Goal: Information Seeking & Learning: Find specific fact

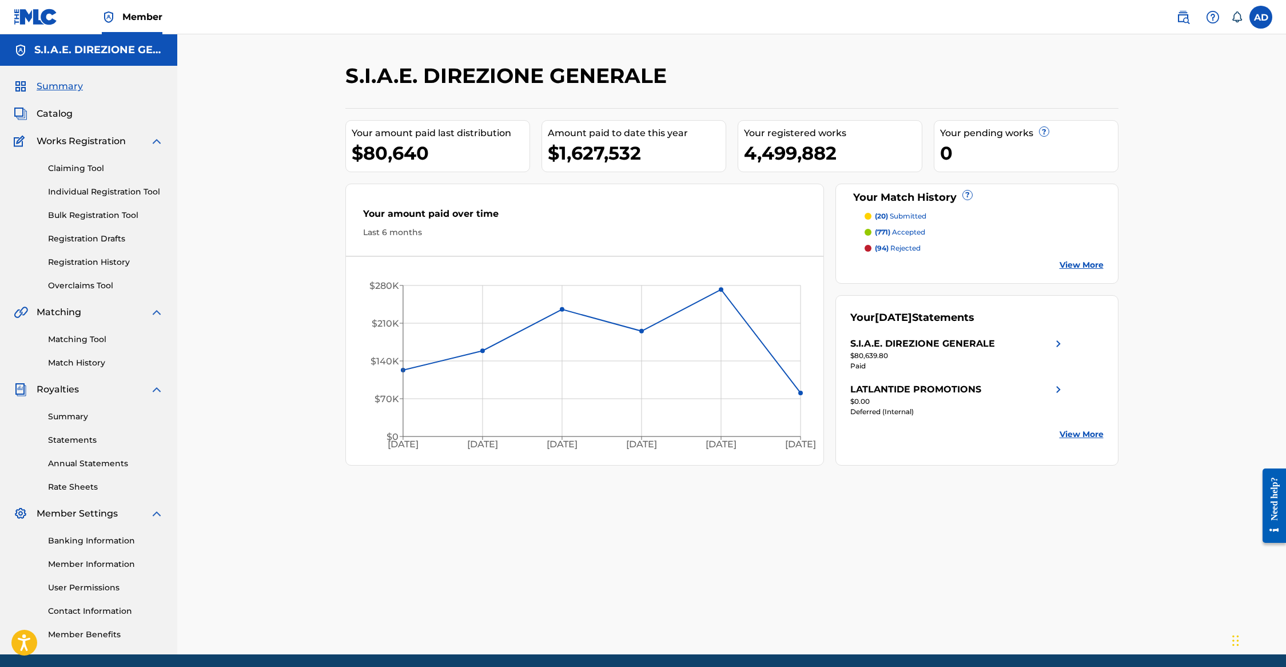
click at [48, 111] on span "Catalog" at bounding box center [55, 114] width 36 height 14
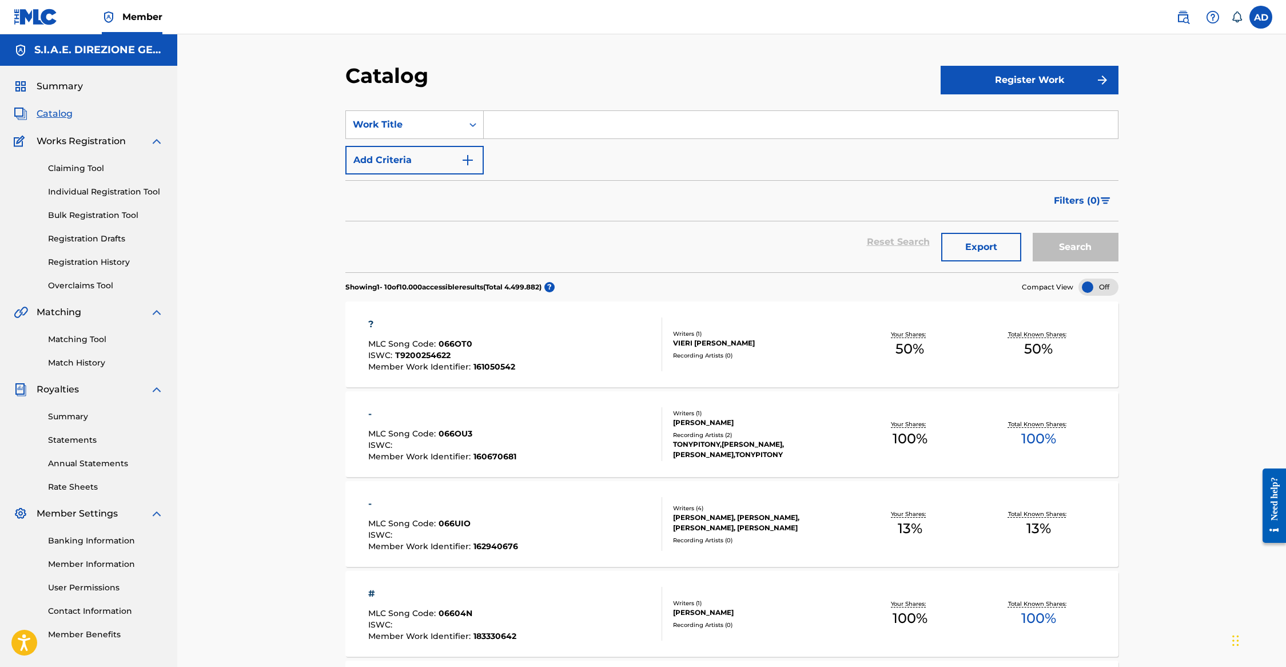
drag, startPoint x: 1174, startPoint y: 254, endPoint x: 1139, endPoint y: 242, distance: 37.4
click at [1174, 254] on div "Catalog Register Work SearchWithCriteria29cf8103-34ae-4f4c-ba8c-a1e01cee2b69 Wo…" at bounding box center [731, 643] width 1108 height 1219
click at [584, 125] on input "Search Form" at bounding box center [801, 124] width 634 height 27
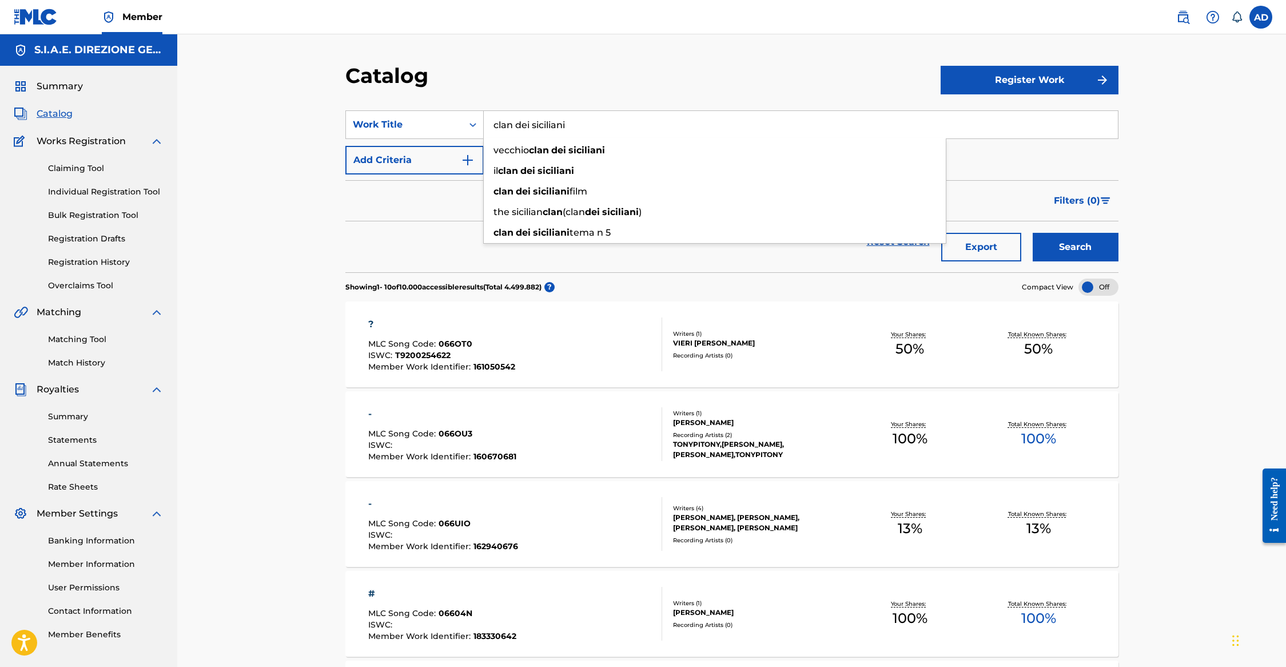
type input "clan dei siciliani"
click at [421, 151] on button "Add Criteria" at bounding box center [414, 160] width 138 height 29
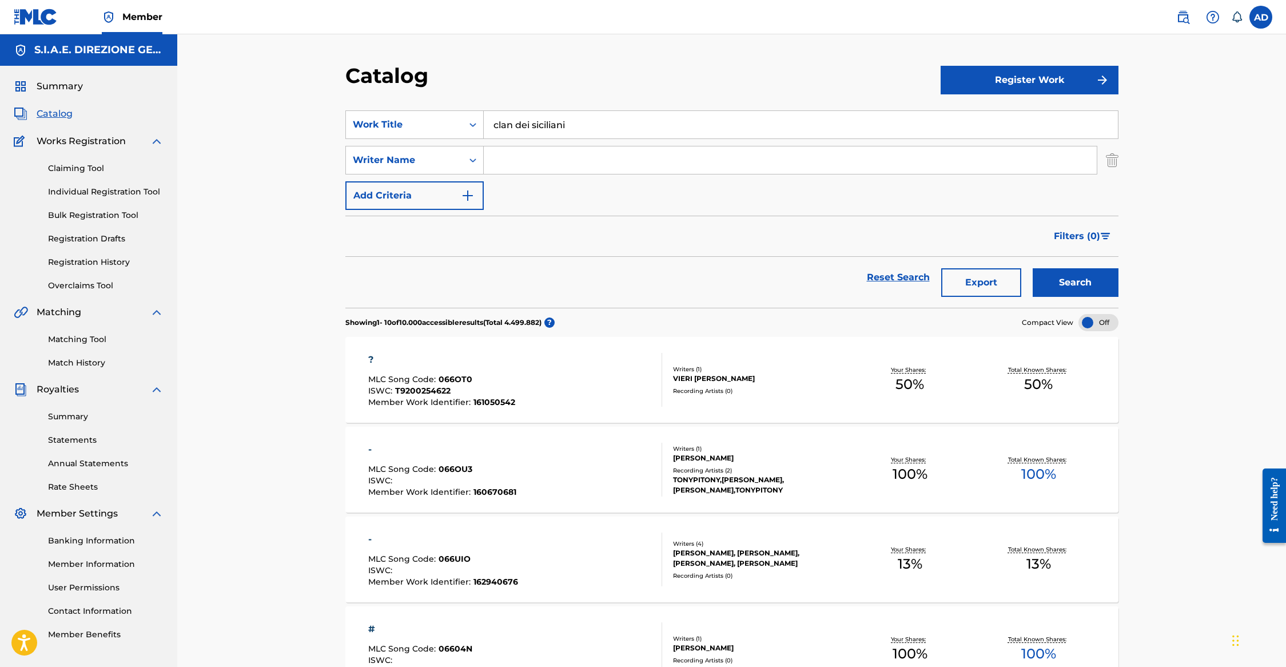
click at [521, 159] on input "Search Form" at bounding box center [790, 159] width 613 height 27
type input "morricone"
click at [1032, 268] on button "Search" at bounding box center [1075, 282] width 86 height 29
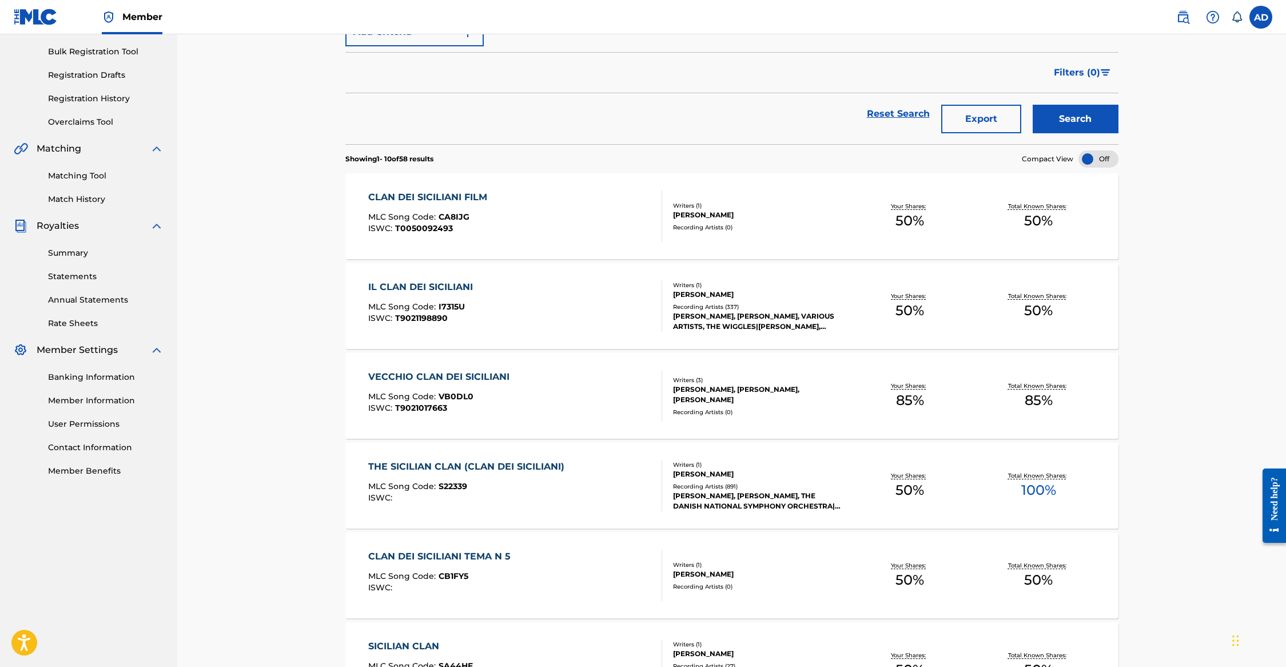
scroll to position [229, 0]
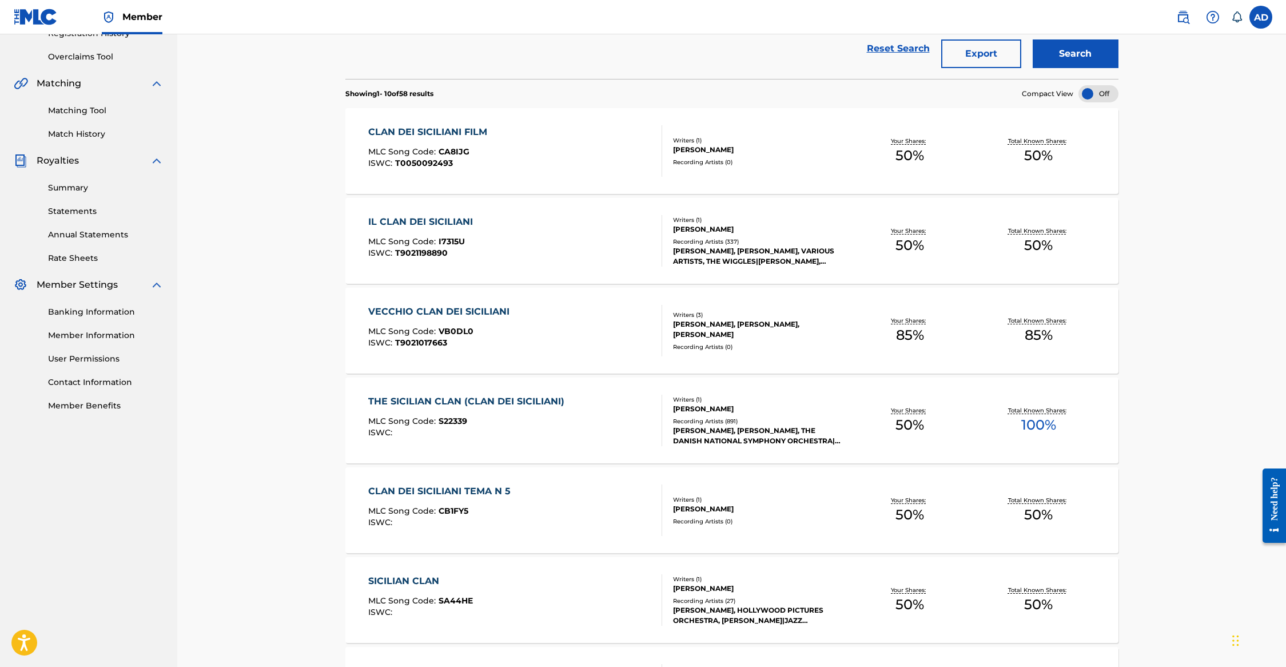
click at [396, 219] on div "IL CLAN DEI SICILIANI" at bounding box center [423, 222] width 110 height 14
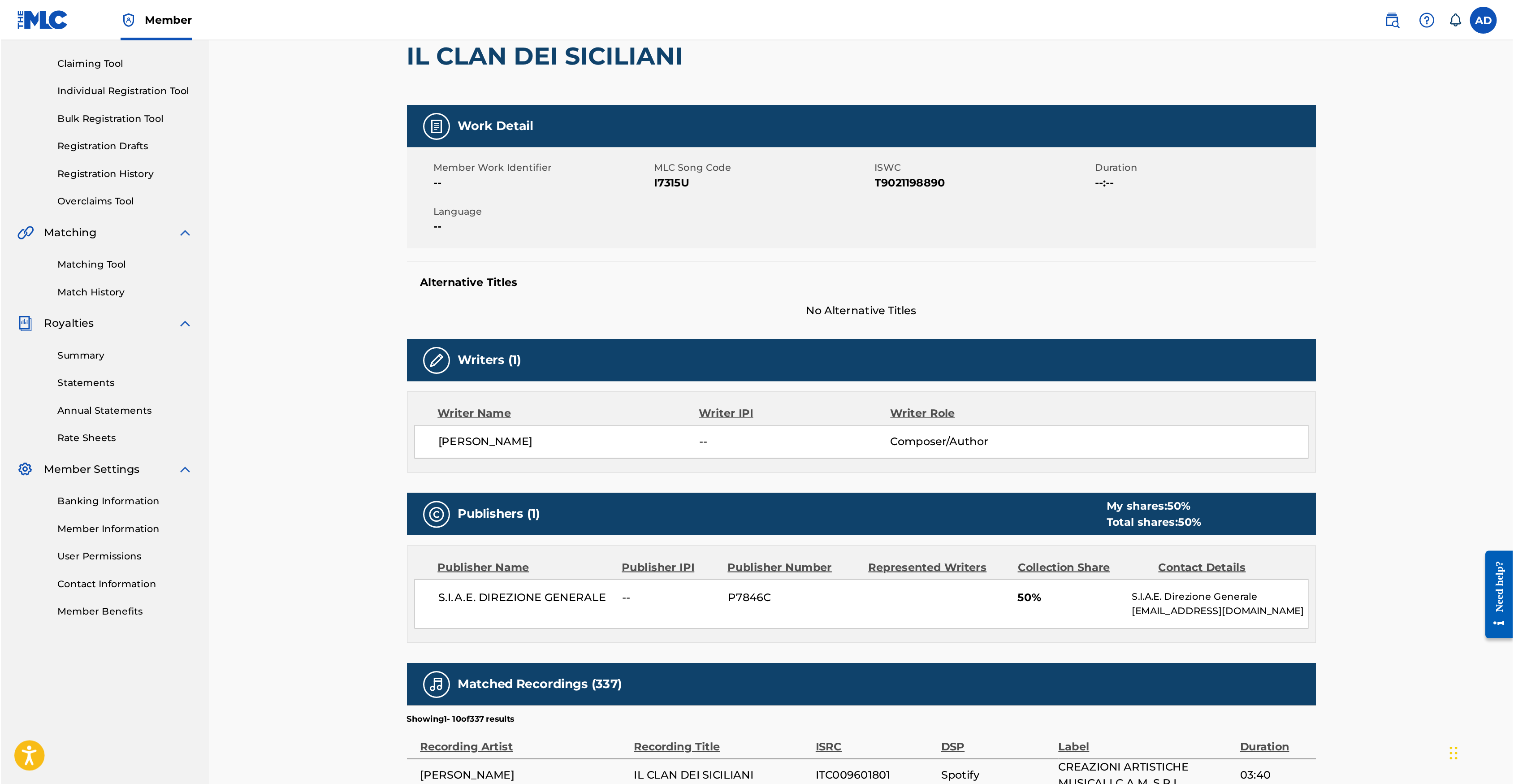
scroll to position [89, 0]
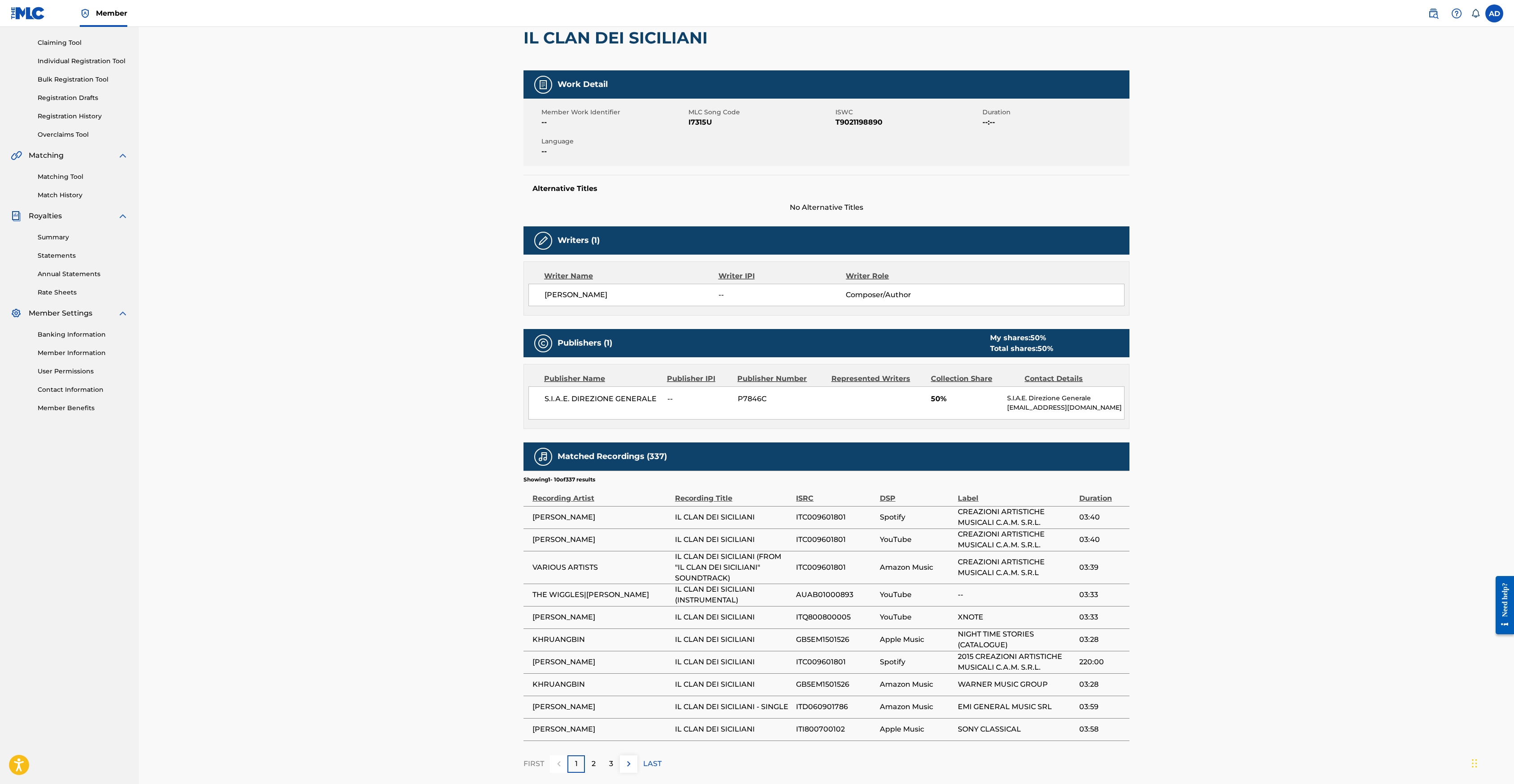
drag, startPoint x: 1007, startPoint y: 3, endPoint x: 345, endPoint y: 370, distance: 756.9
click at [345, 370] on div "< Back to results Edit Last Edited: [DATE] Source: eSong IL CLAN DEI [DEMOGRAPH…" at bounding box center [826, 374] width 1375 height 872
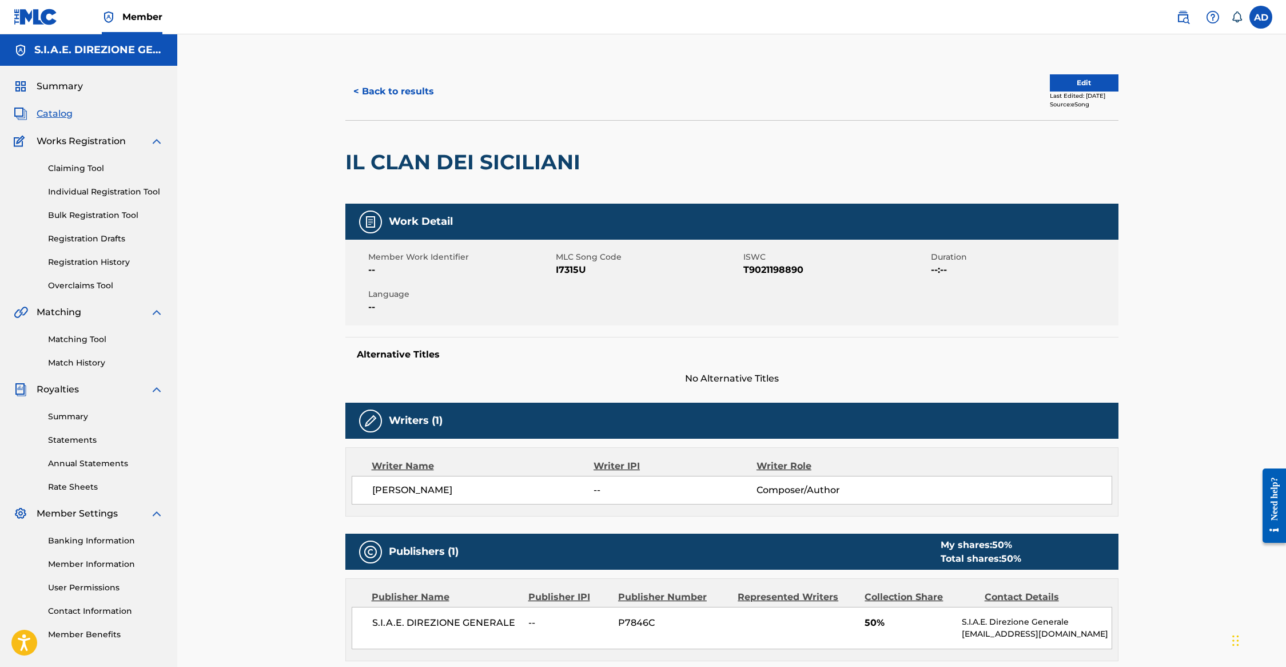
drag, startPoint x: 1873, startPoint y: 5, endPoint x: 300, endPoint y: 378, distance: 1616.8
click at [300, 378] on div "< Back to results Edit Last Edited: [DATE] Source: eSong IL CLAN DEI [DEMOGRAPH…" at bounding box center [731, 590] width 1108 height 1112
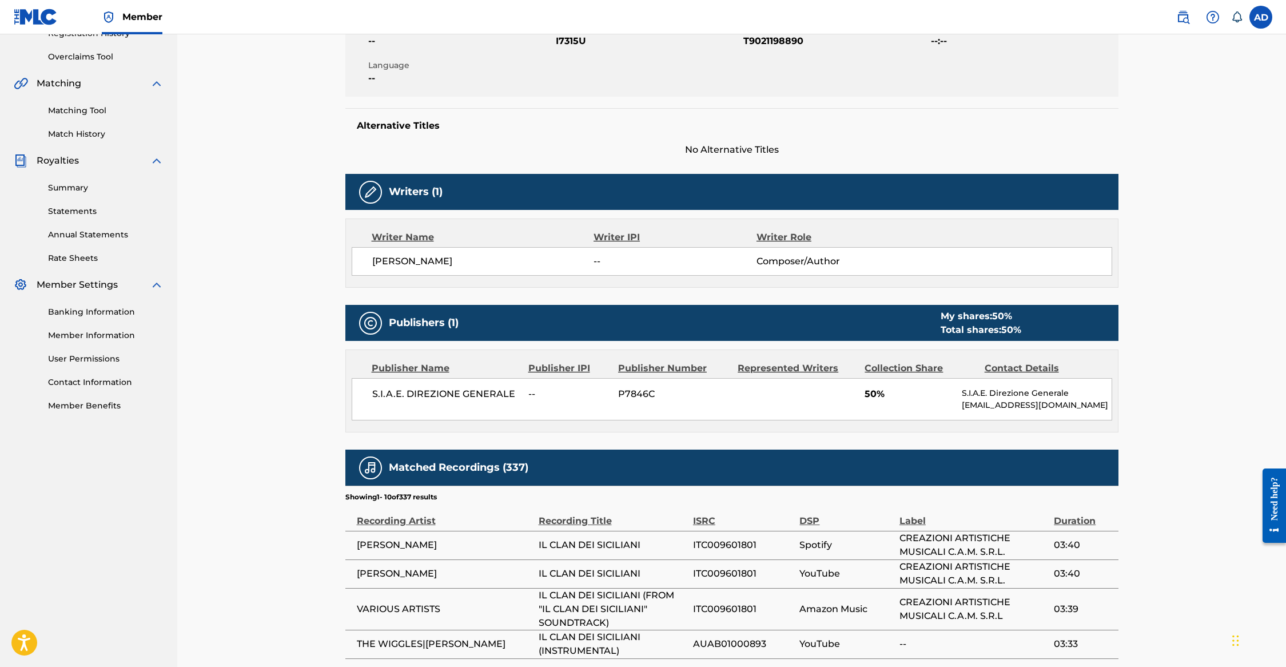
scroll to position [114, 0]
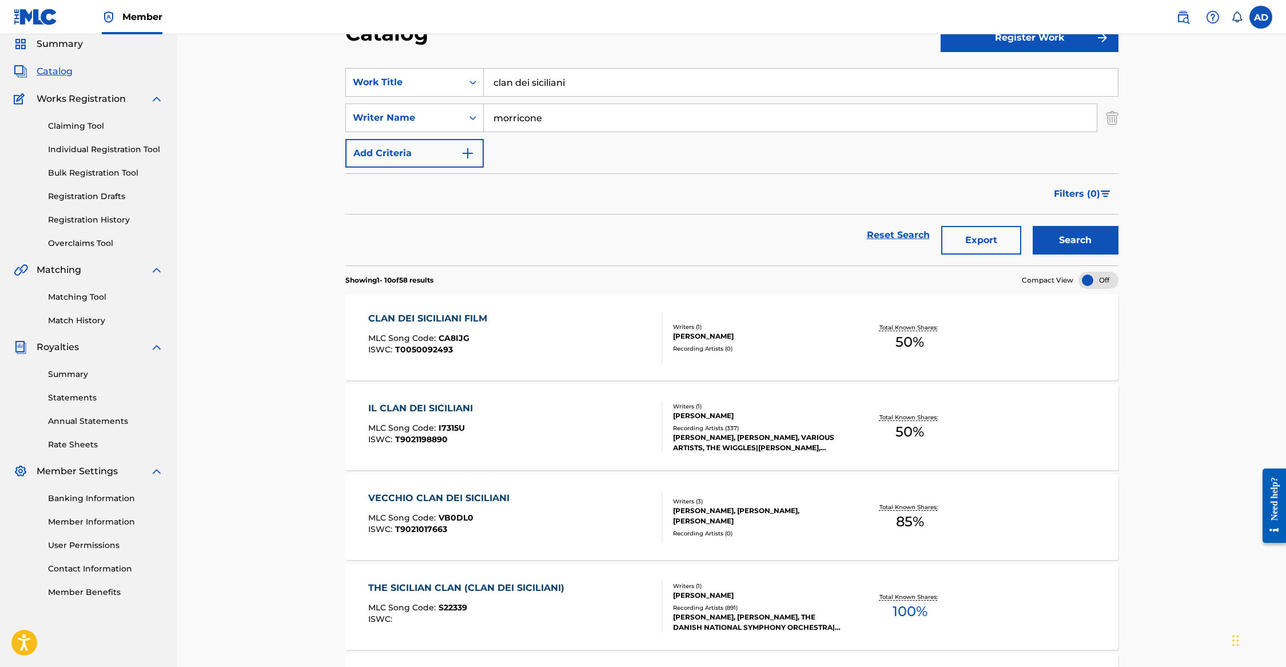
scroll to position [229, 0]
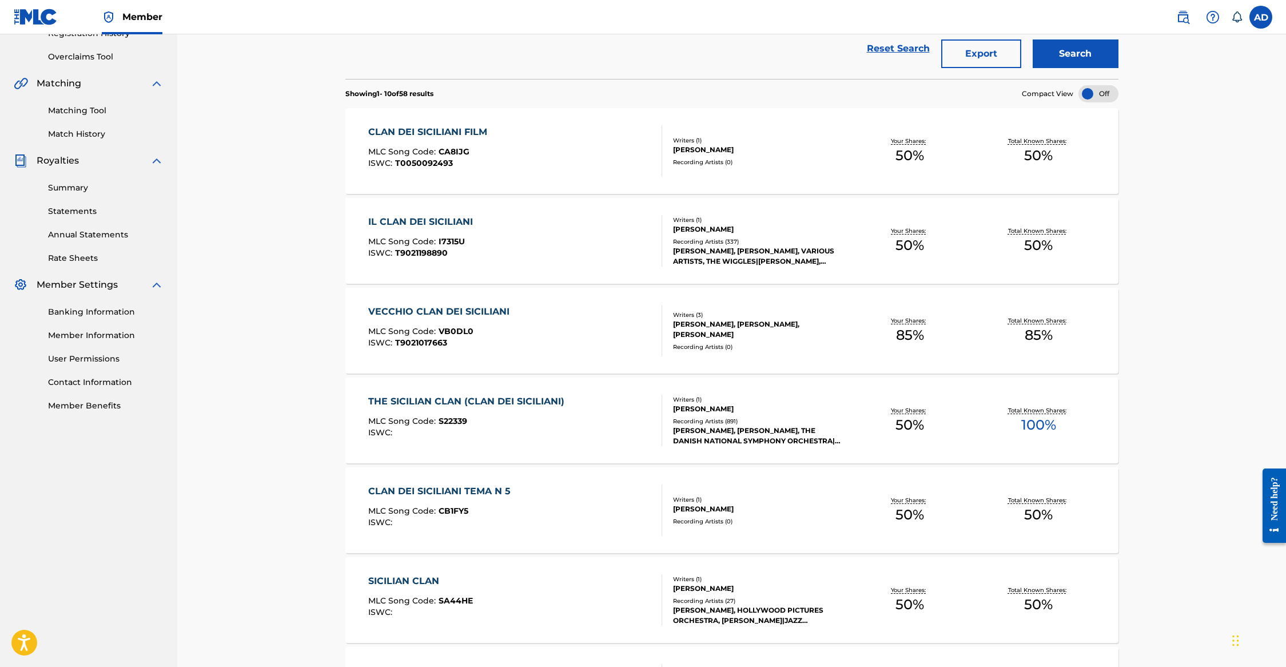
click at [432, 133] on div "CLAN DEI SICILIANI FILM" at bounding box center [430, 132] width 125 height 14
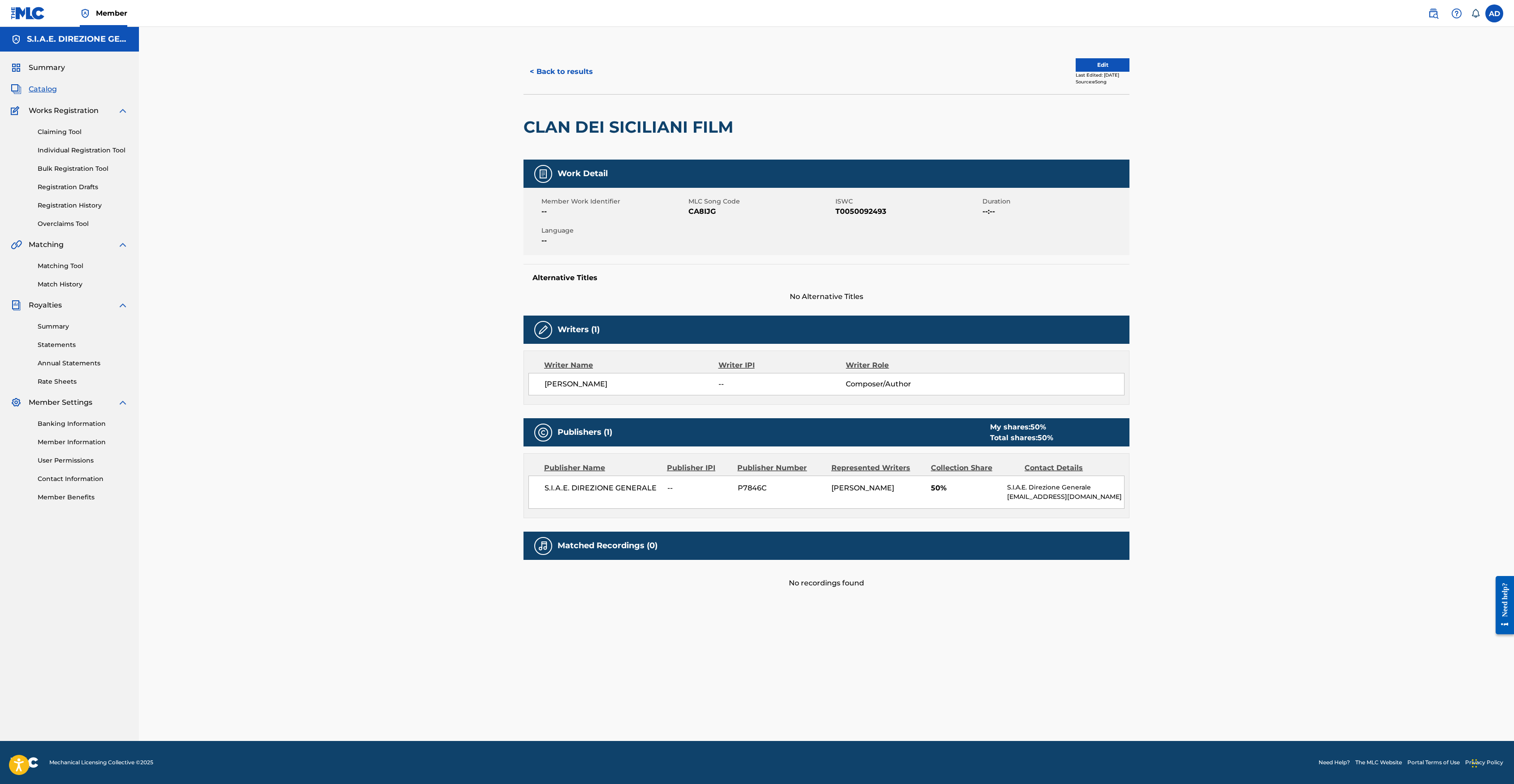
drag, startPoint x: 1007, startPoint y: 2, endPoint x: 410, endPoint y: 412, distance: 724.2
click at [401, 379] on div "< Back to results Edit Last Edited: [DATE] Source: eSong CLAN DEI [DEMOGRAPHIC_…" at bounding box center [826, 383] width 1375 height 714
click at [550, 65] on button "< Back to results" at bounding box center [561, 71] width 76 height 23
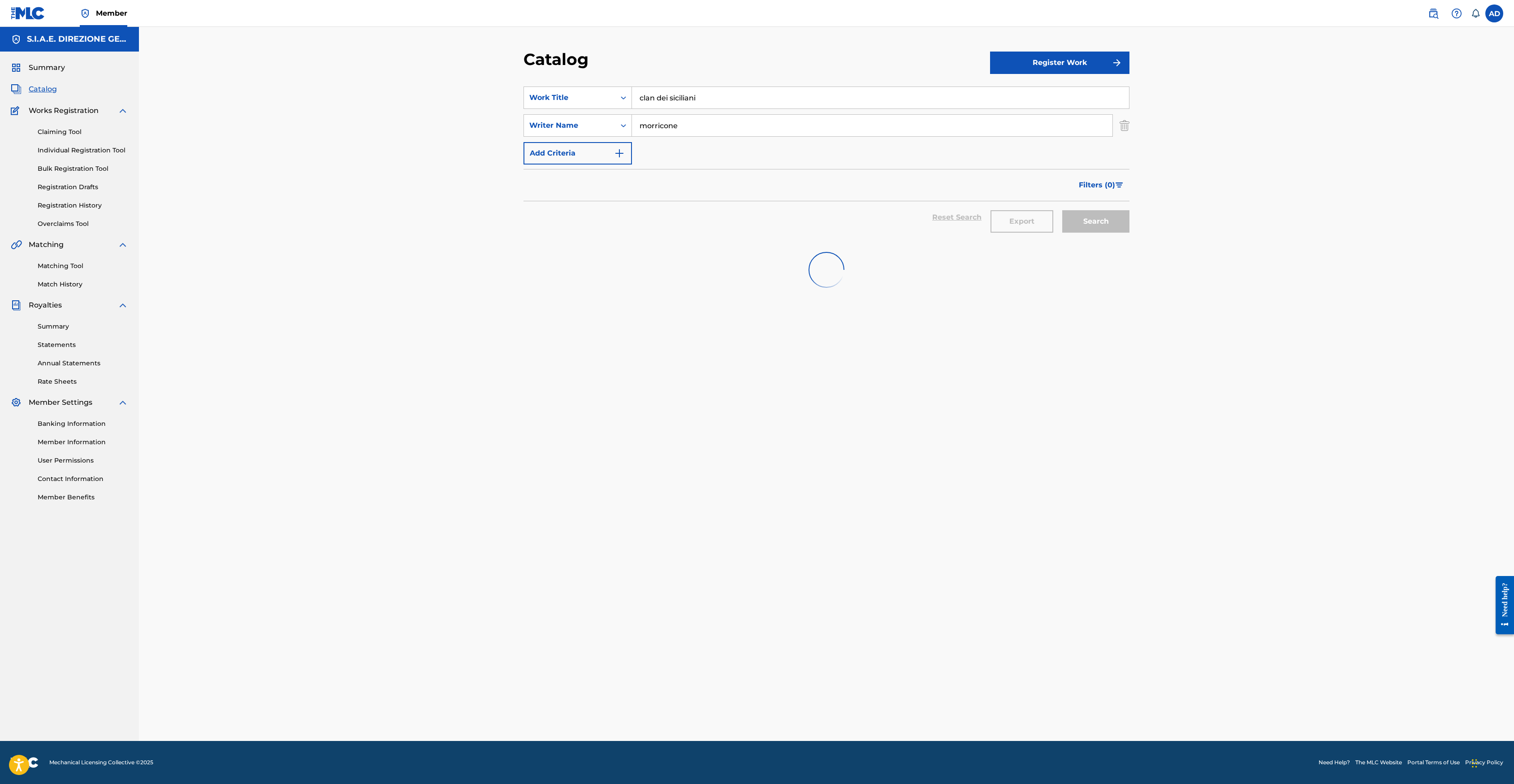
drag, startPoint x: 783, startPoint y: 92, endPoint x: 444, endPoint y: 74, distance: 339.5
click at [444, 74] on div "Catalog Register Work SearchWithCriteria29cf8103-34ae-4f4c-ba8c-a1e01cee2b69 Wo…" at bounding box center [826, 383] width 1375 height 714
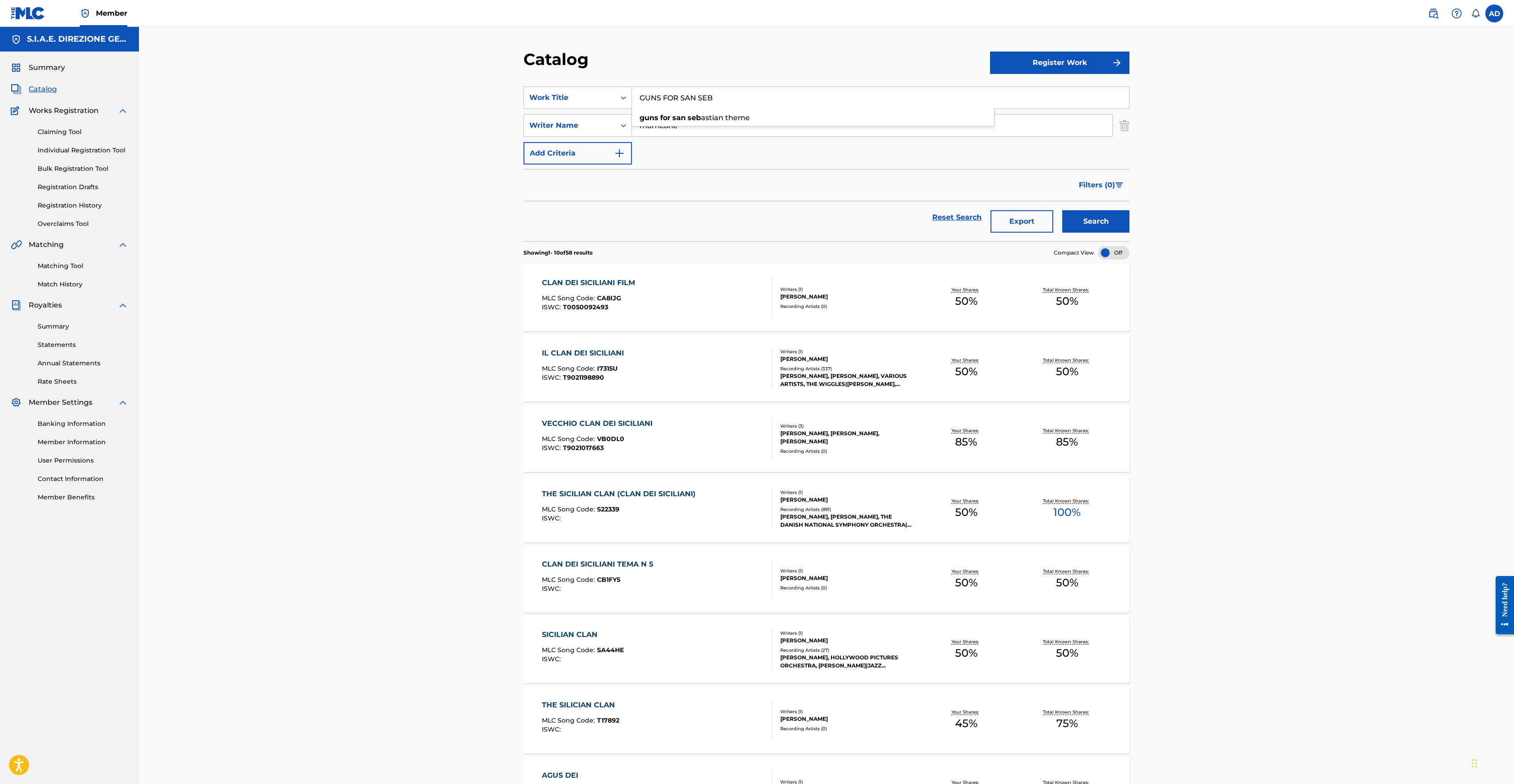
type input "GUNS FOR SAN SEB"
click at [1008, 224] on button "Search" at bounding box center [1096, 221] width 67 height 23
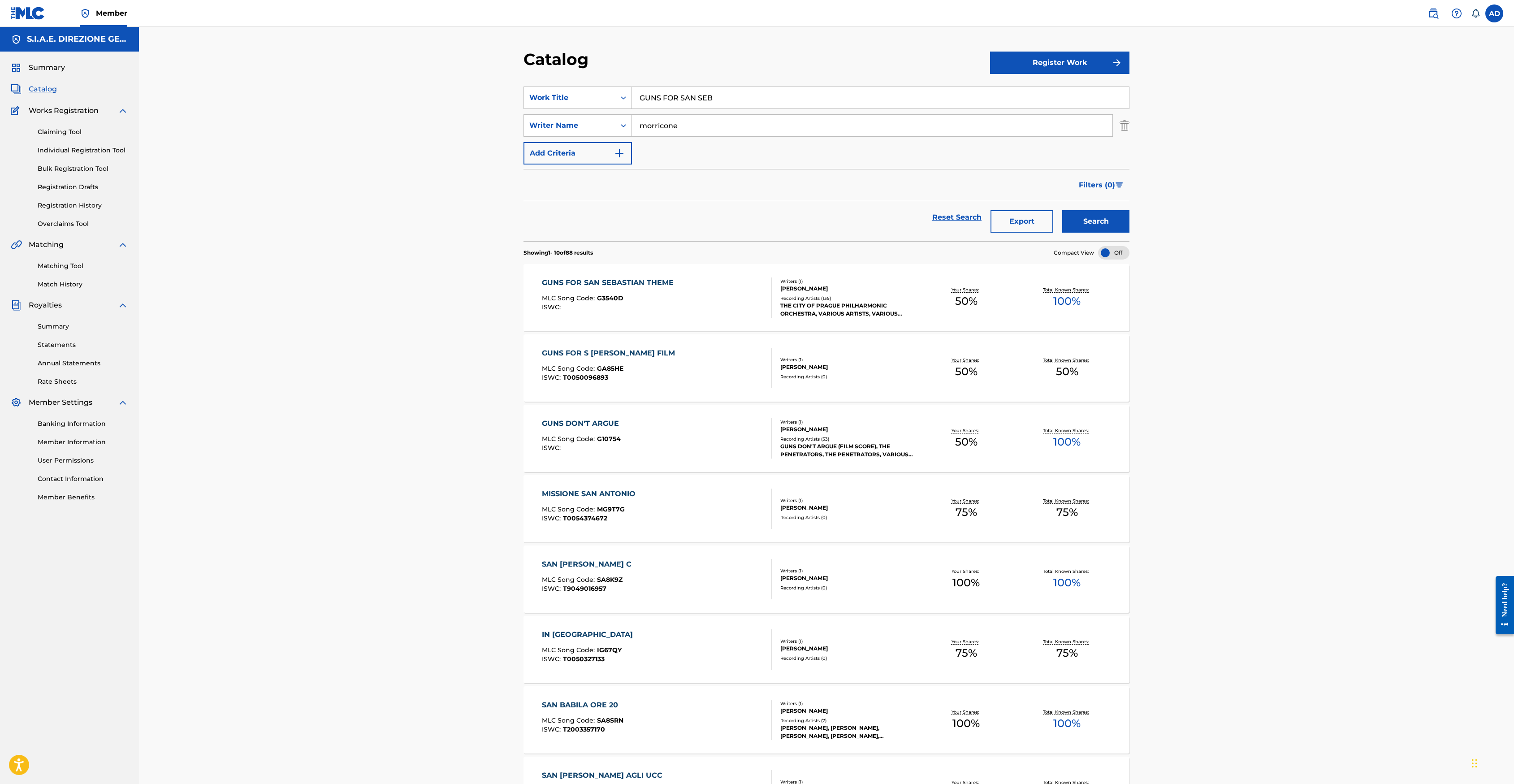
click at [605, 351] on div "GUNS FOR S [PERSON_NAME] FILM" at bounding box center [611, 354] width 138 height 11
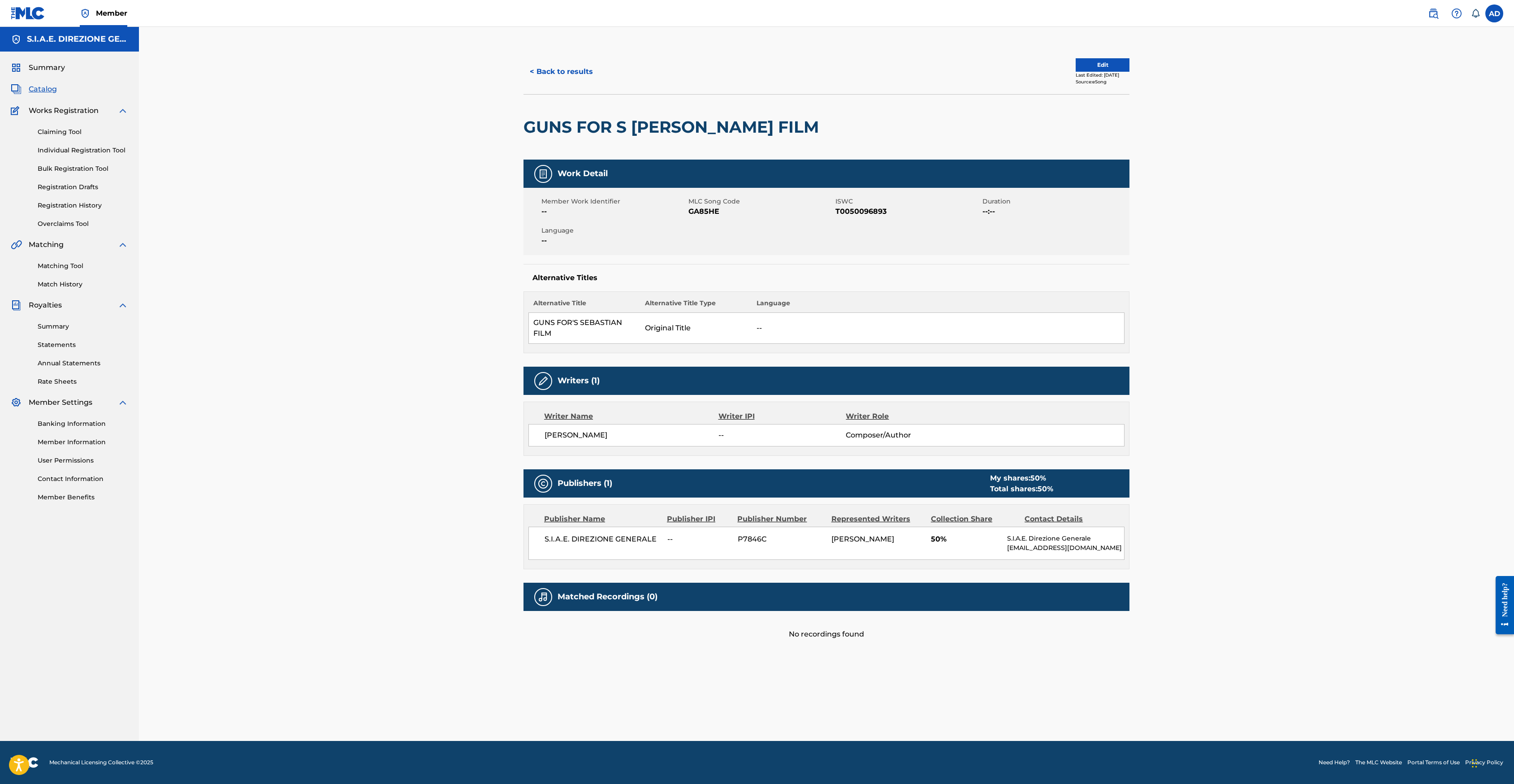
click at [577, 71] on button "< Back to results" at bounding box center [561, 71] width 76 height 23
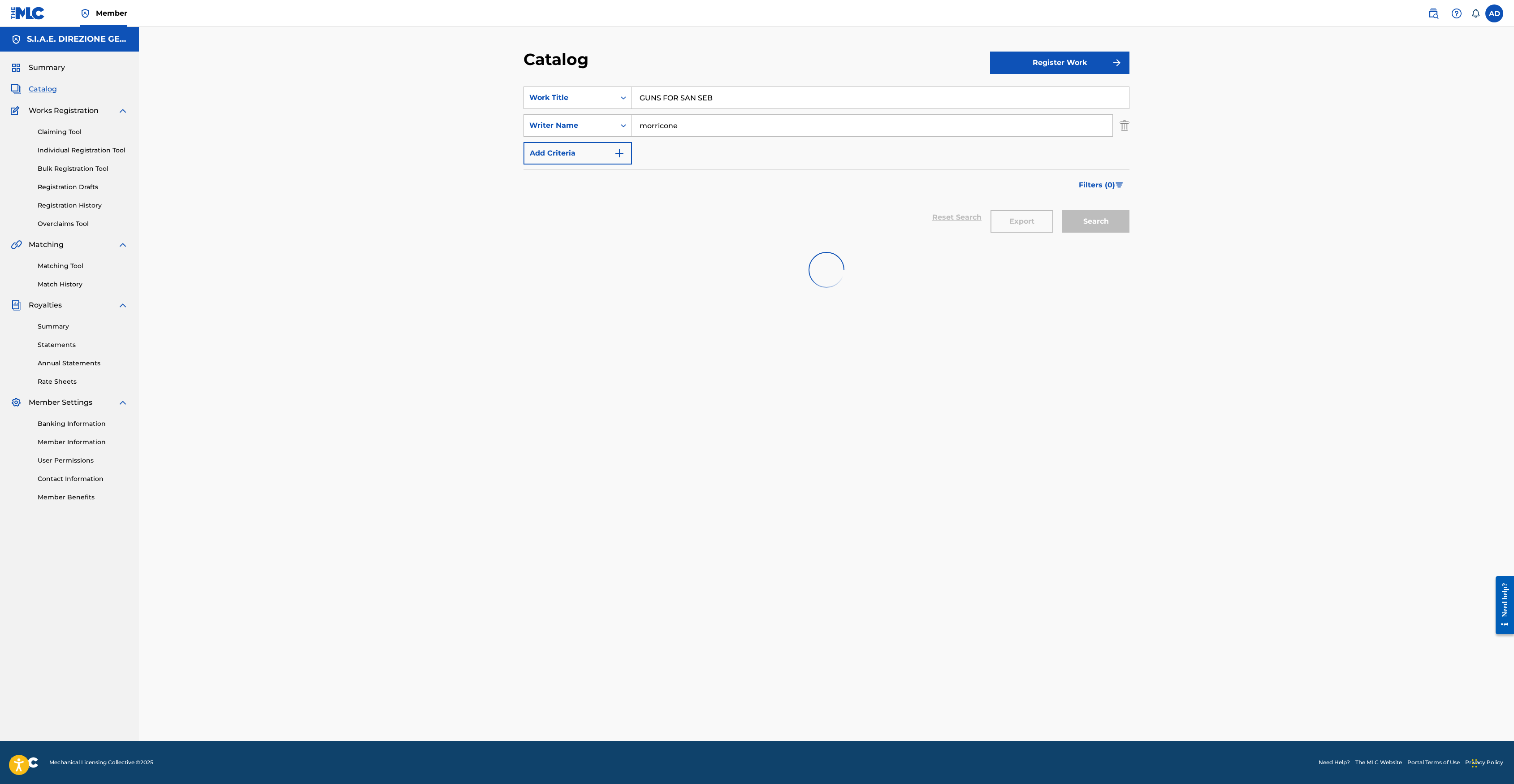
drag, startPoint x: 730, startPoint y: 97, endPoint x: 486, endPoint y: 79, distance: 244.7
click at [492, 79] on div "Catalog Register Work SearchWithCriteria29cf8103-34ae-4f4c-ba8c-a1e01cee2b69 Wo…" at bounding box center [826, 383] width 1375 height 714
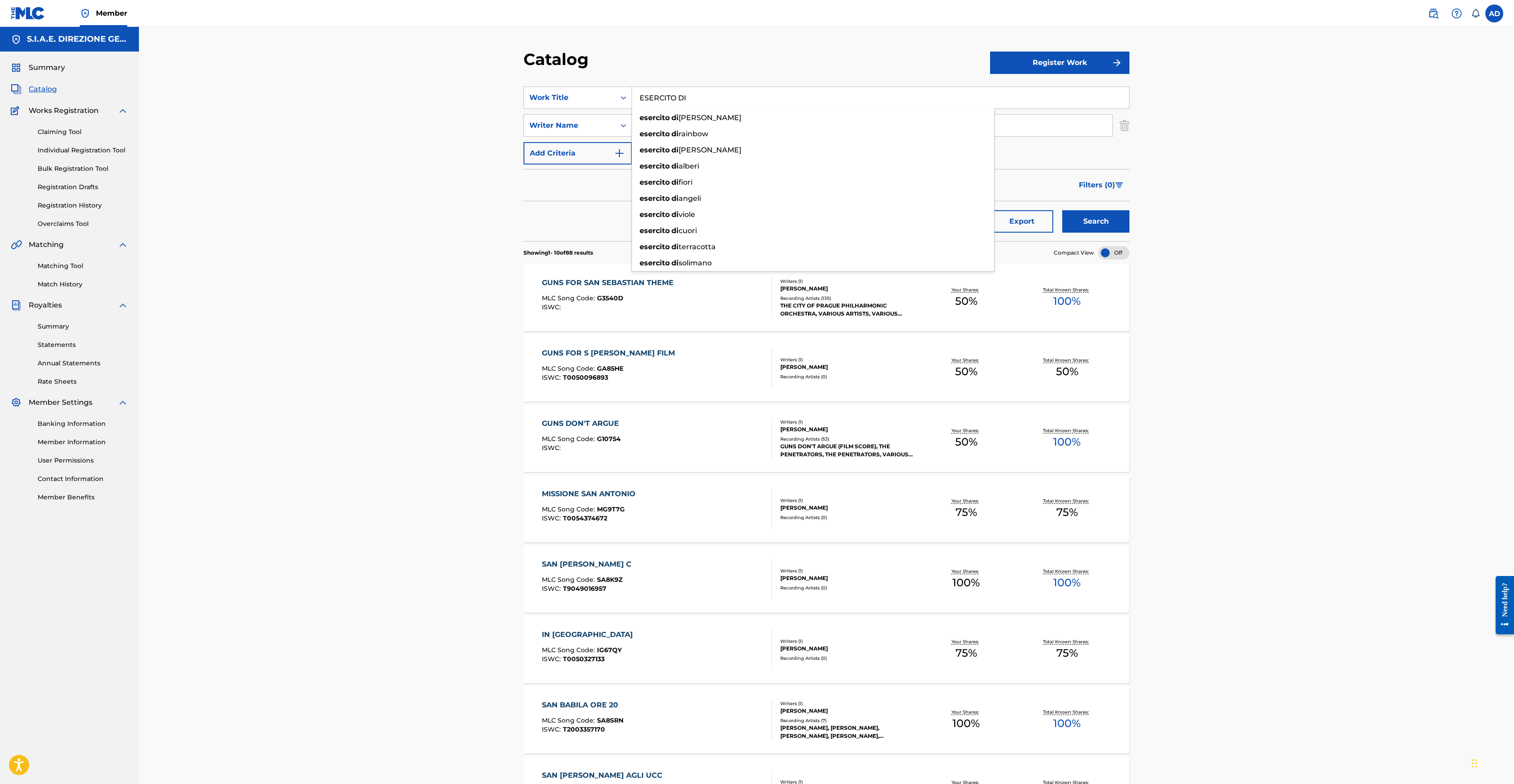
type input "ESERCITO DI"
click at [1008, 210] on button "Search" at bounding box center [1096, 221] width 67 height 23
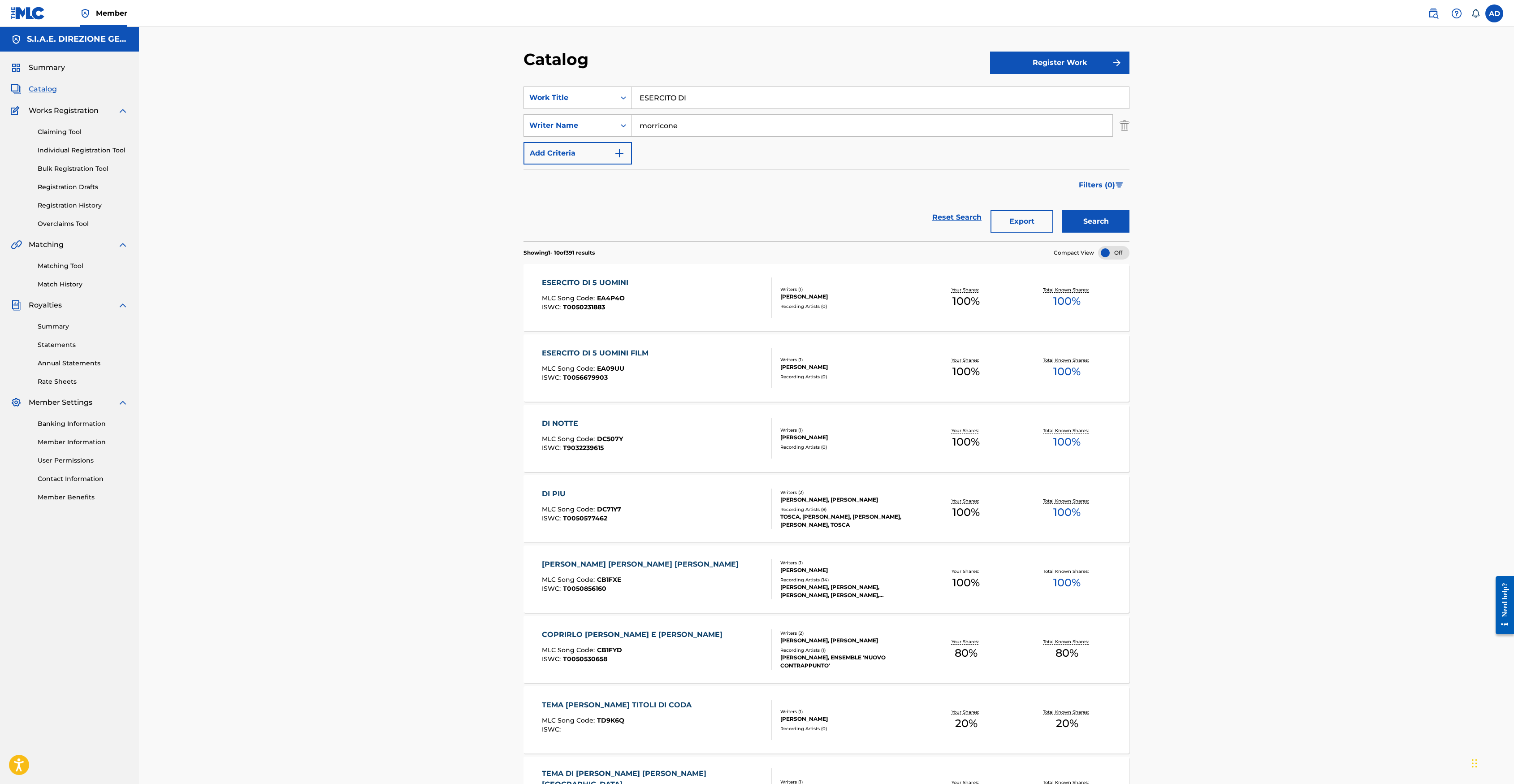
drag, startPoint x: 1302, startPoint y: 223, endPoint x: 1186, endPoint y: 220, distance: 116.0
click at [1008, 223] on div "Catalog Register Work SearchWithCriteria29cf8103-34ae-4f4c-ba8c-a1e01cee2b69 Wo…" at bounding box center [826, 518] width 1375 height 984
click at [587, 346] on div "ESERCITO DI 5 UOMINI FILM MLC Song Code : EA09UU ISWC : T0056679903 Writers ( 1…" at bounding box center [826, 368] width 606 height 67
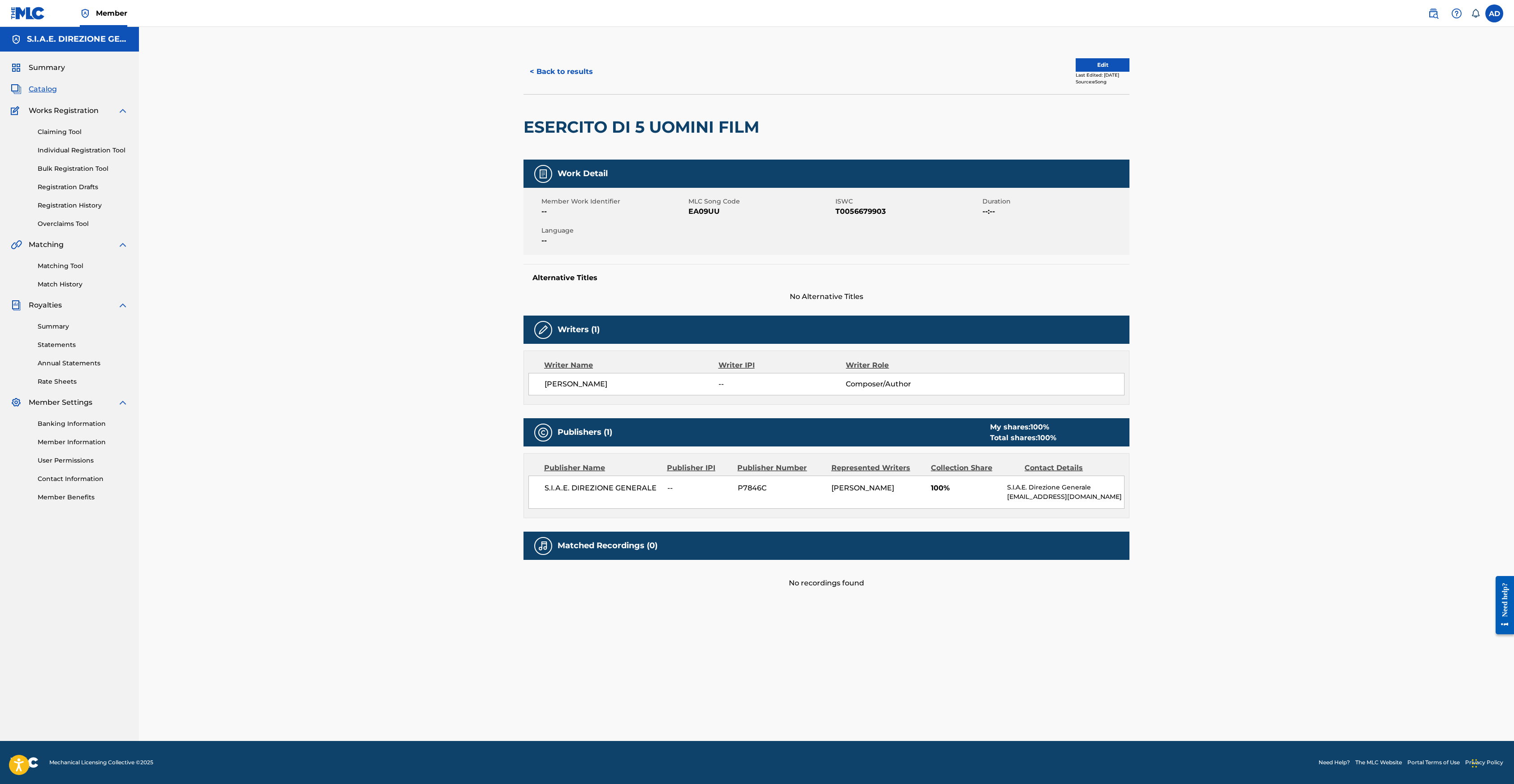
click at [590, 67] on button "< Back to results" at bounding box center [561, 71] width 76 height 23
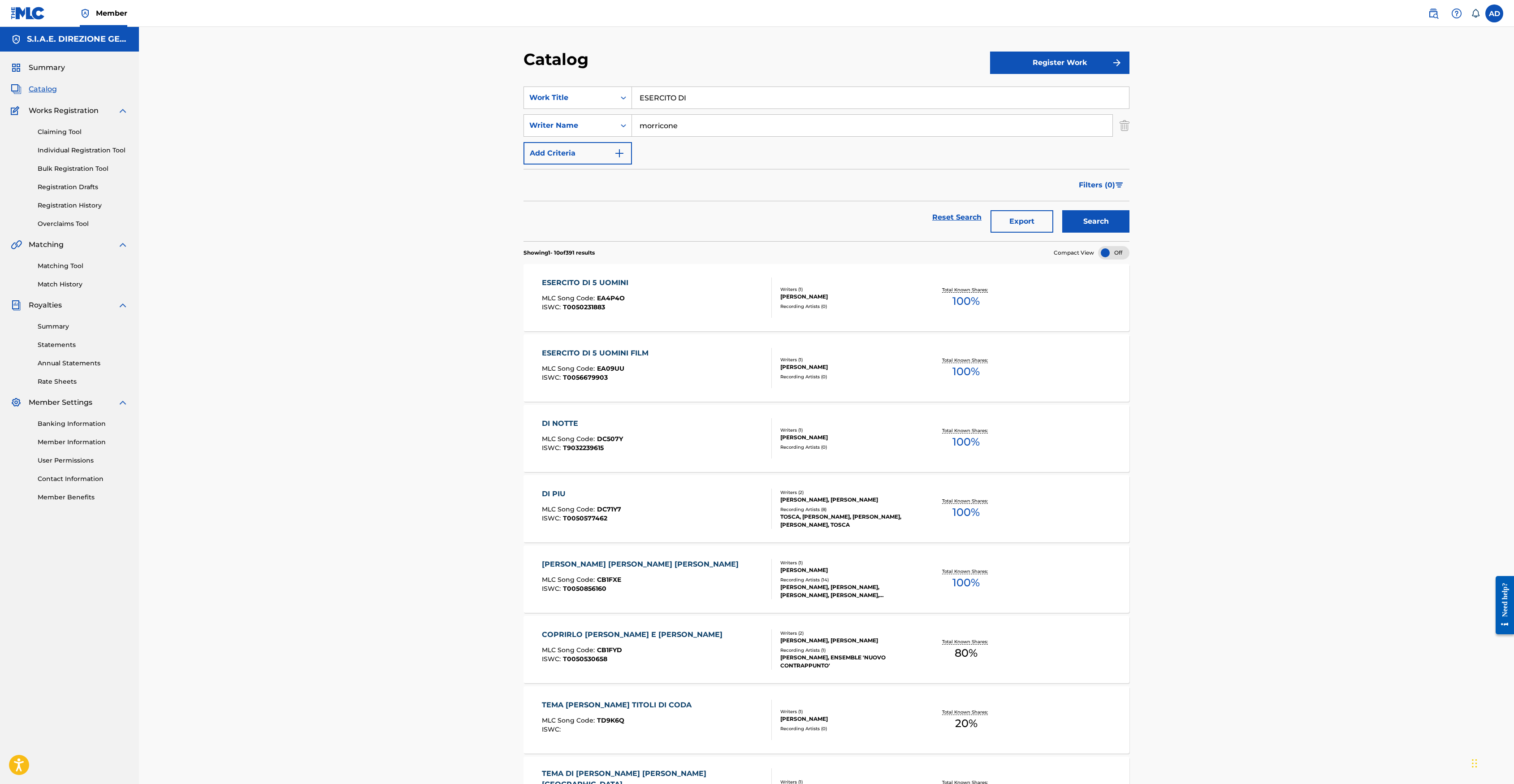
drag, startPoint x: 735, startPoint y: 94, endPoint x: 603, endPoint y: 76, distance: 133.2
click at [603, 76] on section "SearchWithCriteria29cf8103-34ae-4f4c-ba8c-a1e01cee2b69 Work Title ESERCITO DI S…" at bounding box center [826, 158] width 606 height 165
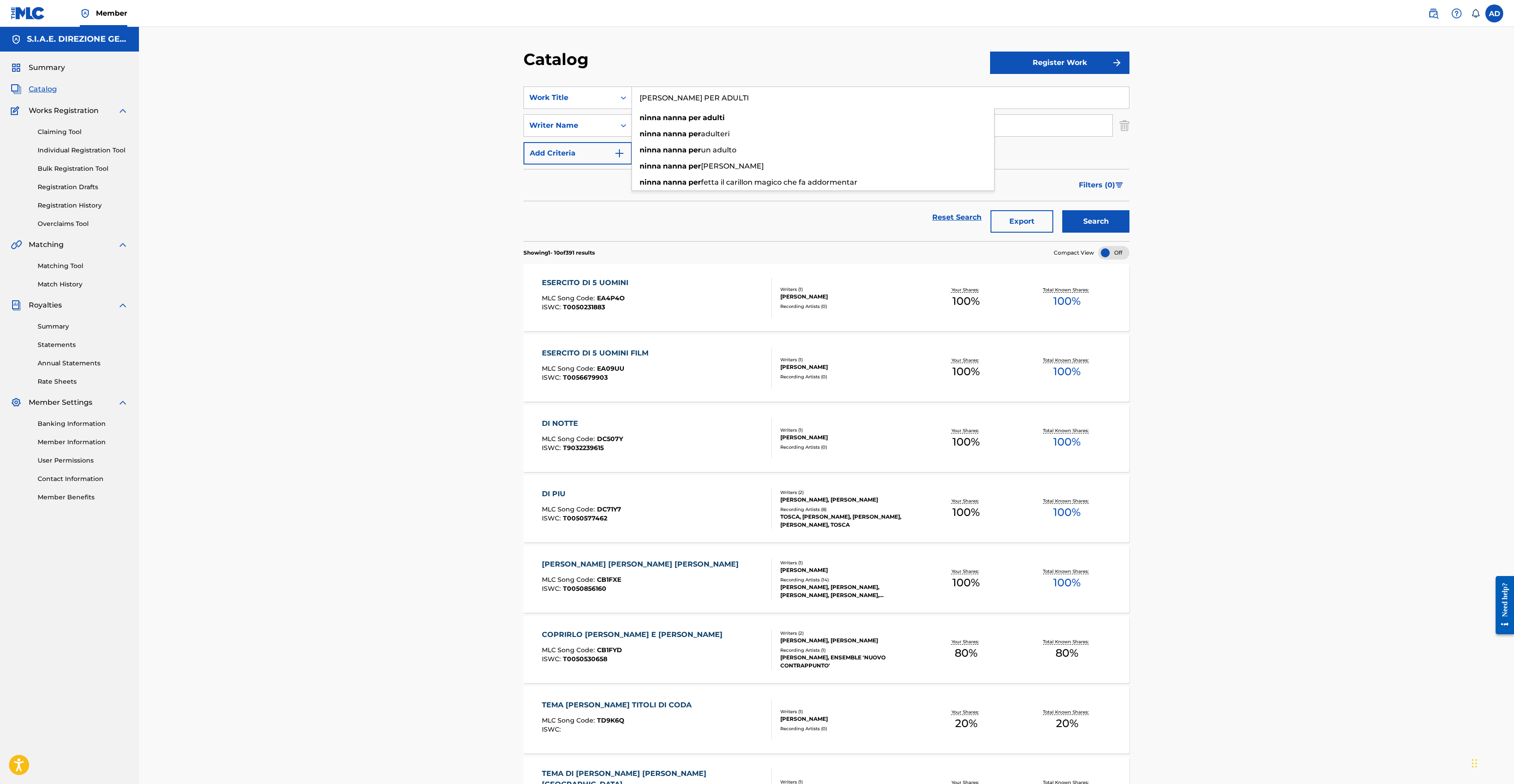
type input "[PERSON_NAME] PER ADULTI"
click at [1008, 210] on button "Search" at bounding box center [1096, 221] width 67 height 23
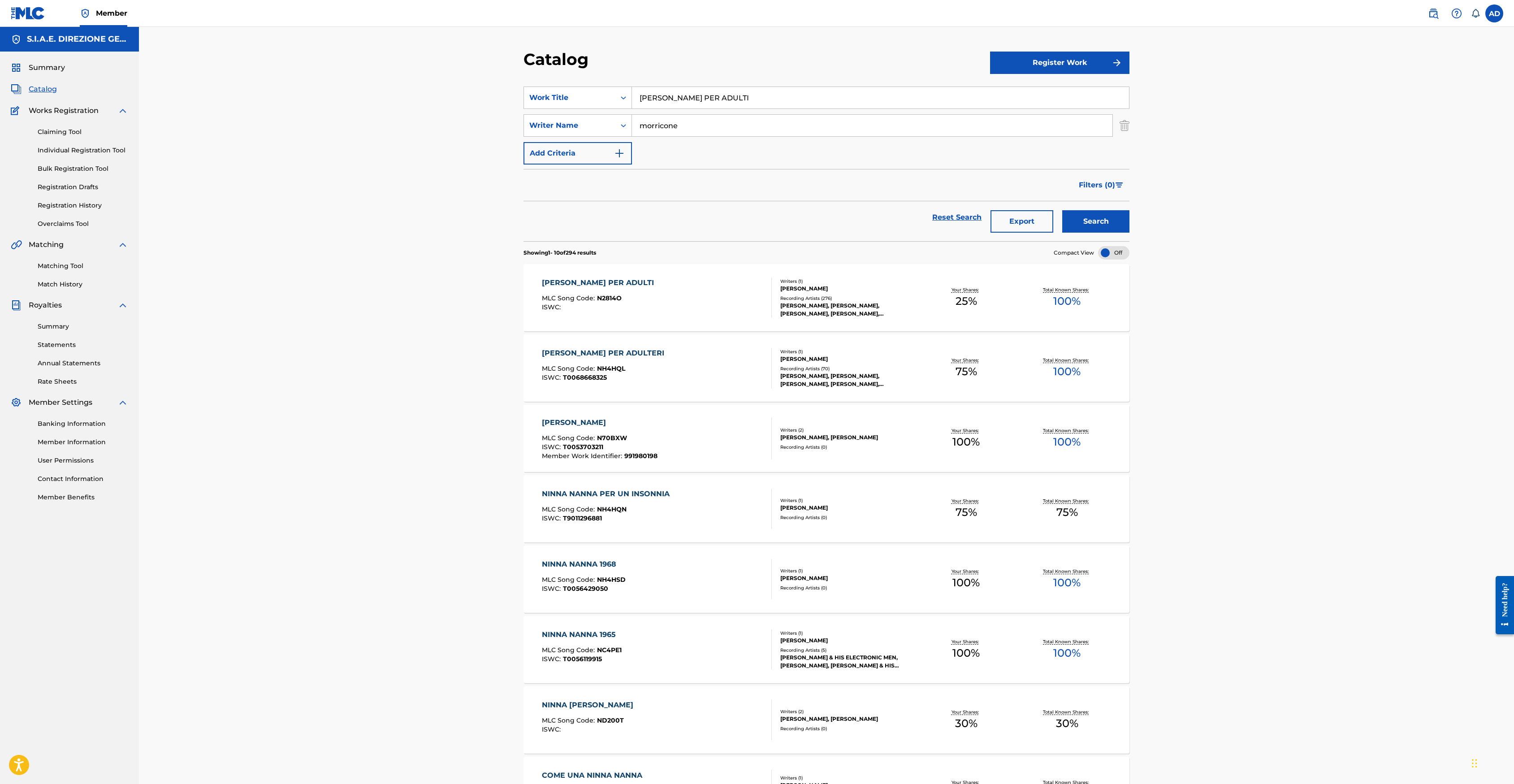
click at [628, 284] on div "[PERSON_NAME] PER ADULTI" at bounding box center [600, 283] width 117 height 11
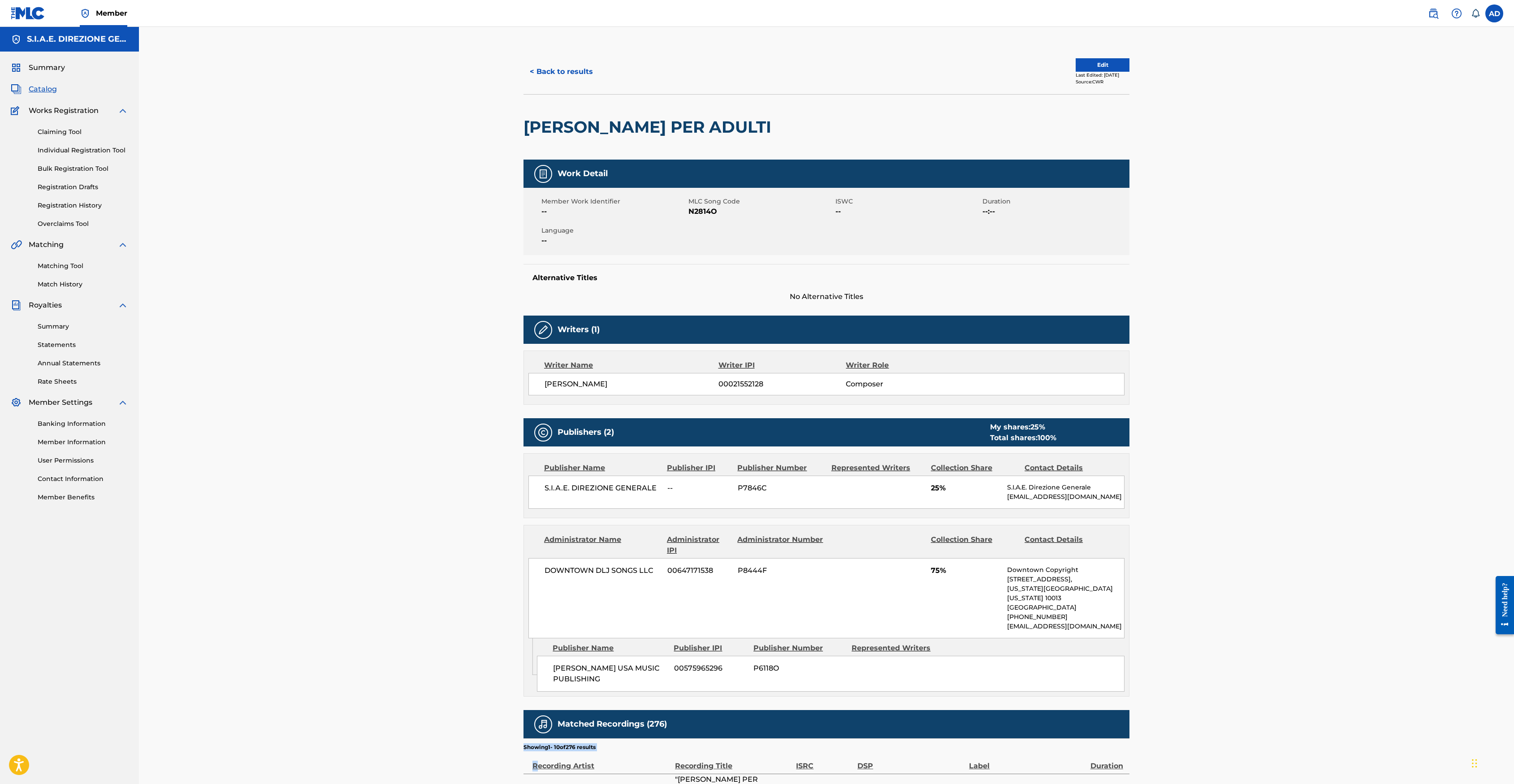
click at [522, 522] on div "< Back to results Edit Last Edited: [DATE] Source: CWR [PERSON_NAME] PER ADULTI…" at bounding box center [826, 589] width 627 height 1080
click at [583, 67] on button "< Back to results" at bounding box center [561, 71] width 76 height 23
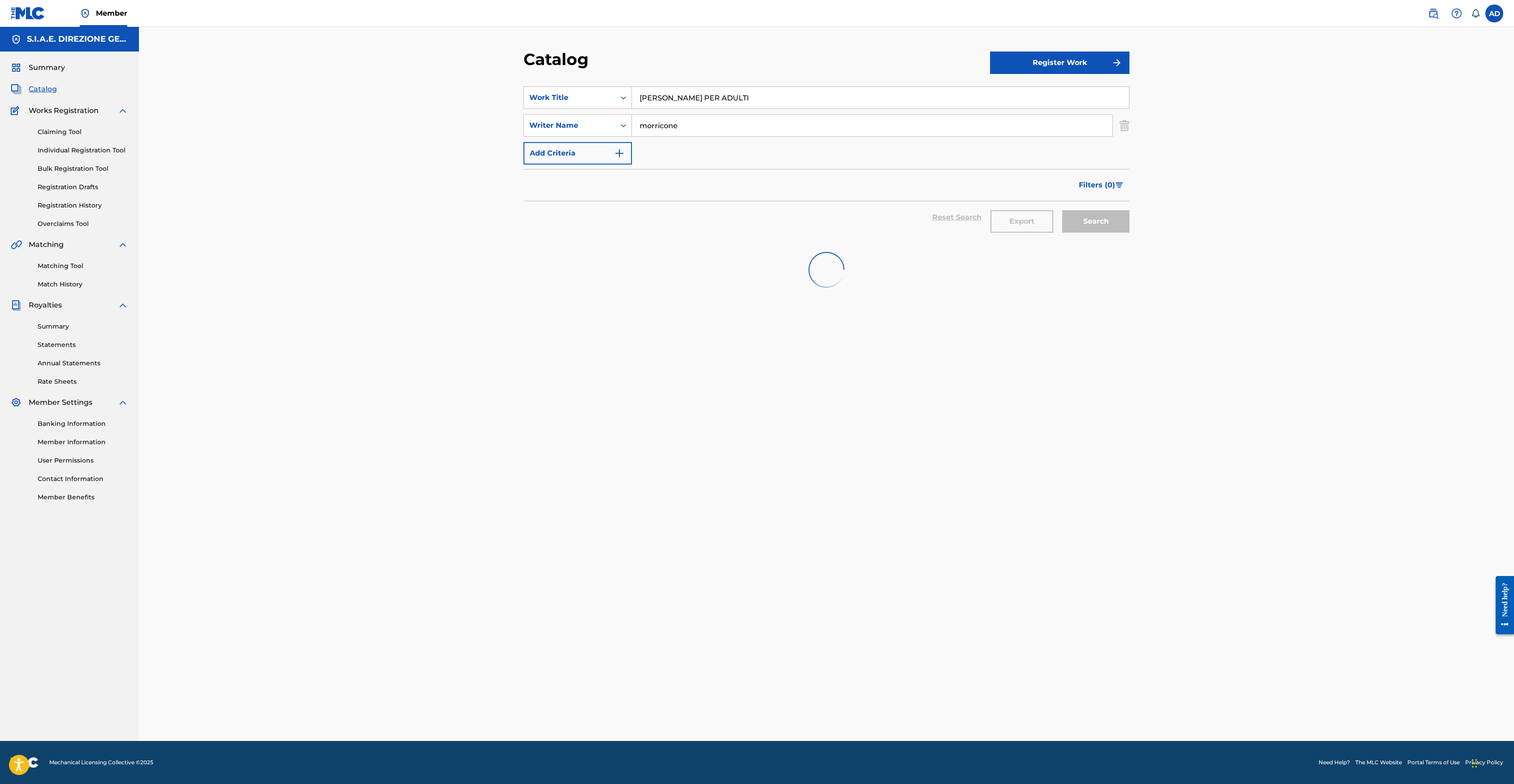
drag, startPoint x: 759, startPoint y: 102, endPoint x: 392, endPoint y: 58, distance: 369.6
click at [392, 58] on div "Catalog Register Work SearchWithCriteria29cf8103-34ae-4f4c-ba8c-a1e01cee2b69 Wo…" at bounding box center [826, 383] width 1375 height 714
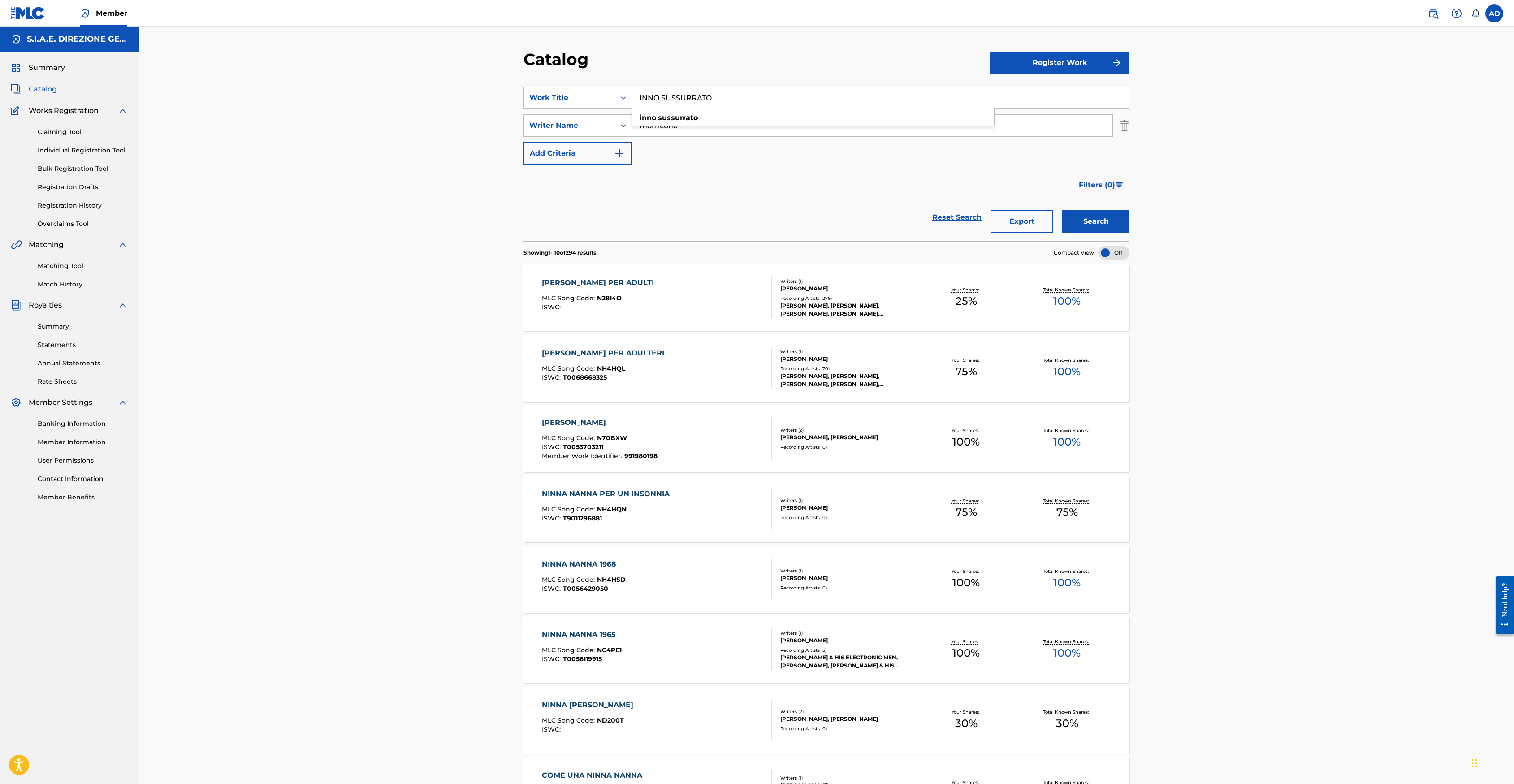
type input "INNO SUSSURRATO"
click at [1008, 210] on button "Search" at bounding box center [1096, 221] width 67 height 23
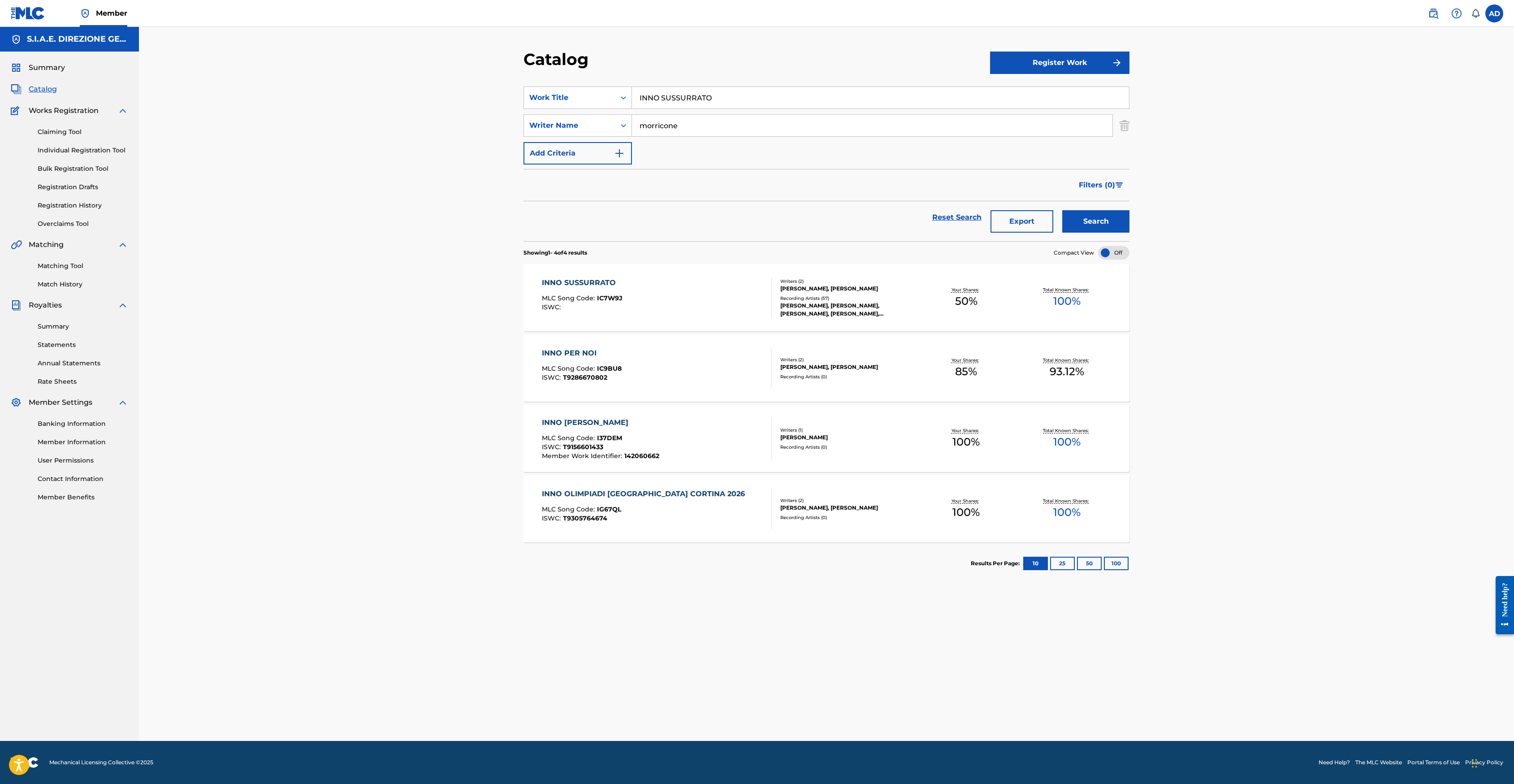
click at [586, 285] on div "INNO SUSSURRATO" at bounding box center [582, 283] width 81 height 11
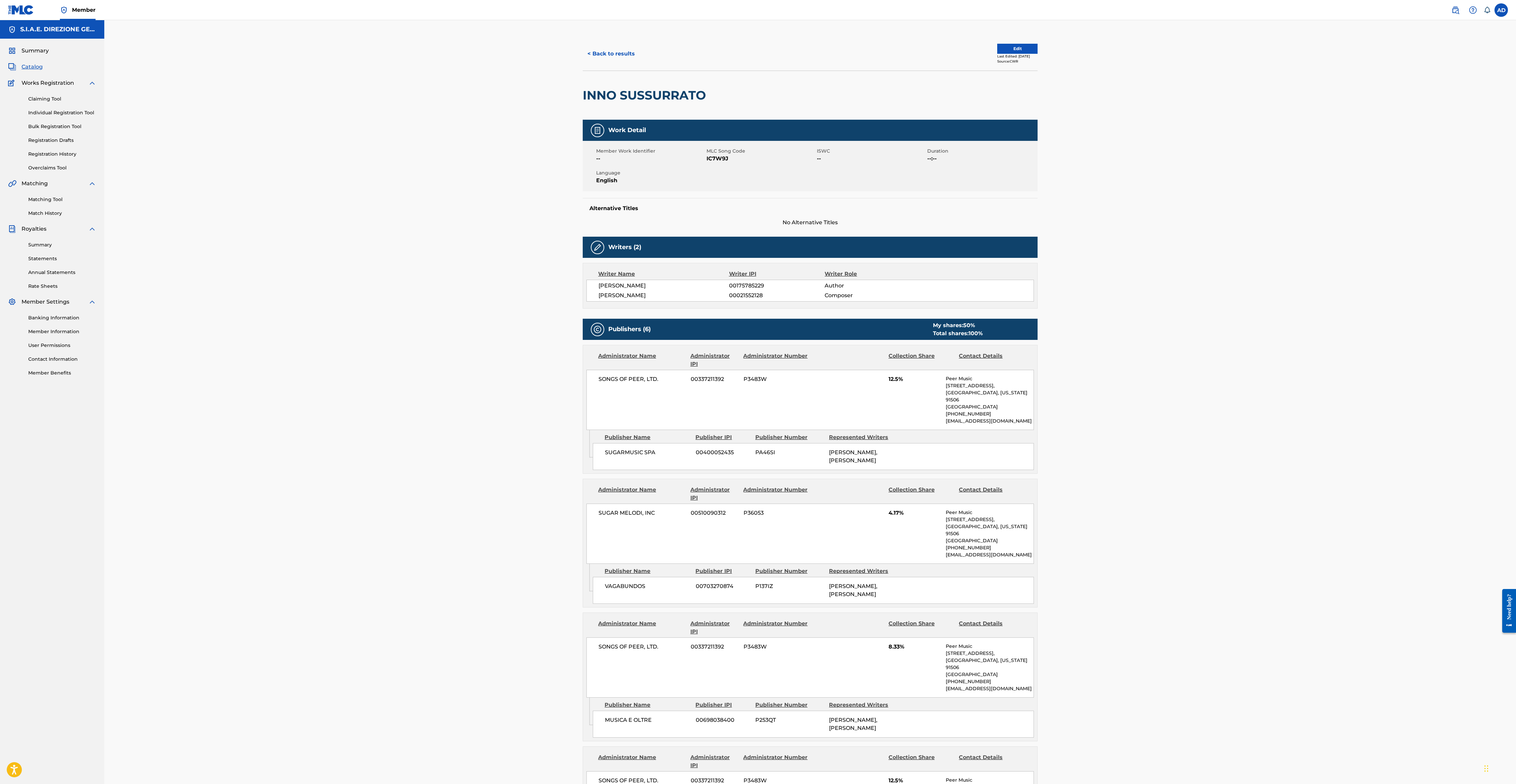
drag, startPoint x: 1101, startPoint y: 15, endPoint x: 433, endPoint y: 375, distance: 758.8
click at [433, 375] on div "< Back to results Edit Last Edited: [DATE] Source: CWR INNO SUSSURRATO Work Det…" at bounding box center [810, 680] width 1412 height 1320
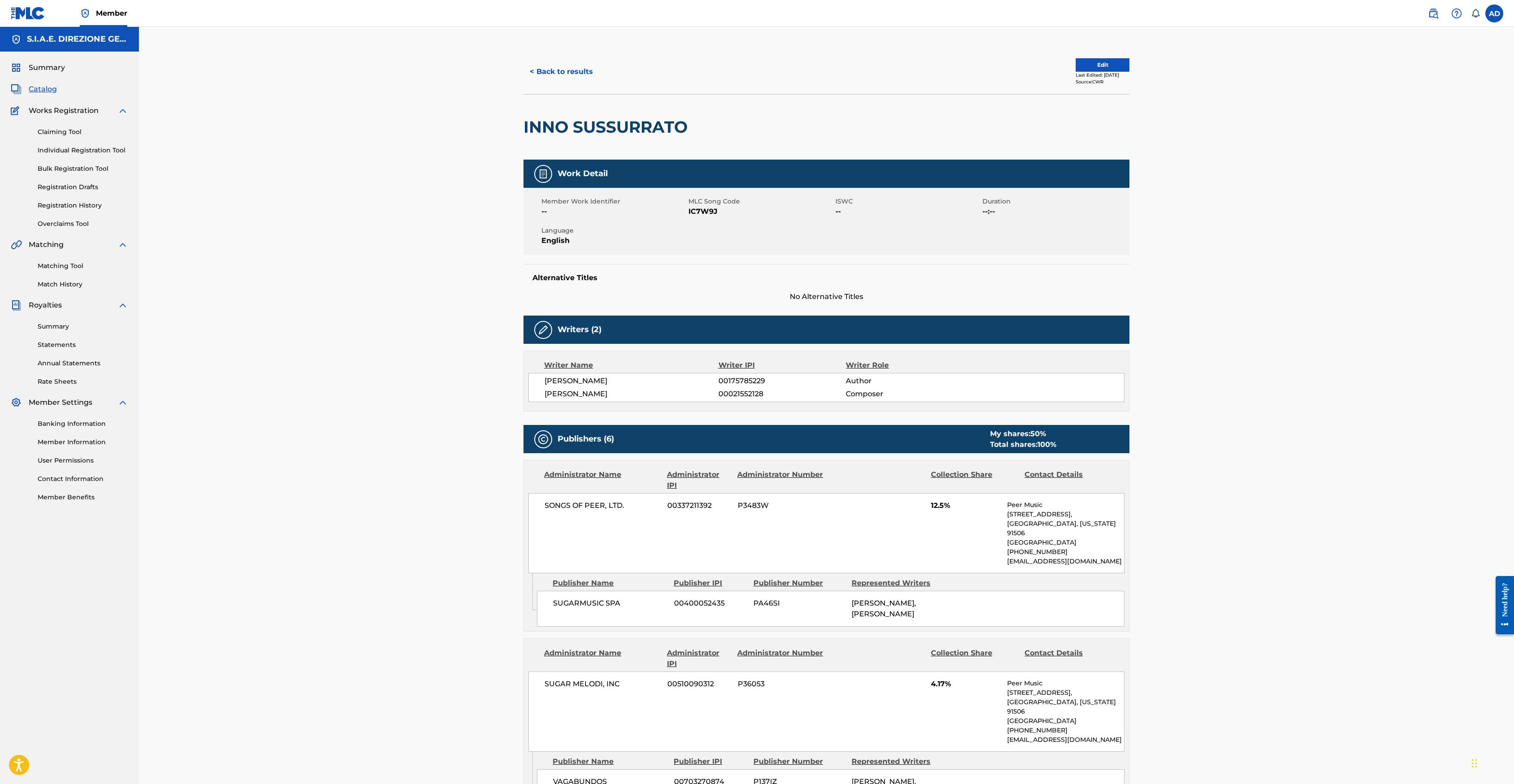
drag, startPoint x: 1839, startPoint y: 2, endPoint x: 329, endPoint y: 371, distance: 1554.4
click at [583, 78] on button "< Back to results" at bounding box center [561, 71] width 76 height 23
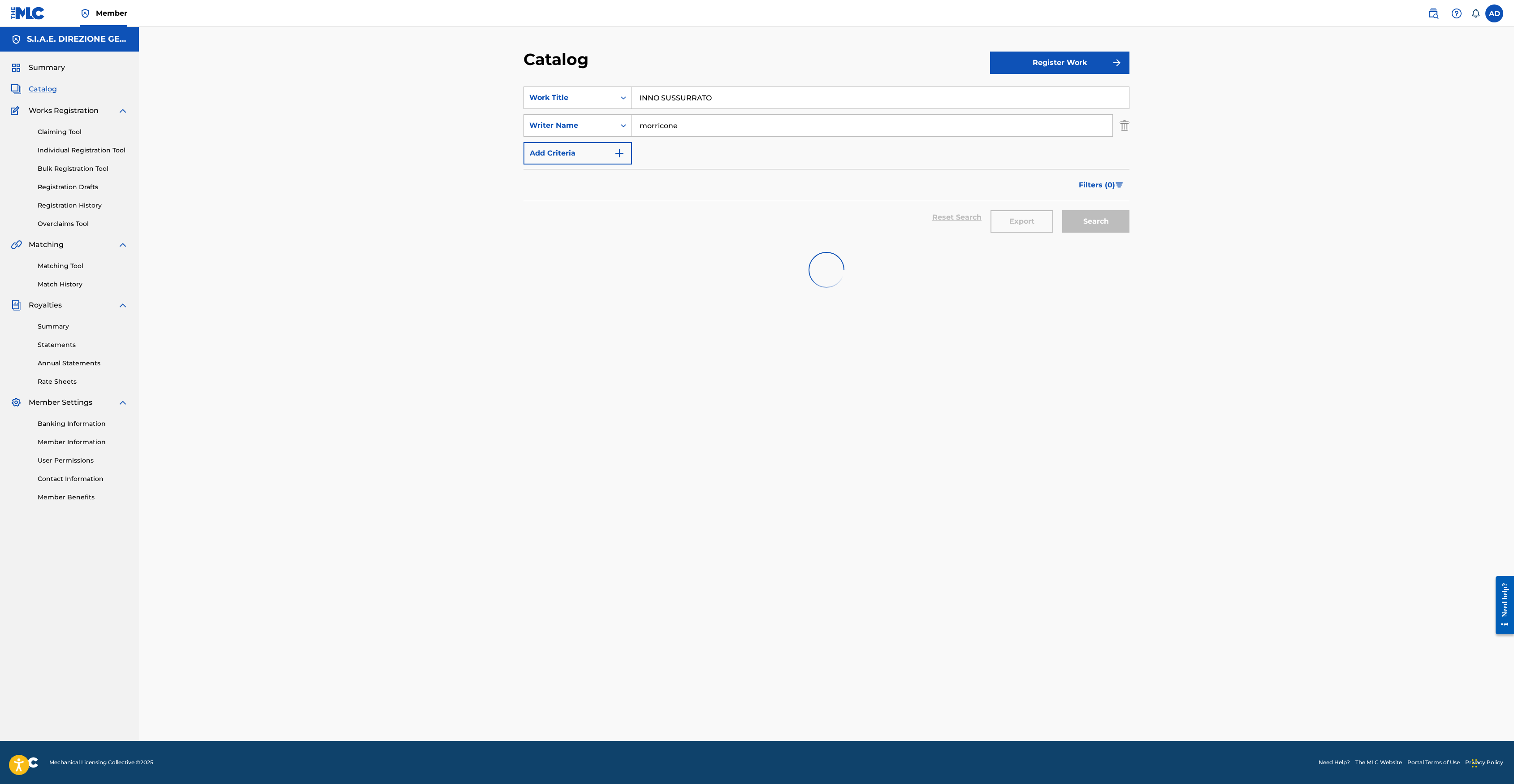
drag, startPoint x: 728, startPoint y: 107, endPoint x: 468, endPoint y: 70, distance: 262.6
click at [470, 70] on div "Catalog Register Work SearchWithCriteria29cf8103-34ae-4f4c-ba8c-a1e01cee2b69 Wo…" at bounding box center [826, 383] width 1375 height 714
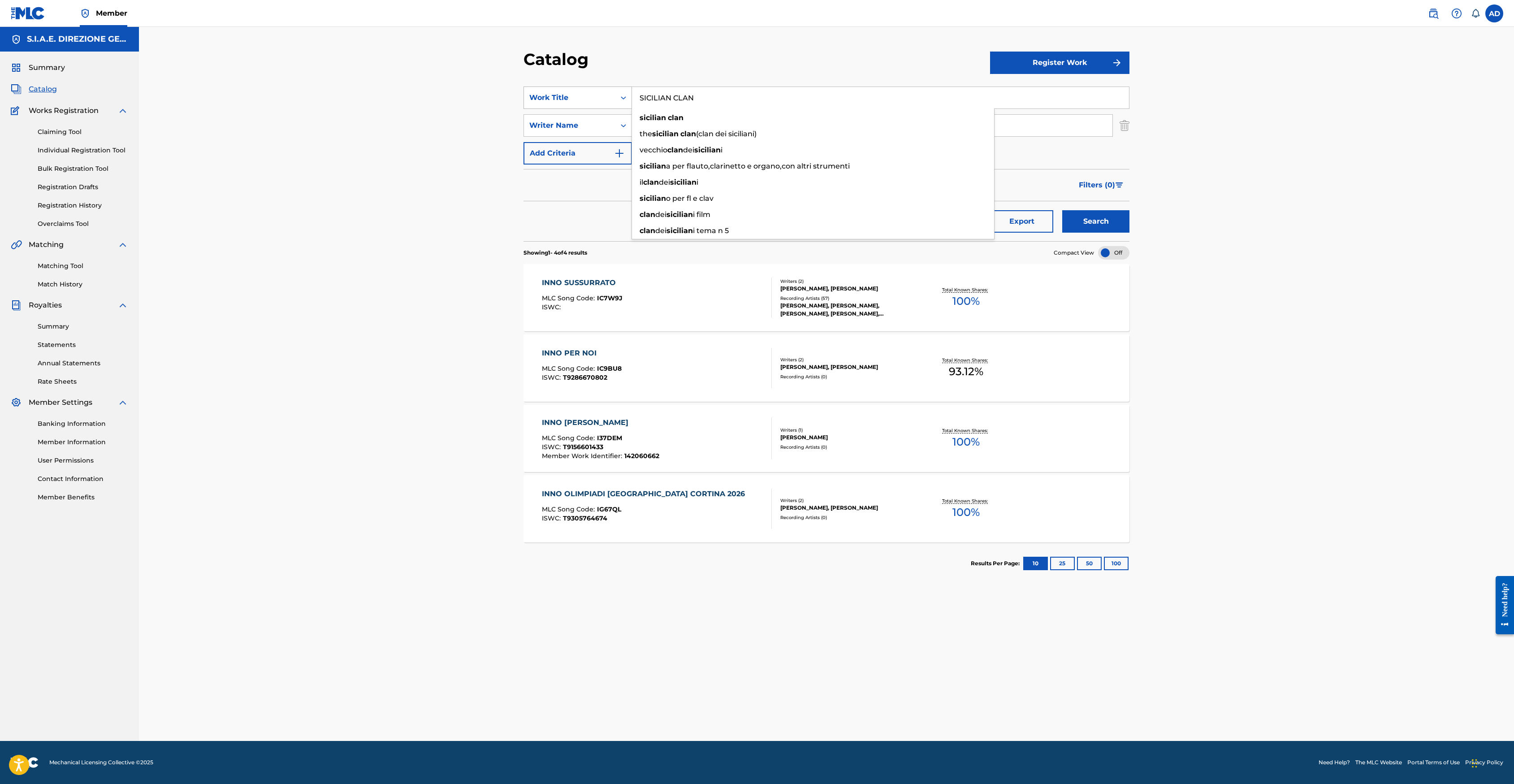
type input "SICILIAN CLAN"
click at [1008, 210] on button "Search" at bounding box center [1096, 221] width 67 height 23
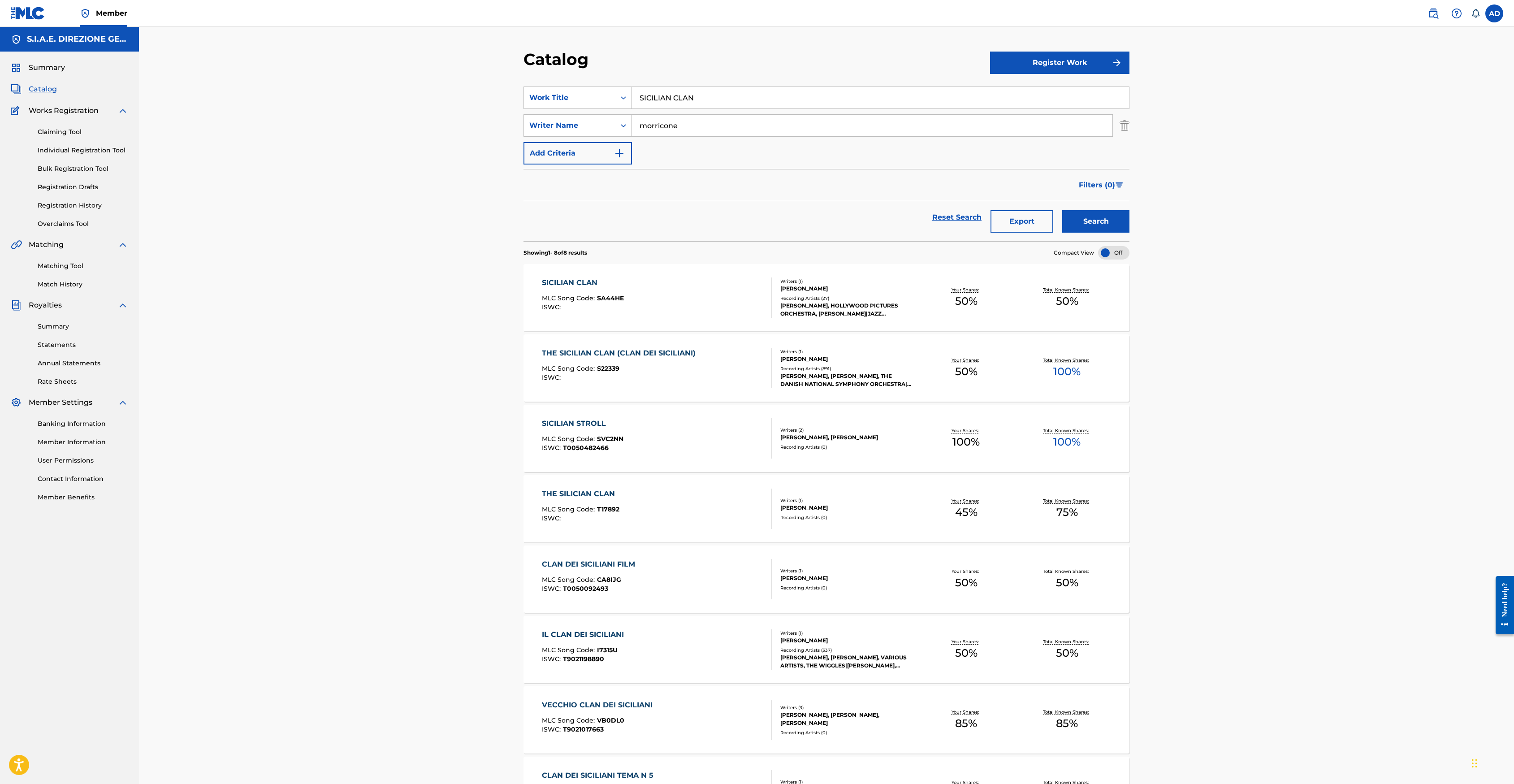
click at [568, 284] on div "SICILIAN CLAN" at bounding box center [583, 283] width 82 height 11
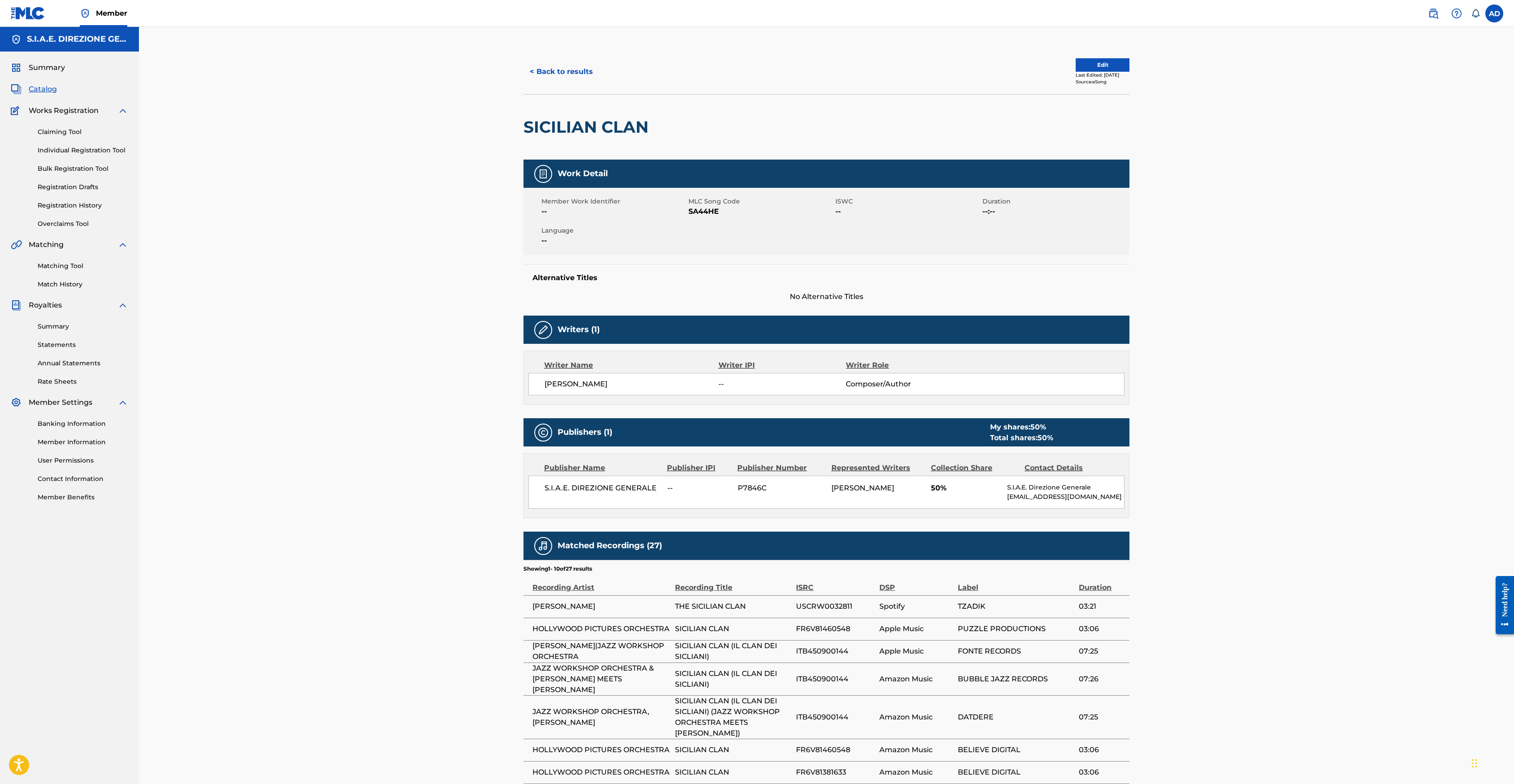
click at [557, 67] on button "< Back to results" at bounding box center [561, 71] width 76 height 23
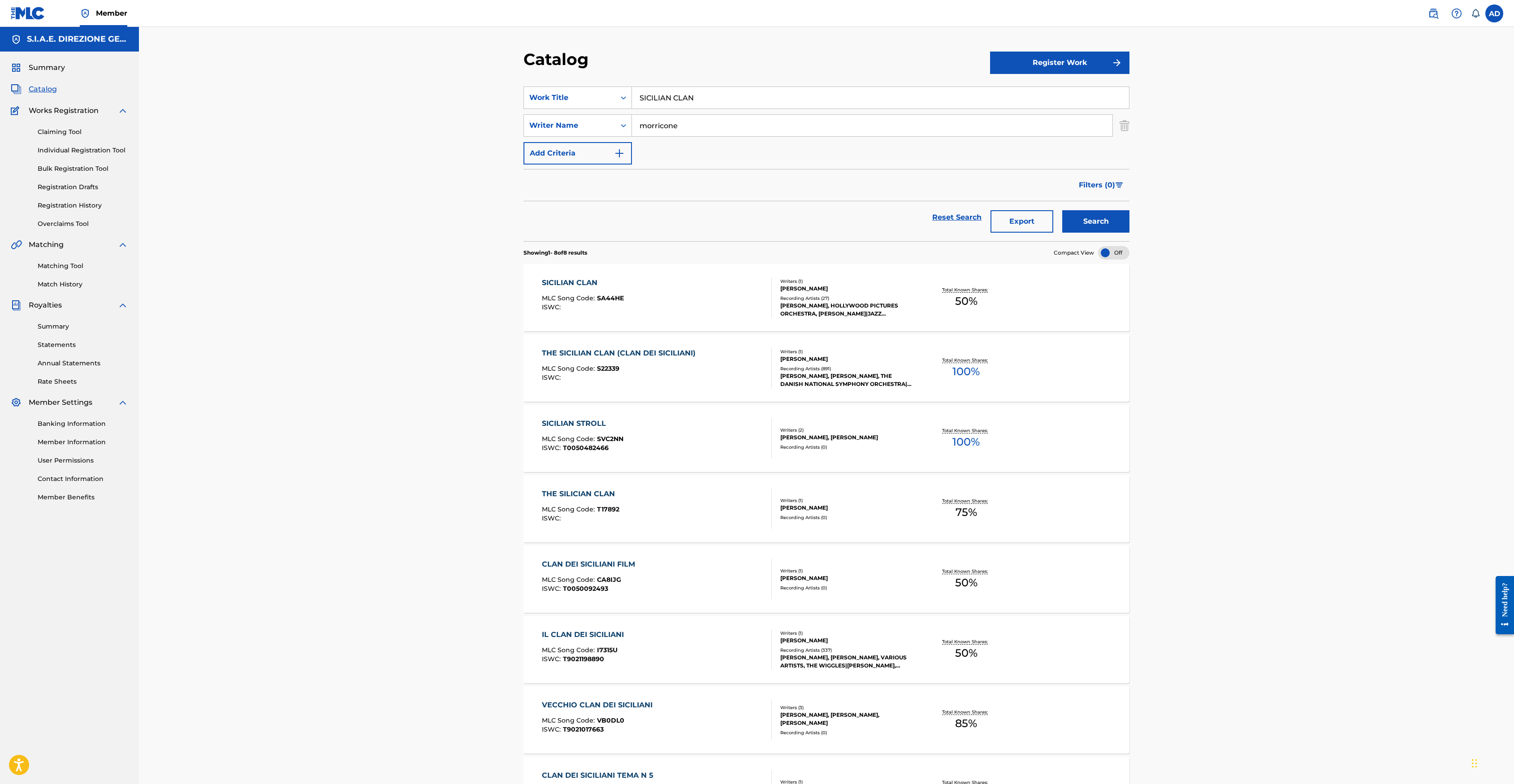
click at [630, 355] on div "THE SICILIAN CLAN (CLAN DEI SICILIANI)" at bounding box center [621, 354] width 158 height 11
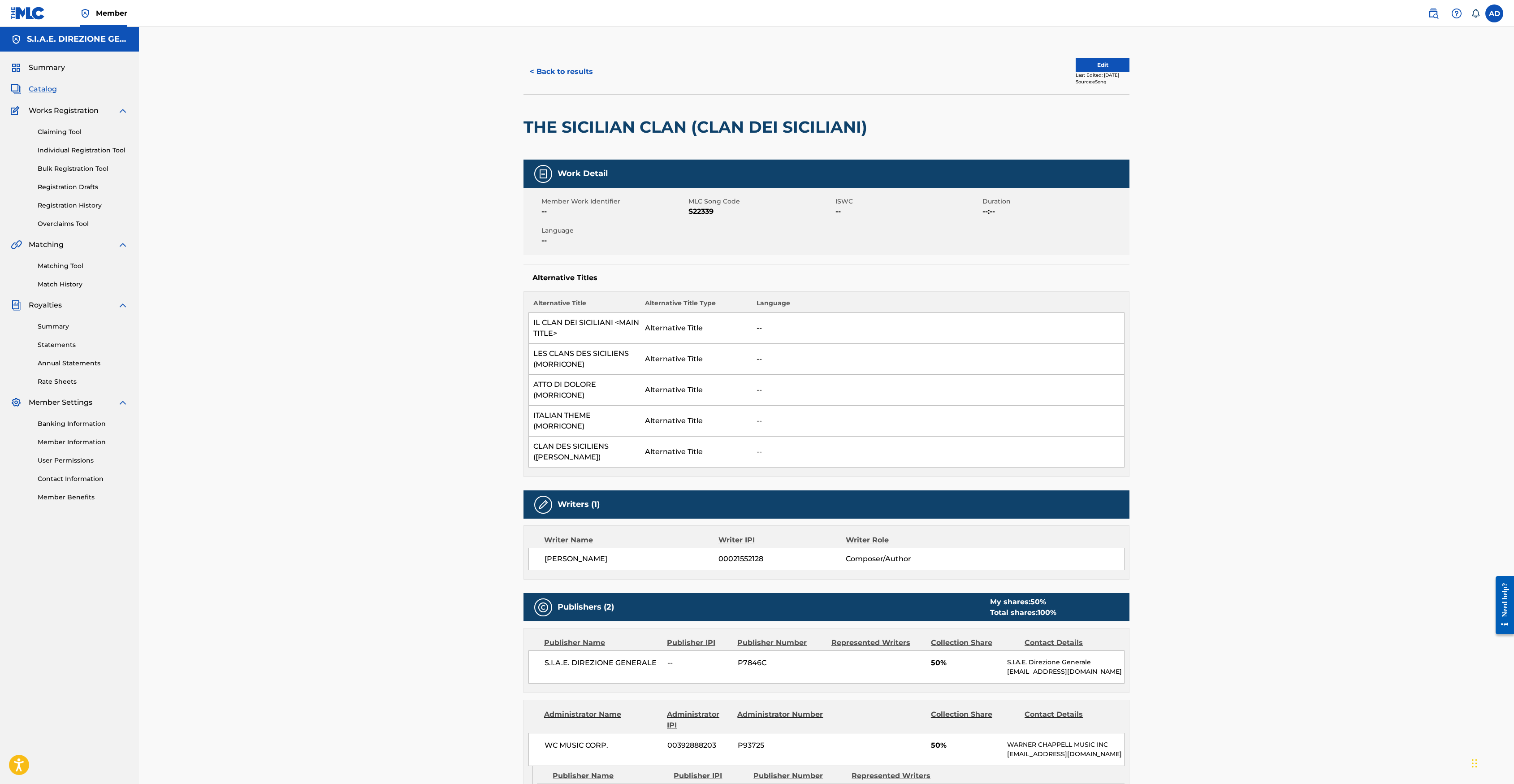
click at [562, 74] on button "< Back to results" at bounding box center [561, 71] width 76 height 23
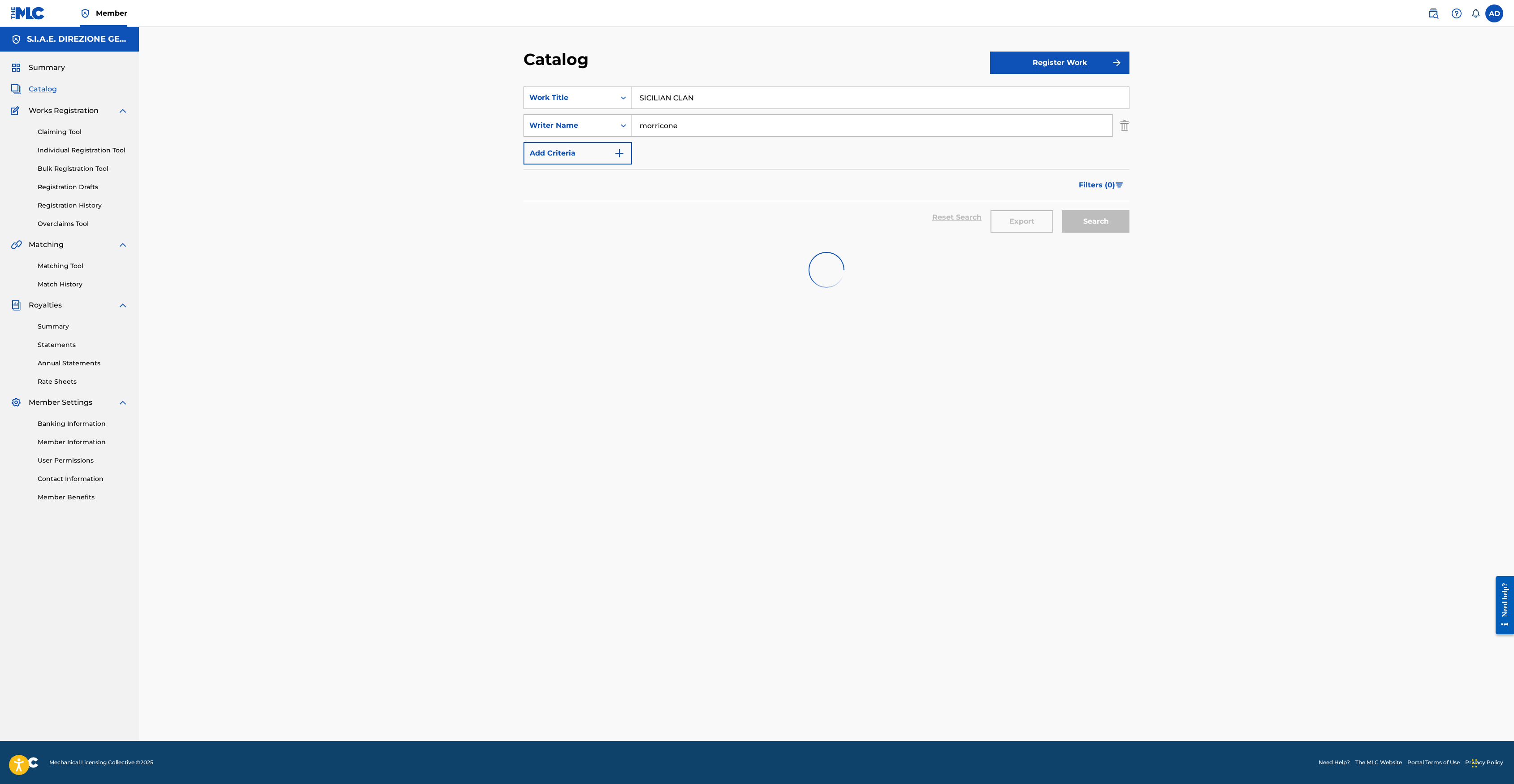
drag, startPoint x: 760, startPoint y: 92, endPoint x: 565, endPoint y: 58, distance: 197.9
click at [565, 58] on div "Catalog Register Work SearchWithCriteria29cf8103-34ae-4f4c-ba8c-a1e01cee2b69 Wo…" at bounding box center [826, 395] width 627 height 691
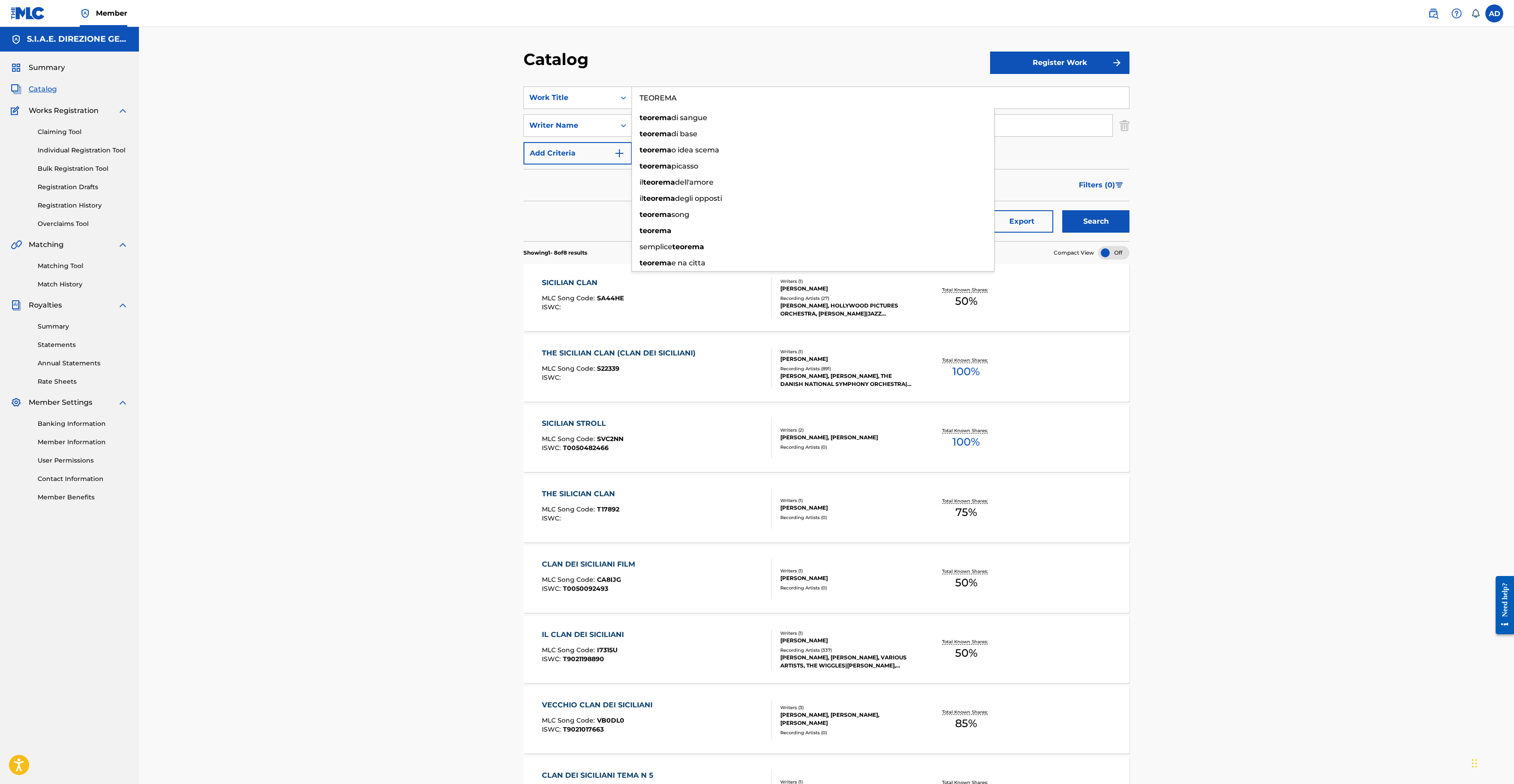
type input "TEOREMA"
click at [1008, 210] on button "Search" at bounding box center [1096, 221] width 67 height 23
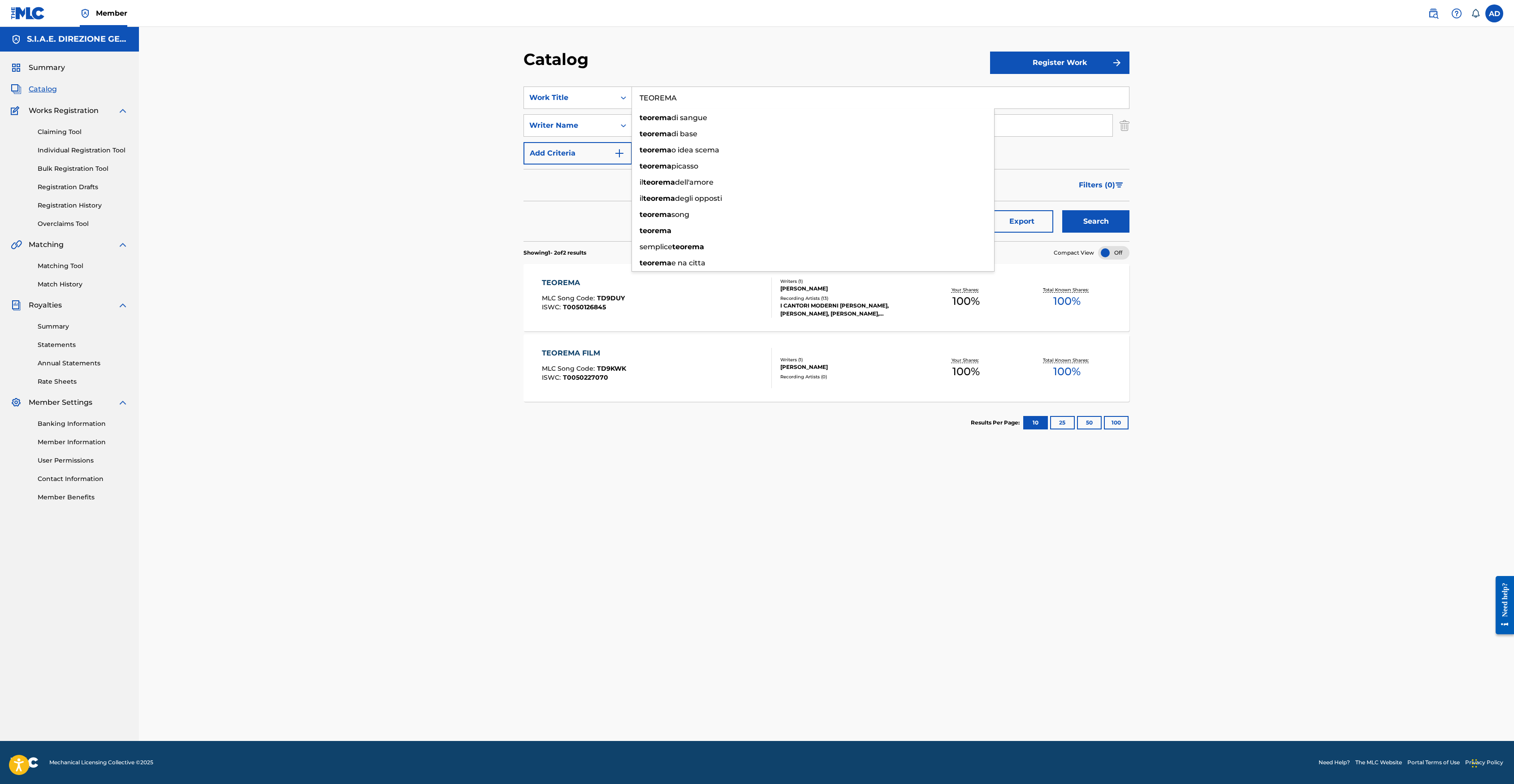
click at [559, 278] on div "TEOREMA" at bounding box center [583, 283] width 83 height 11
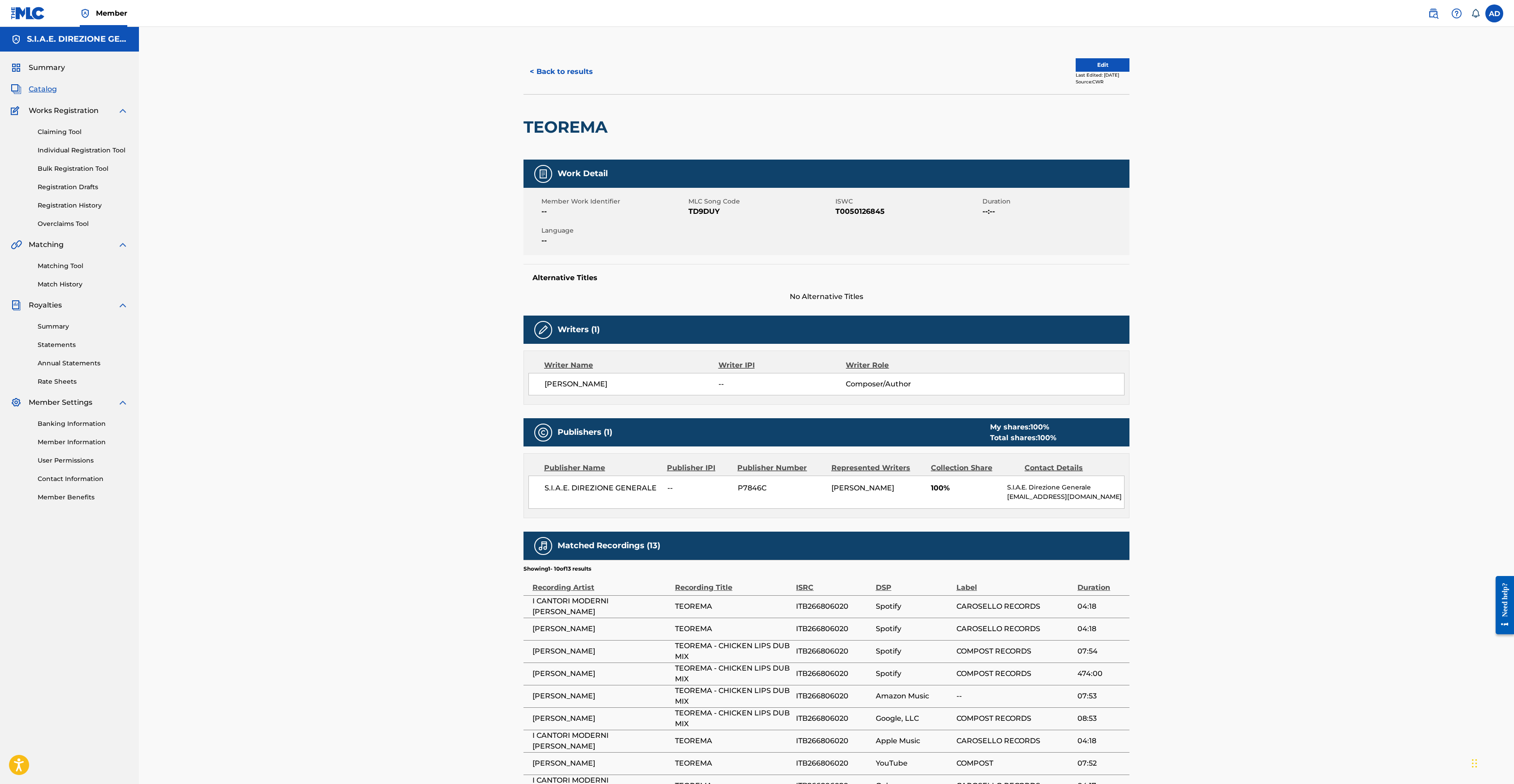
click at [571, 73] on button "< Back to results" at bounding box center [561, 71] width 76 height 23
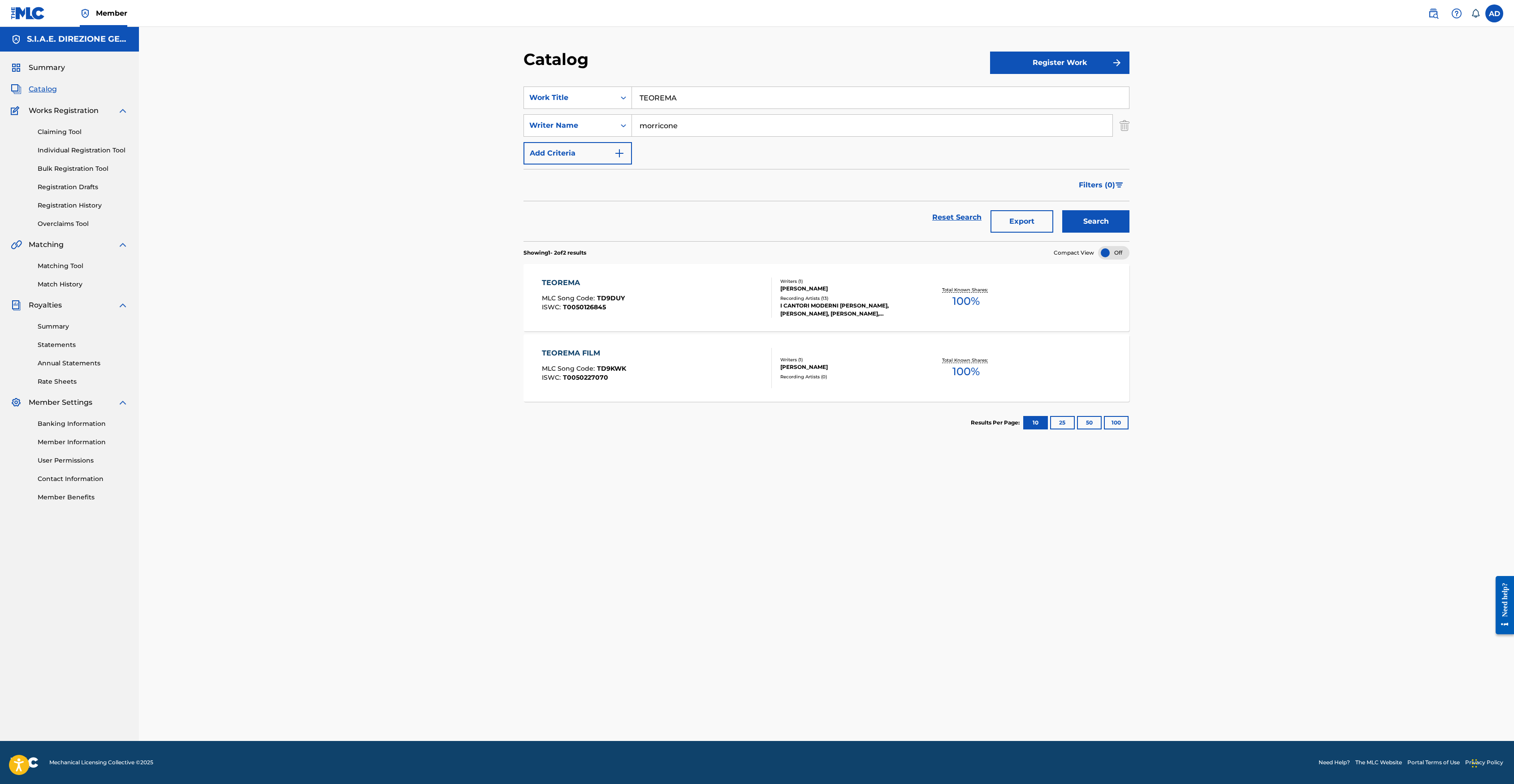
drag, startPoint x: 722, startPoint y: 95, endPoint x: 667, endPoint y: 86, distance: 55.7
click at [671, 86] on div "TEOREMA" at bounding box center [880, 97] width 498 height 23
click at [736, 100] on input "TEOREMA" at bounding box center [880, 97] width 497 height 21
drag, startPoint x: 735, startPoint y: 100, endPoint x: 619, endPoint y: 89, distance: 116.5
click at [619, 89] on div "SearchWithCriteria29cf8103-34ae-4f4c-ba8c-a1e01cee2b69 Work Title TEOREMA teore…" at bounding box center [826, 97] width 606 height 23
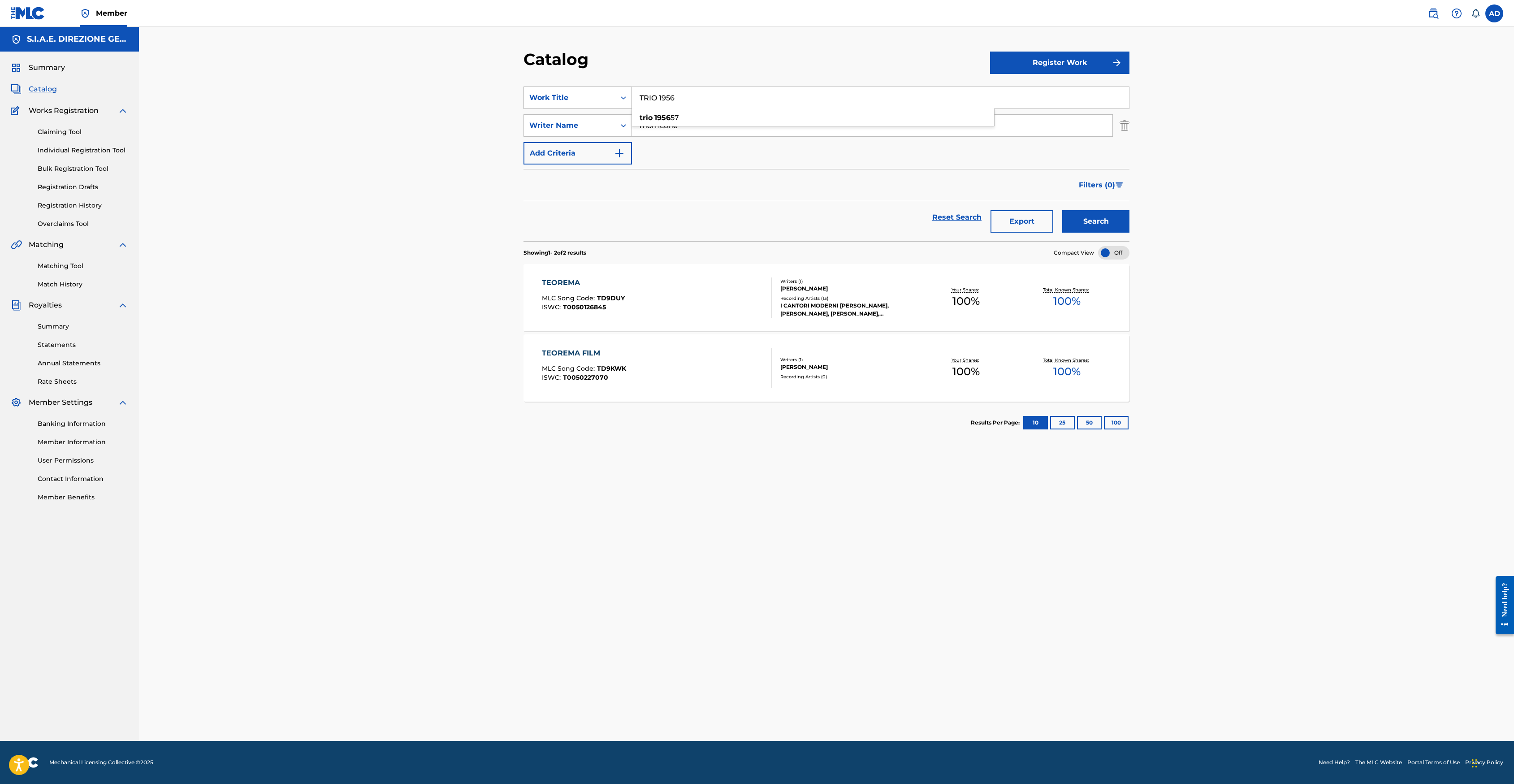
type input "TRIO 1956"
click at [1008, 210] on button "Search" at bounding box center [1096, 221] width 67 height 23
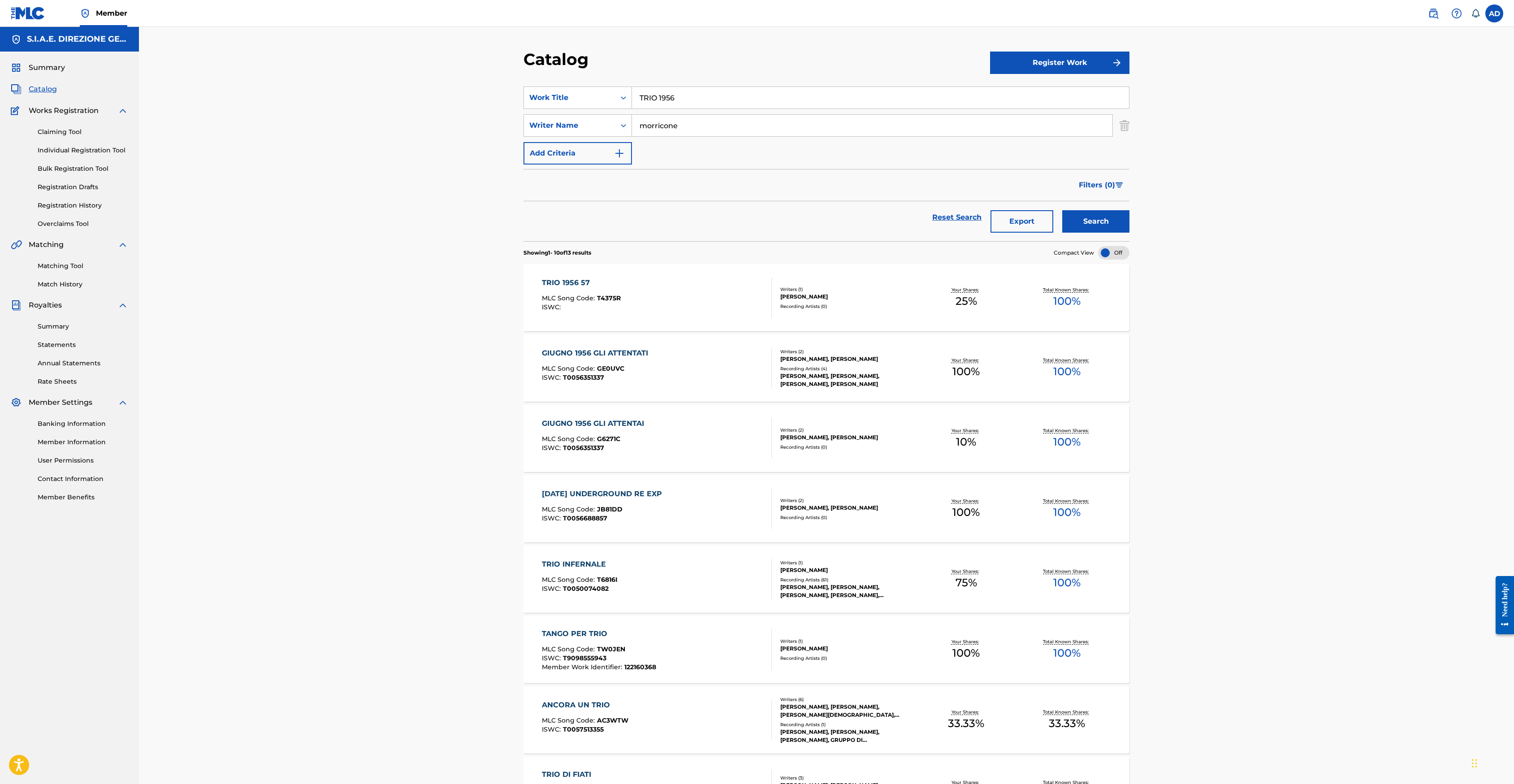
click at [583, 276] on div "TRIO 1956 57 MLC Song Code : T4375R ISWC : Writers ( 1 ) [PERSON_NAME] Recordin…" at bounding box center [826, 298] width 606 height 67
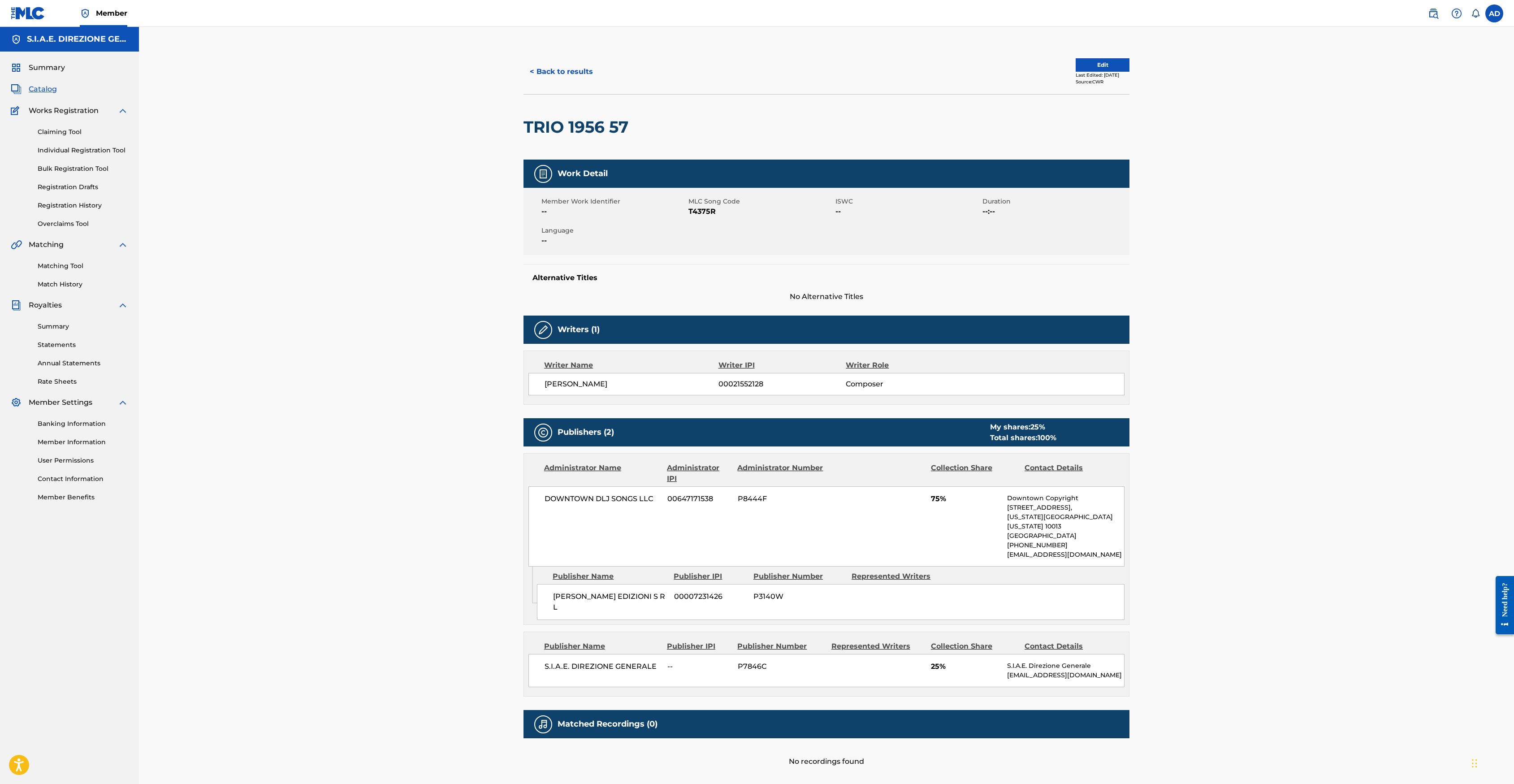
click at [569, 66] on button "< Back to results" at bounding box center [561, 71] width 76 height 23
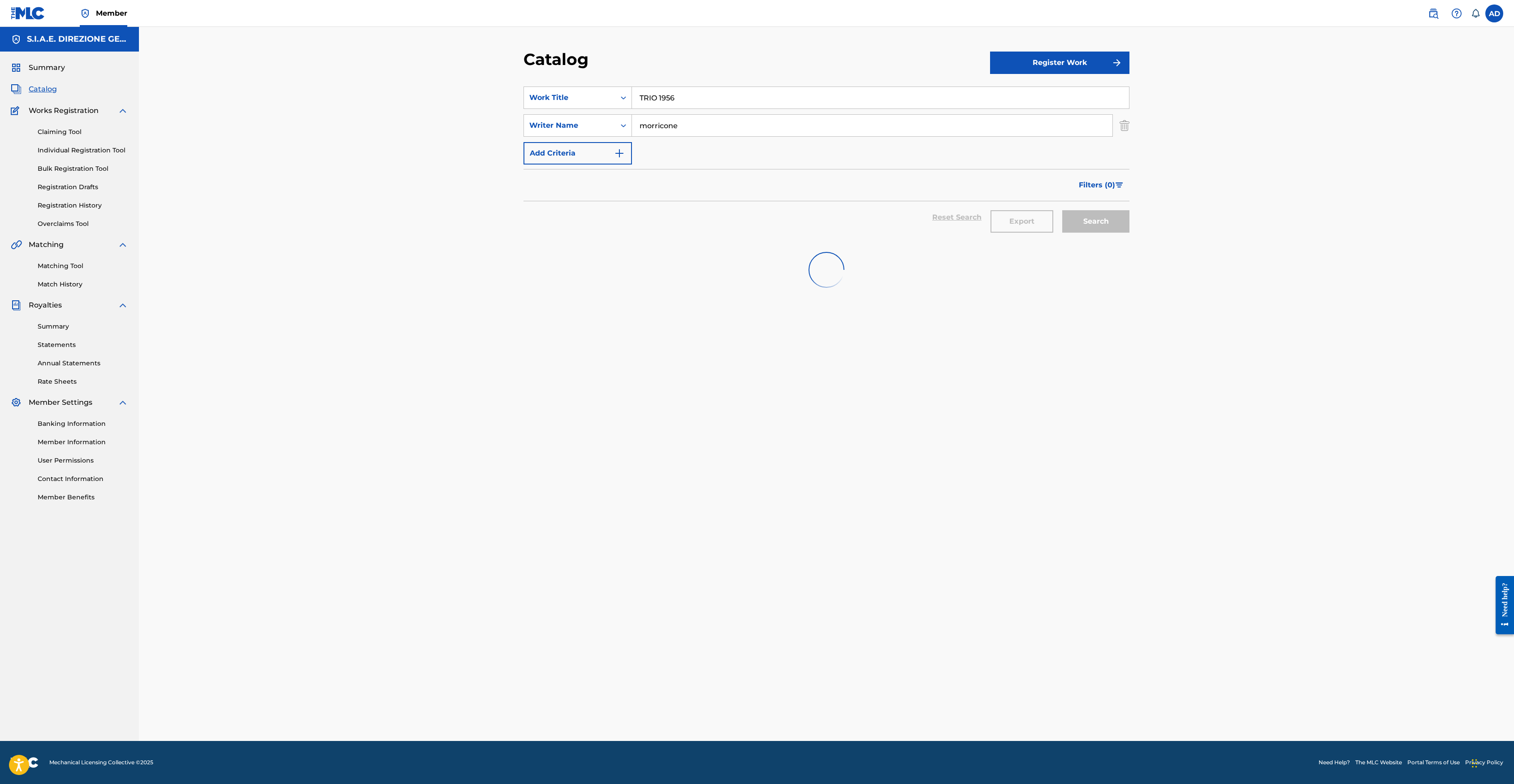
drag, startPoint x: 704, startPoint y: 96, endPoint x: 517, endPoint y: 77, distance: 188.0
click at [518, 77] on div "Catalog Register Work SearchWithCriteria29cf8103-34ae-4f4c-ba8c-a1e01cee2b69 Wo…" at bounding box center [826, 395] width 627 height 691
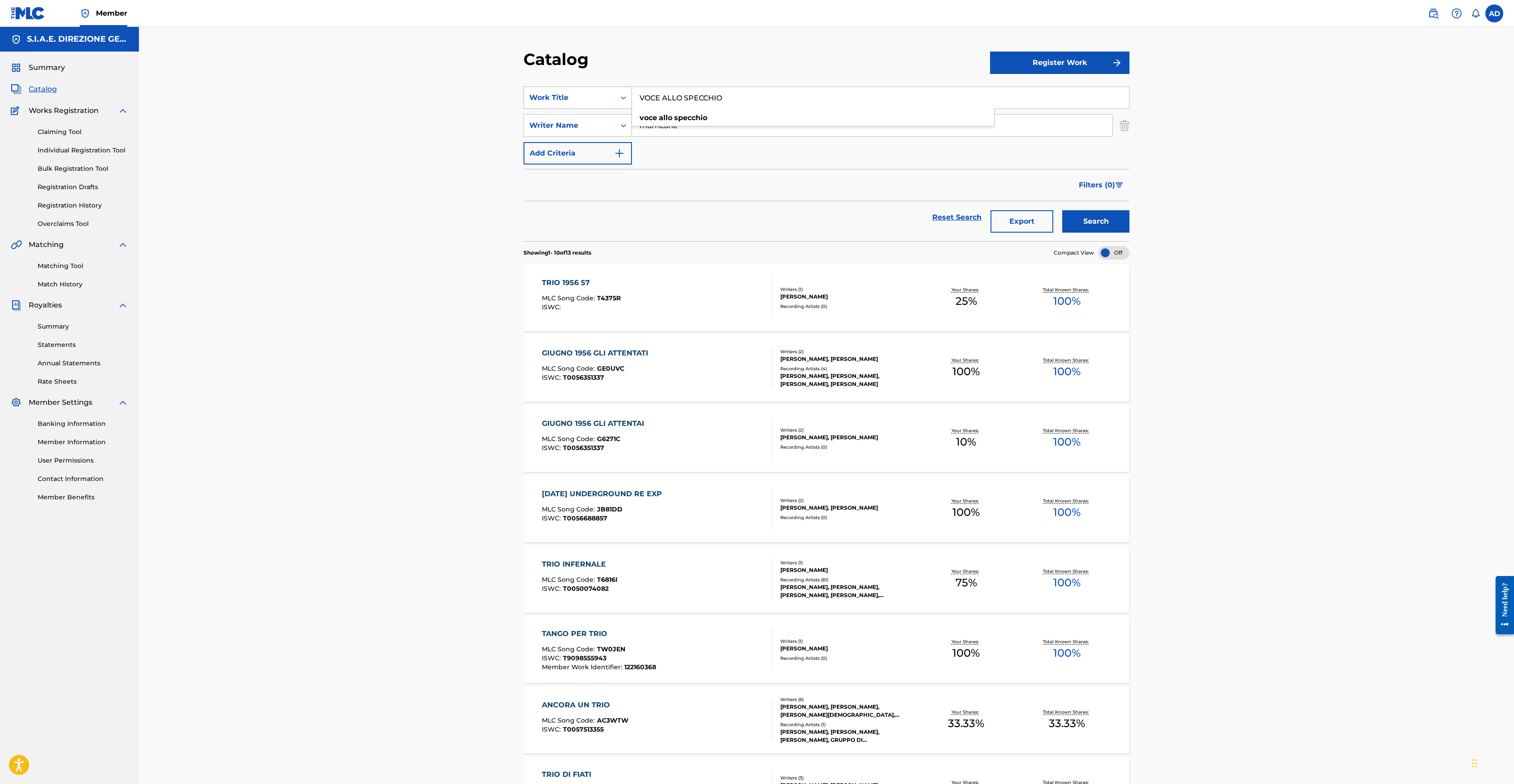
type input "VOCE ALLO SPECCHIO"
click at [1008, 210] on button "Search" at bounding box center [1096, 221] width 67 height 23
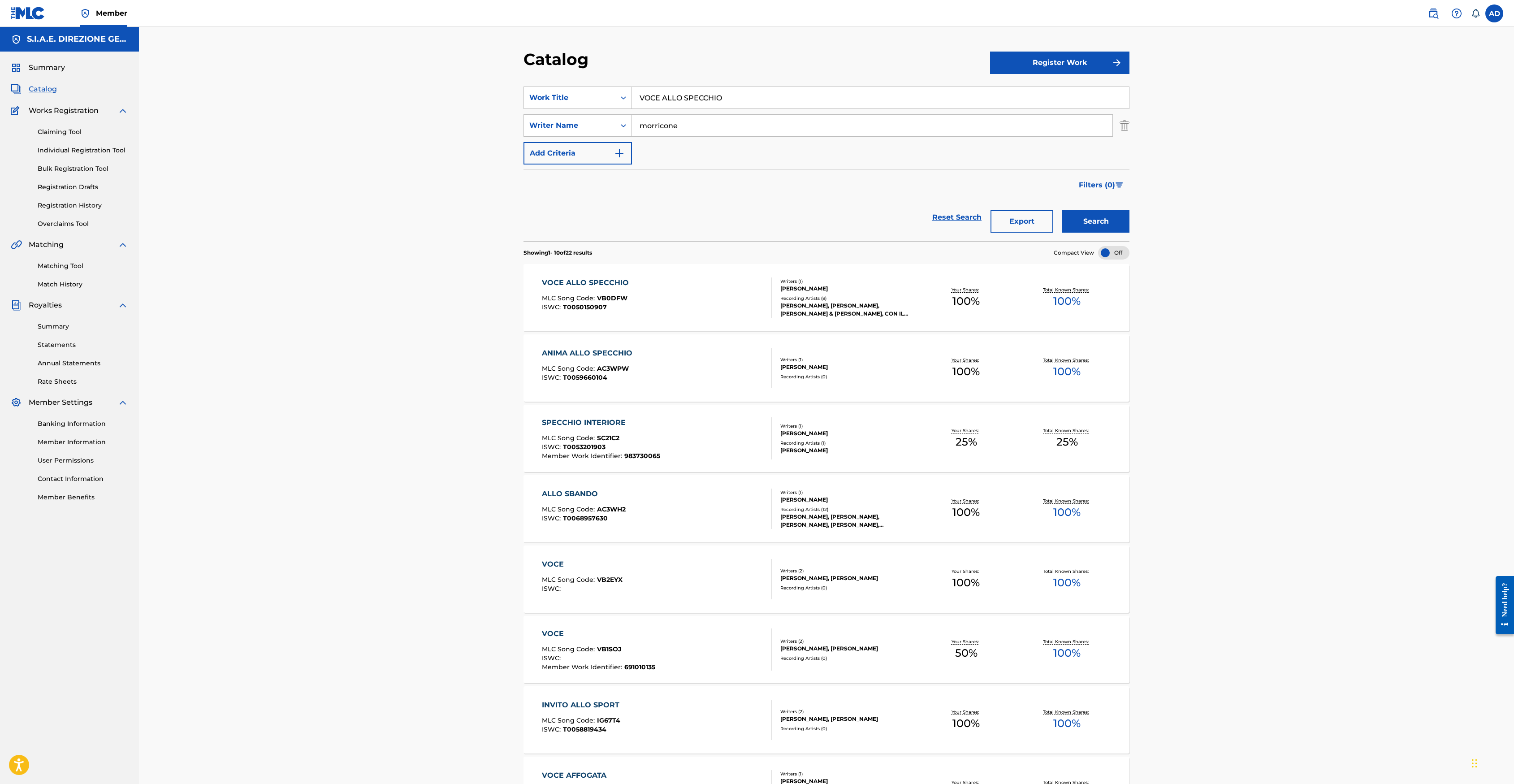
click at [594, 284] on div "VOCE ALLO SPECCHIO" at bounding box center [587, 283] width 92 height 11
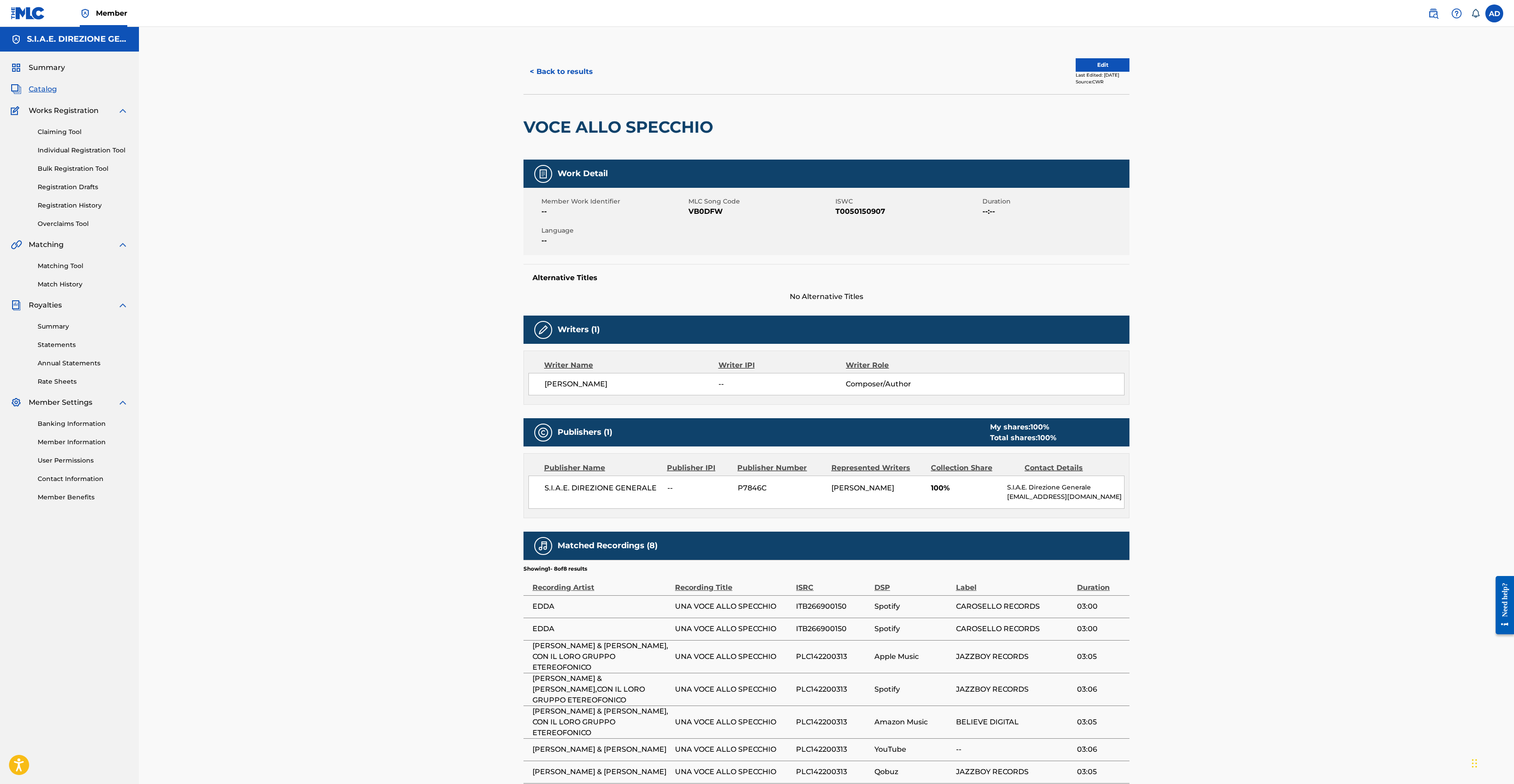
click at [560, 60] on button "< Back to results" at bounding box center [561, 71] width 76 height 23
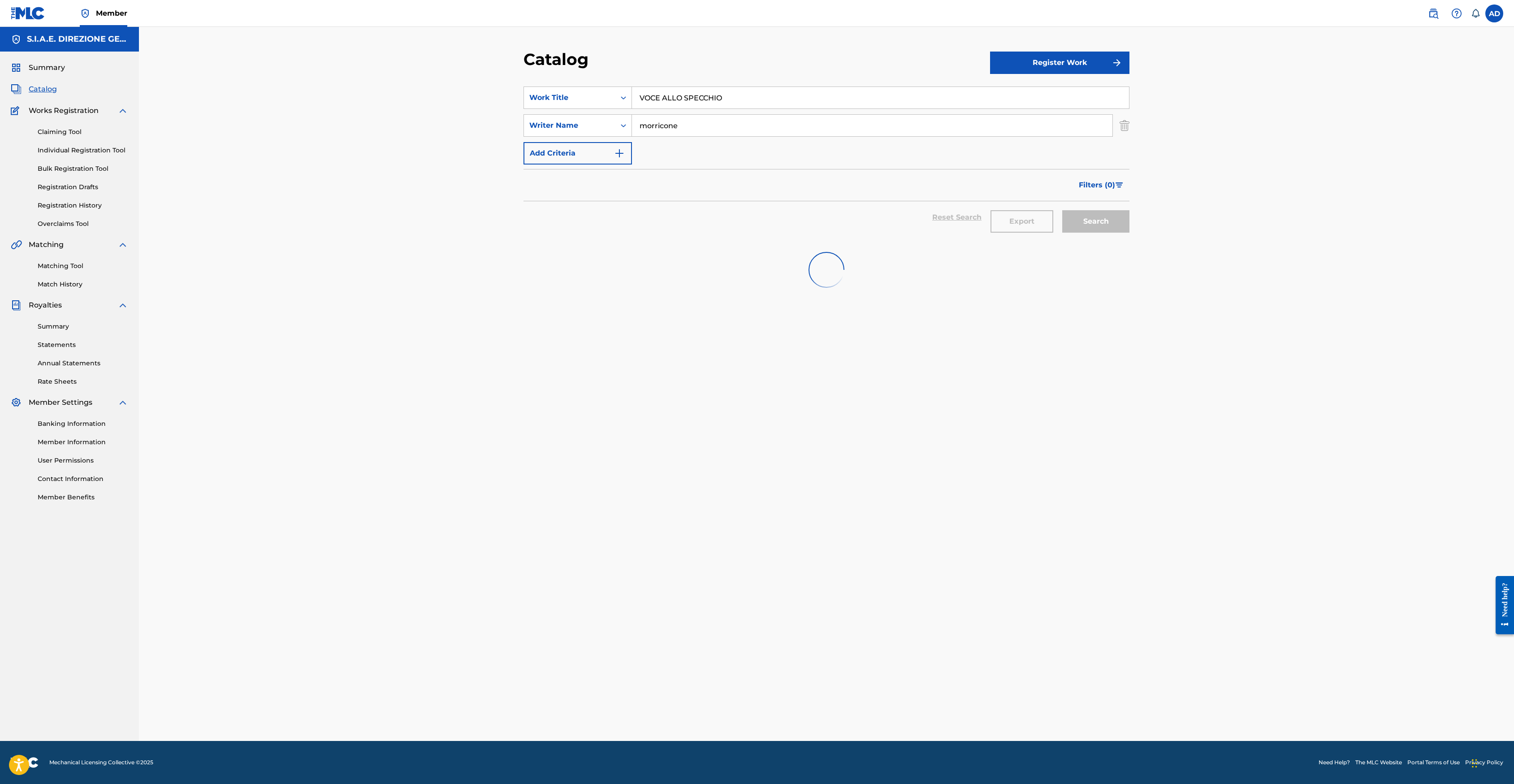
drag, startPoint x: 763, startPoint y: 100, endPoint x: 449, endPoint y: 54, distance: 317.4
click at [448, 40] on div "Catalog Register Work SearchWithCriteria29cf8103-34ae-4f4c-ba8c-a1e01cee2b69 Wo…" at bounding box center [826, 383] width 1375 height 714
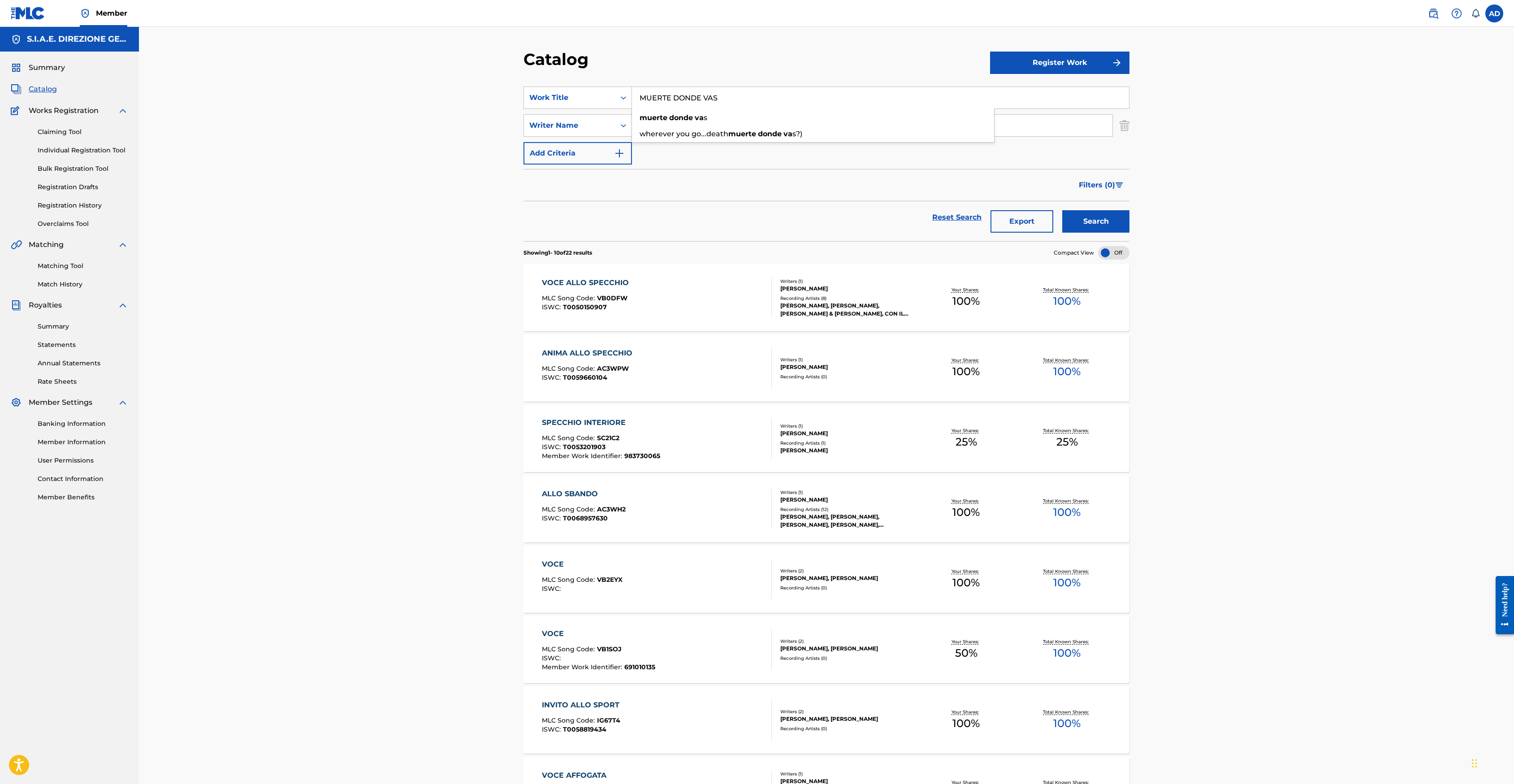
type input "MUERTE DONDE VAS"
click at [1008, 210] on button "Search" at bounding box center [1096, 221] width 67 height 23
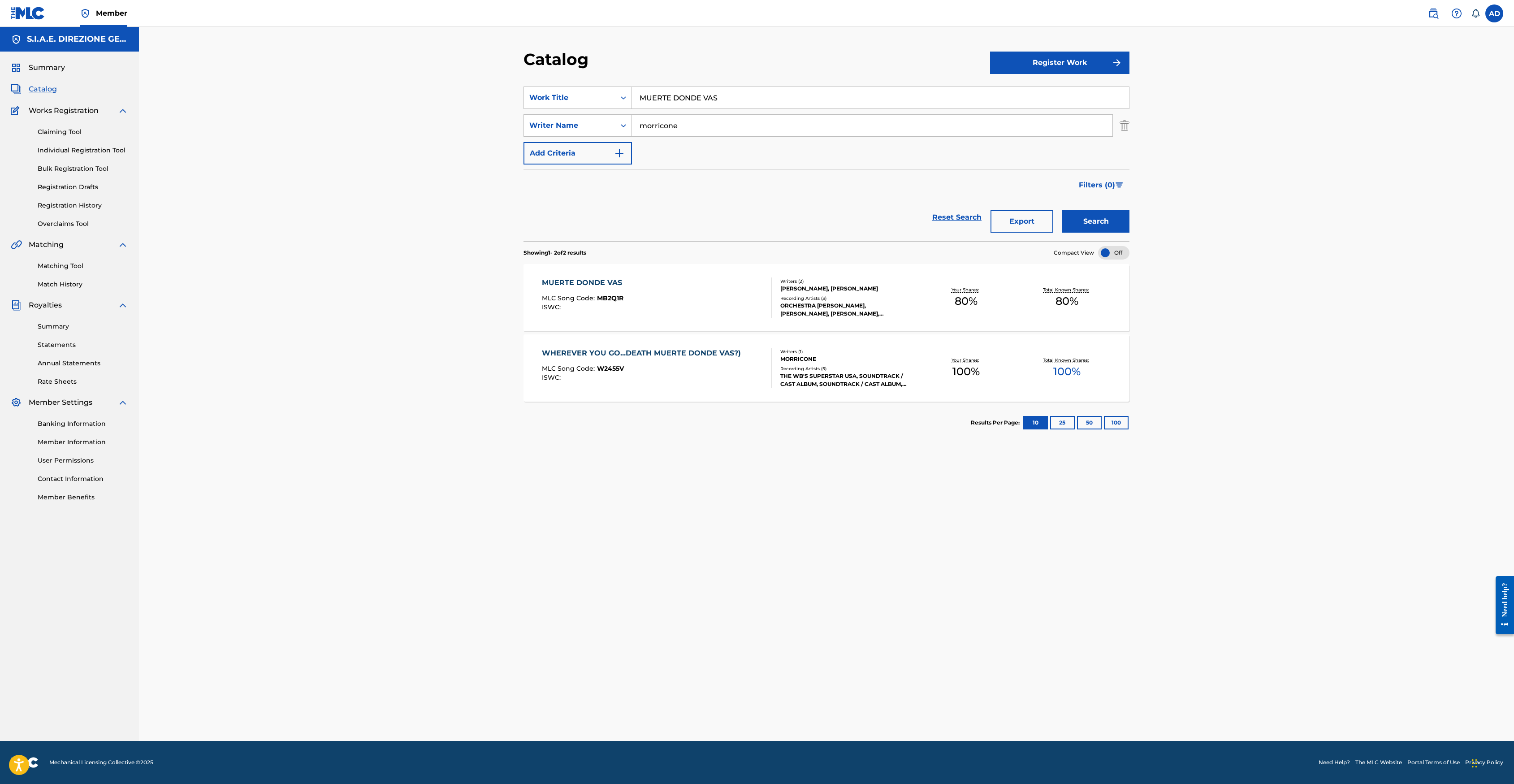
click at [568, 286] on div "MUERTE DONDE VAS" at bounding box center [584, 283] width 85 height 11
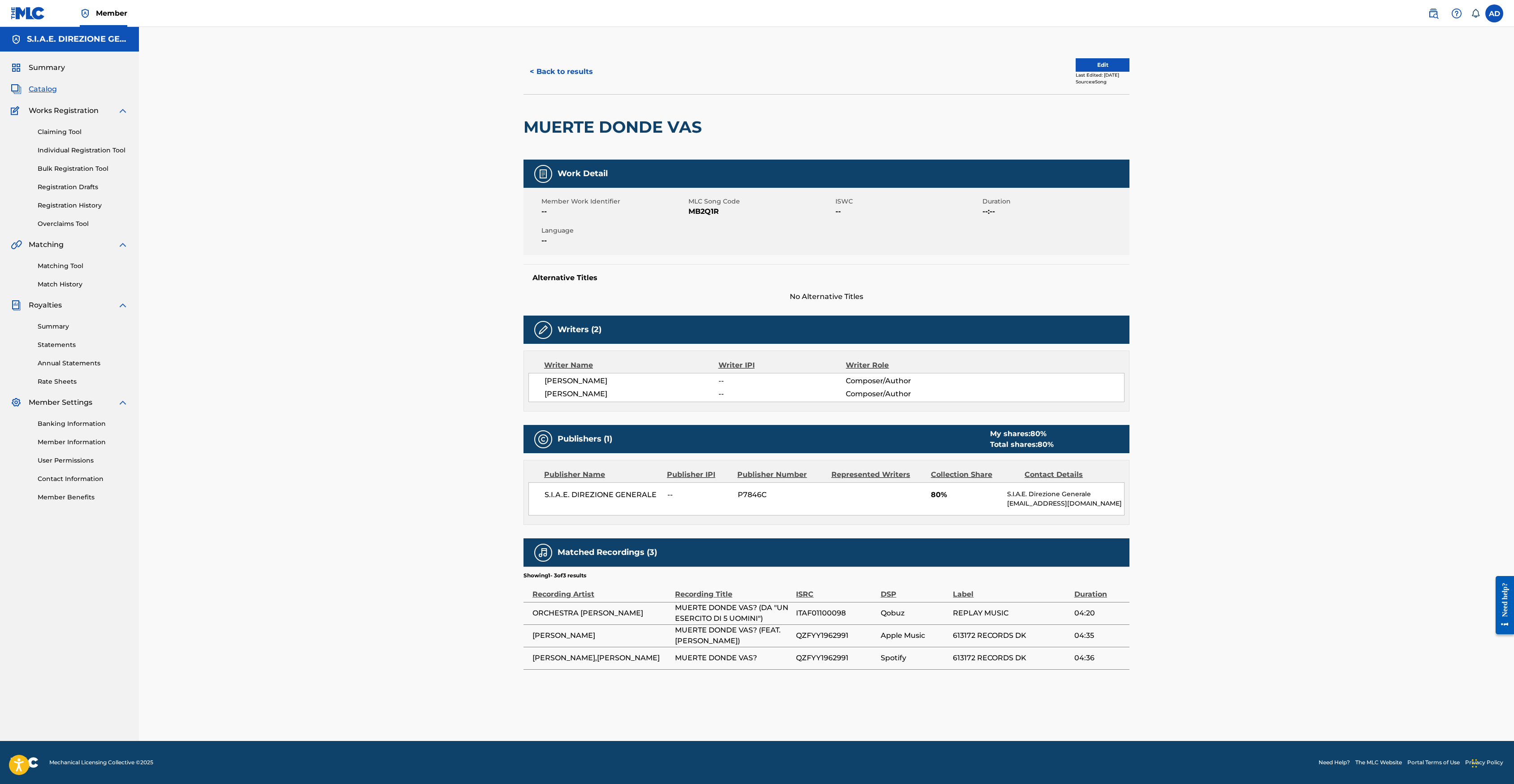
click at [575, 76] on button "< Back to results" at bounding box center [561, 71] width 76 height 23
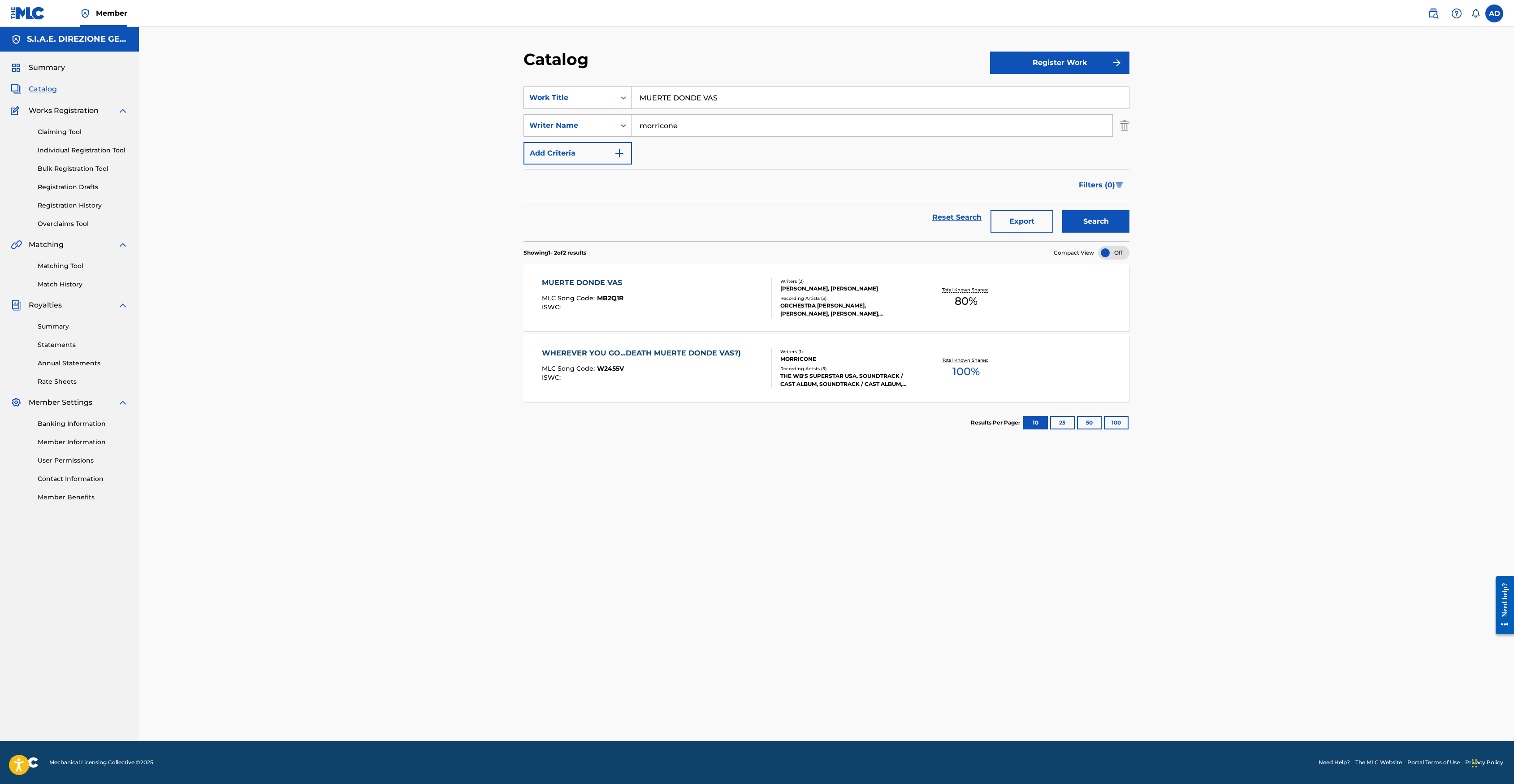
drag, startPoint x: 774, startPoint y: 96, endPoint x: 575, endPoint y: 100, distance: 199.0
click at [571, 96] on div "SearchWithCriteria29cf8103-34ae-4f4c-ba8c-a1e01cee2b69 Work Title MUERTE DONDE …" at bounding box center [826, 97] width 606 height 23
type input "ONE VOICES ON THE MIRROR"
click at [1008, 210] on button "Search" at bounding box center [1096, 221] width 67 height 23
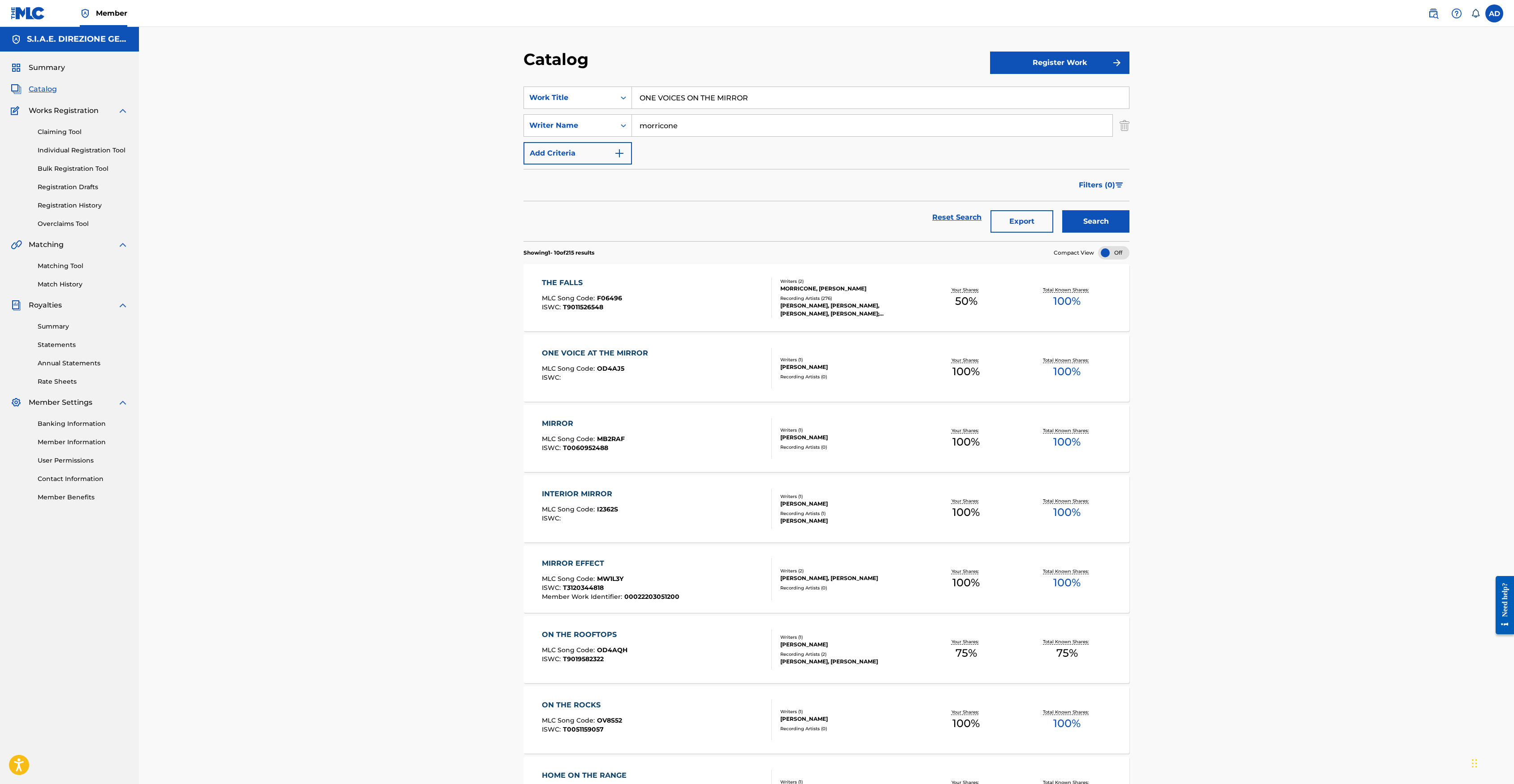
click at [612, 343] on div "ONE VOICE AT THE MIRROR MLC Song Code : OD4AJ5 ISWC : Writers ( 1 ) [PERSON_NAM…" at bounding box center [826, 368] width 606 height 67
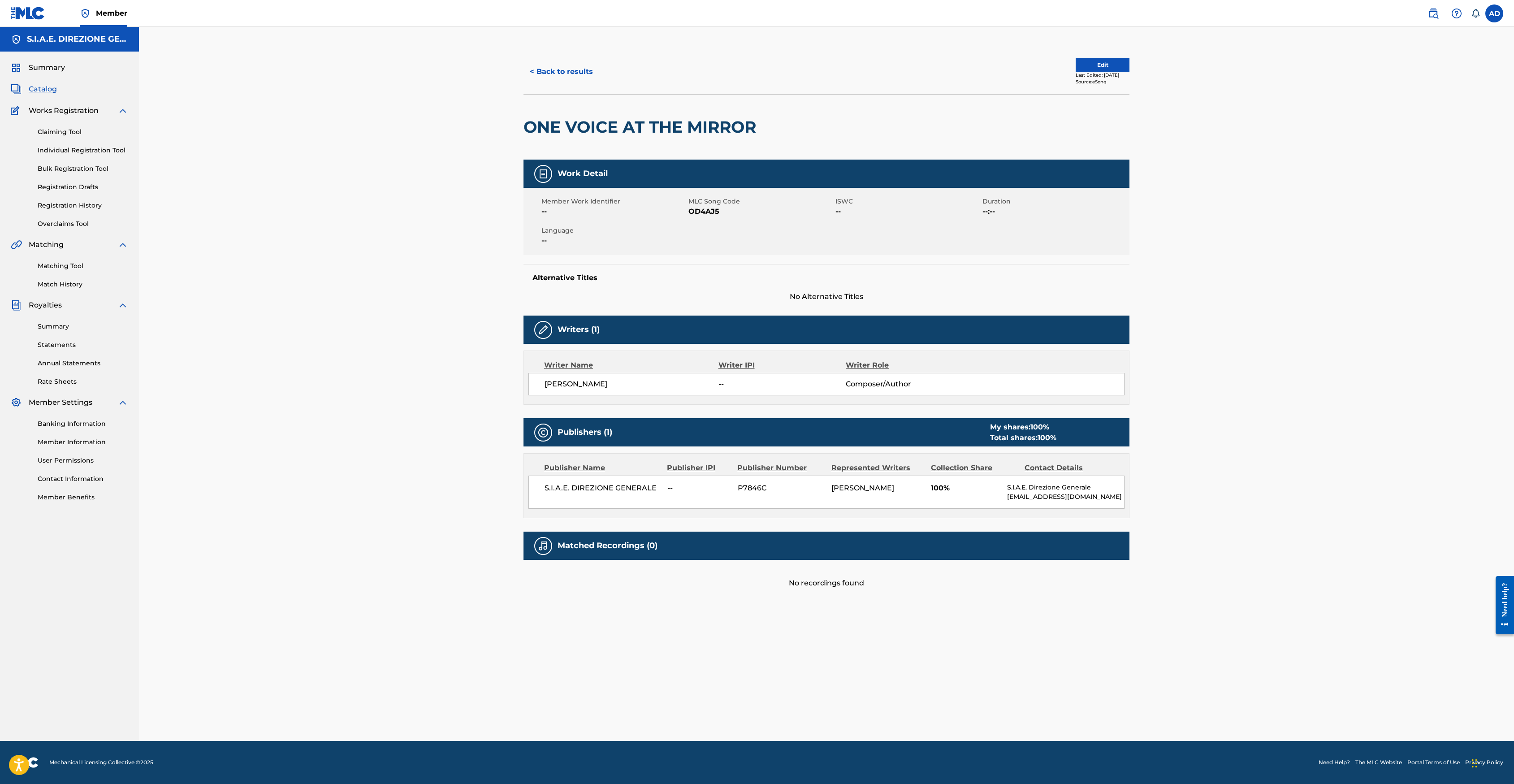
click at [574, 67] on button "< Back to results" at bounding box center [561, 71] width 76 height 23
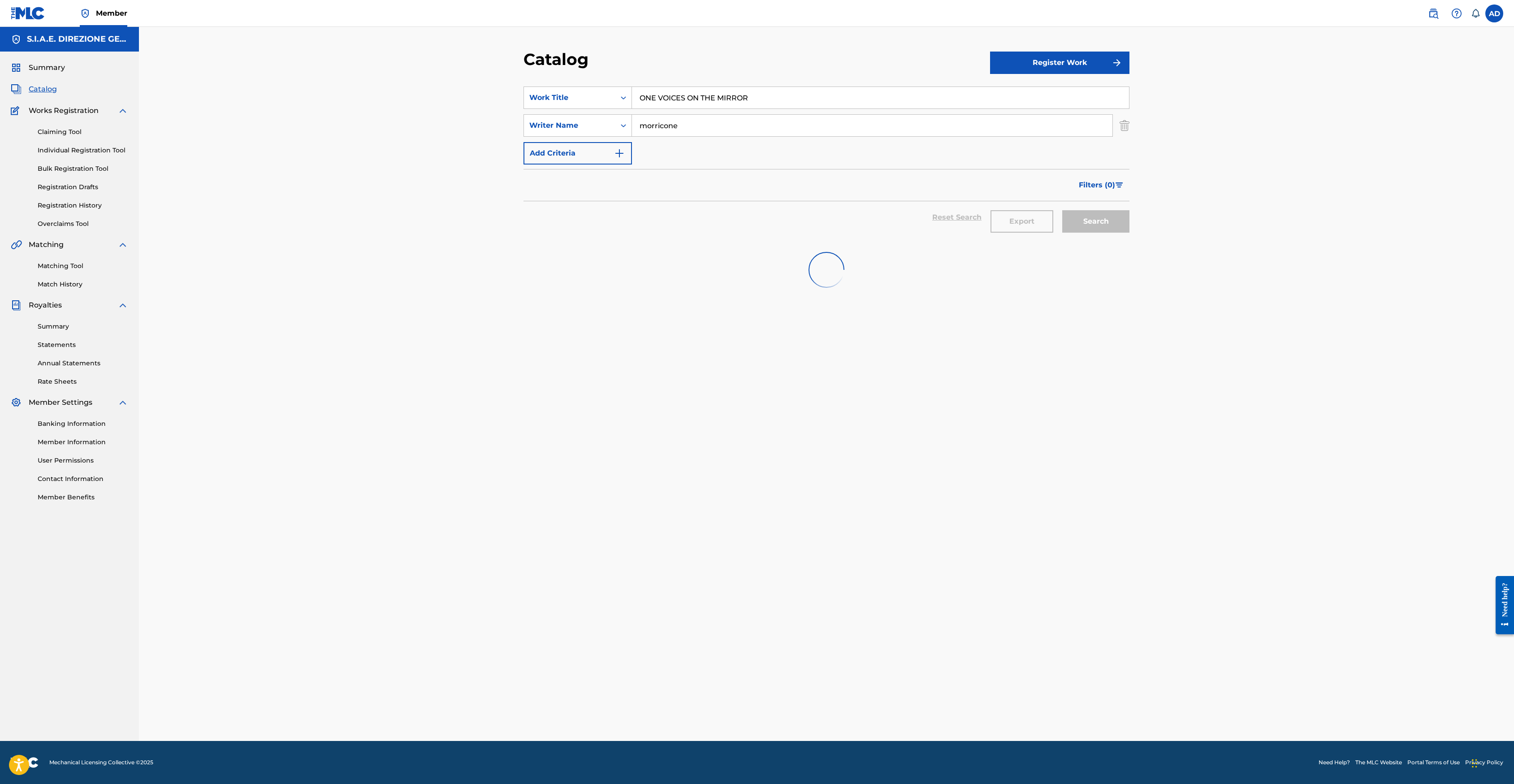
drag, startPoint x: 790, startPoint y: 99, endPoint x: 485, endPoint y: 90, distance: 305.1
click at [485, 90] on div "Catalog Register Work SearchWithCriteria29cf8103-34ae-4f4c-ba8c-a1e01cee2b69 Wo…" at bounding box center [826, 383] width 1375 height 714
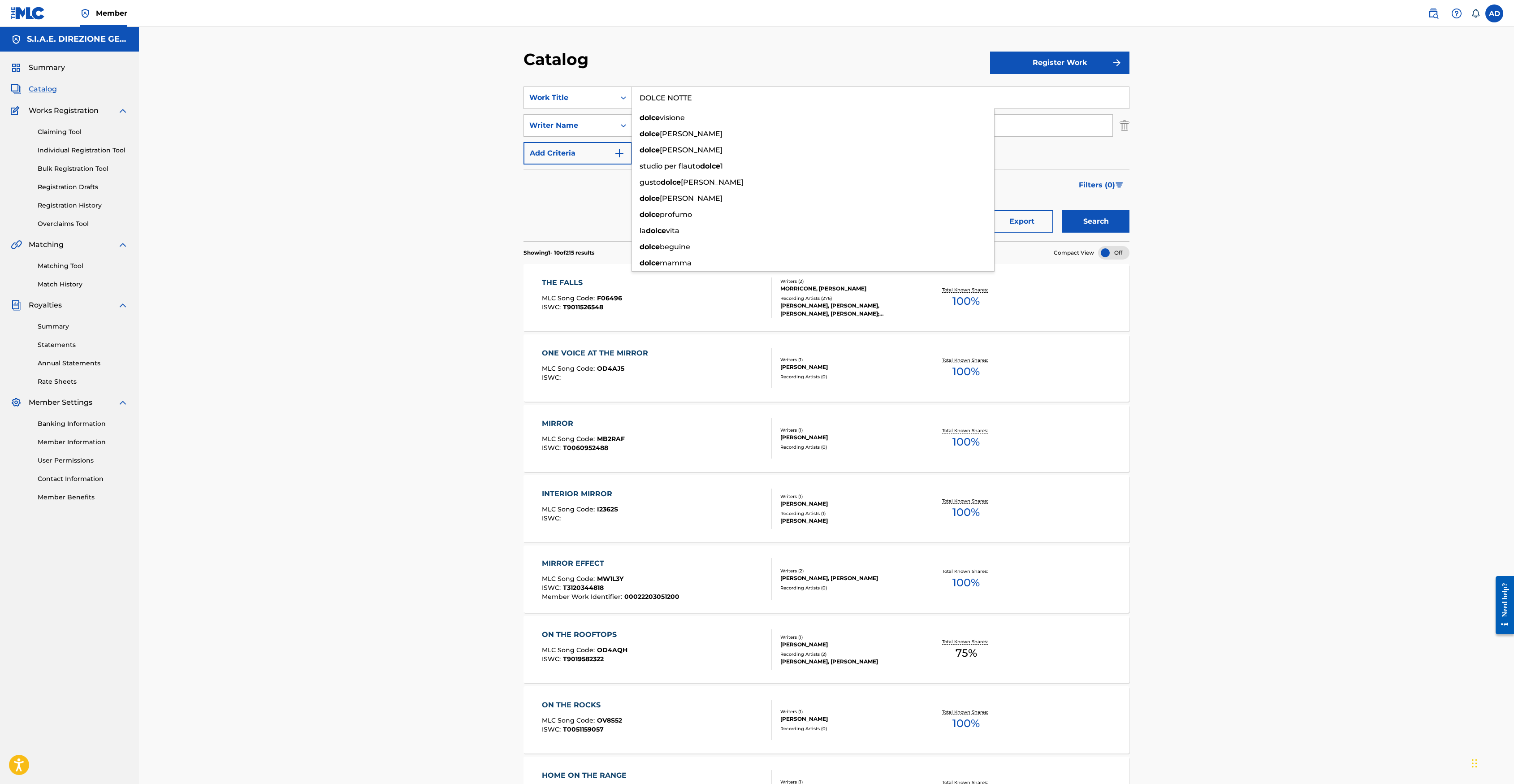
type input "DOLCE NOTTE"
click at [1008, 210] on button "Search" at bounding box center [1096, 221] width 67 height 23
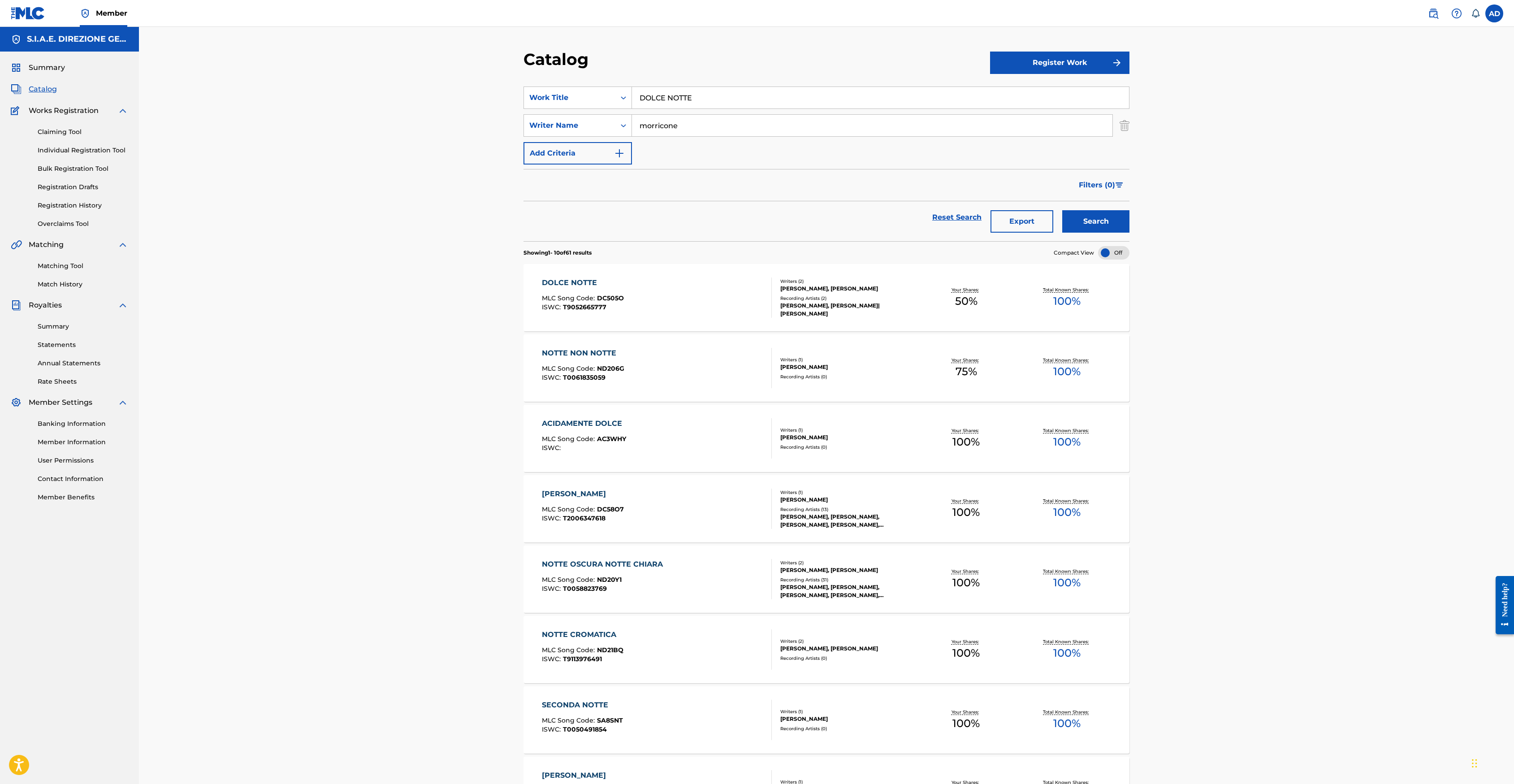
click at [583, 273] on div "DOLCE NOTTE MLC Song Code : DC505O ISWC : T9052665777 Writers ( 2 ) [PERSON_NAM…" at bounding box center [826, 298] width 606 height 67
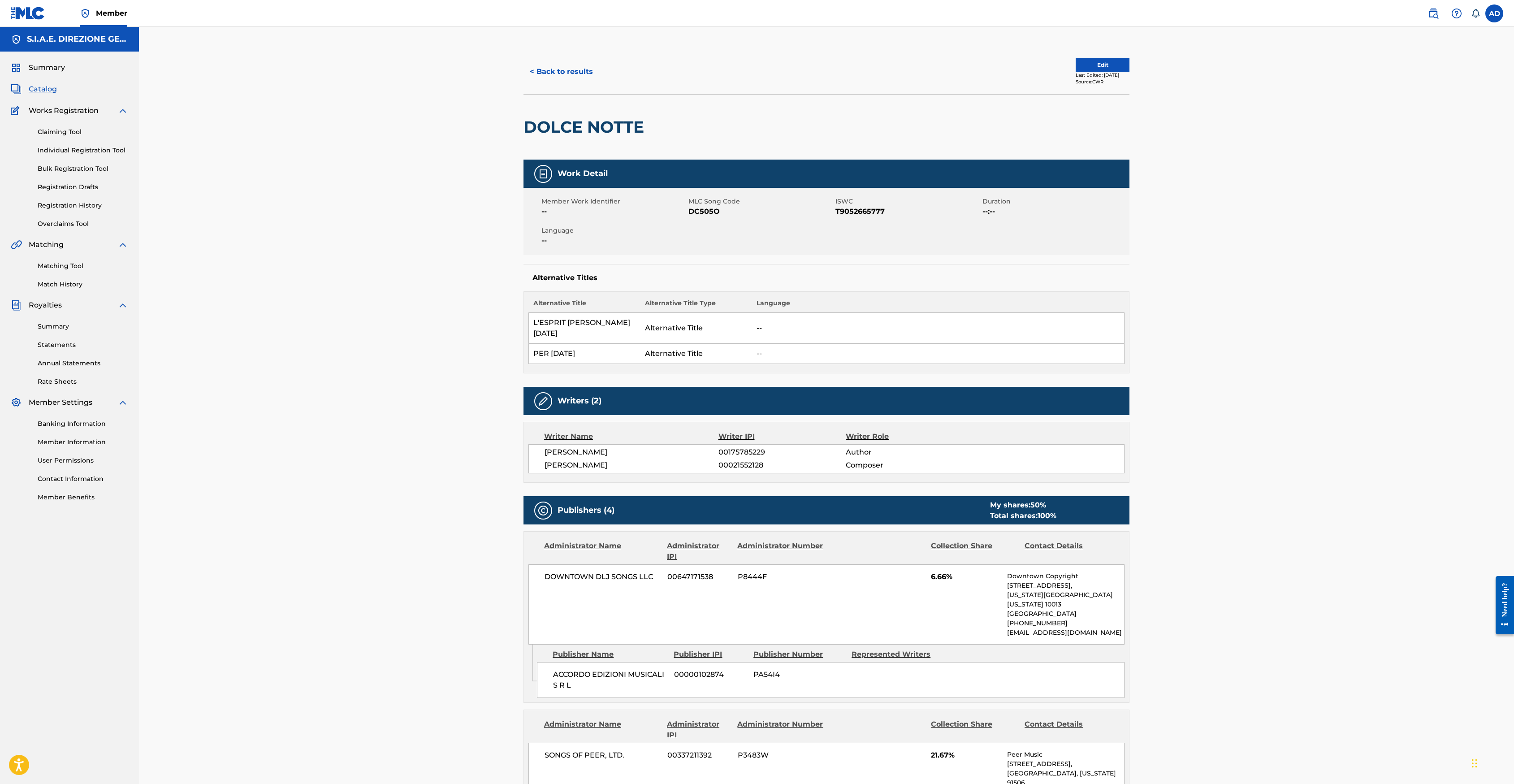
click at [545, 71] on button "< Back to results" at bounding box center [561, 71] width 76 height 23
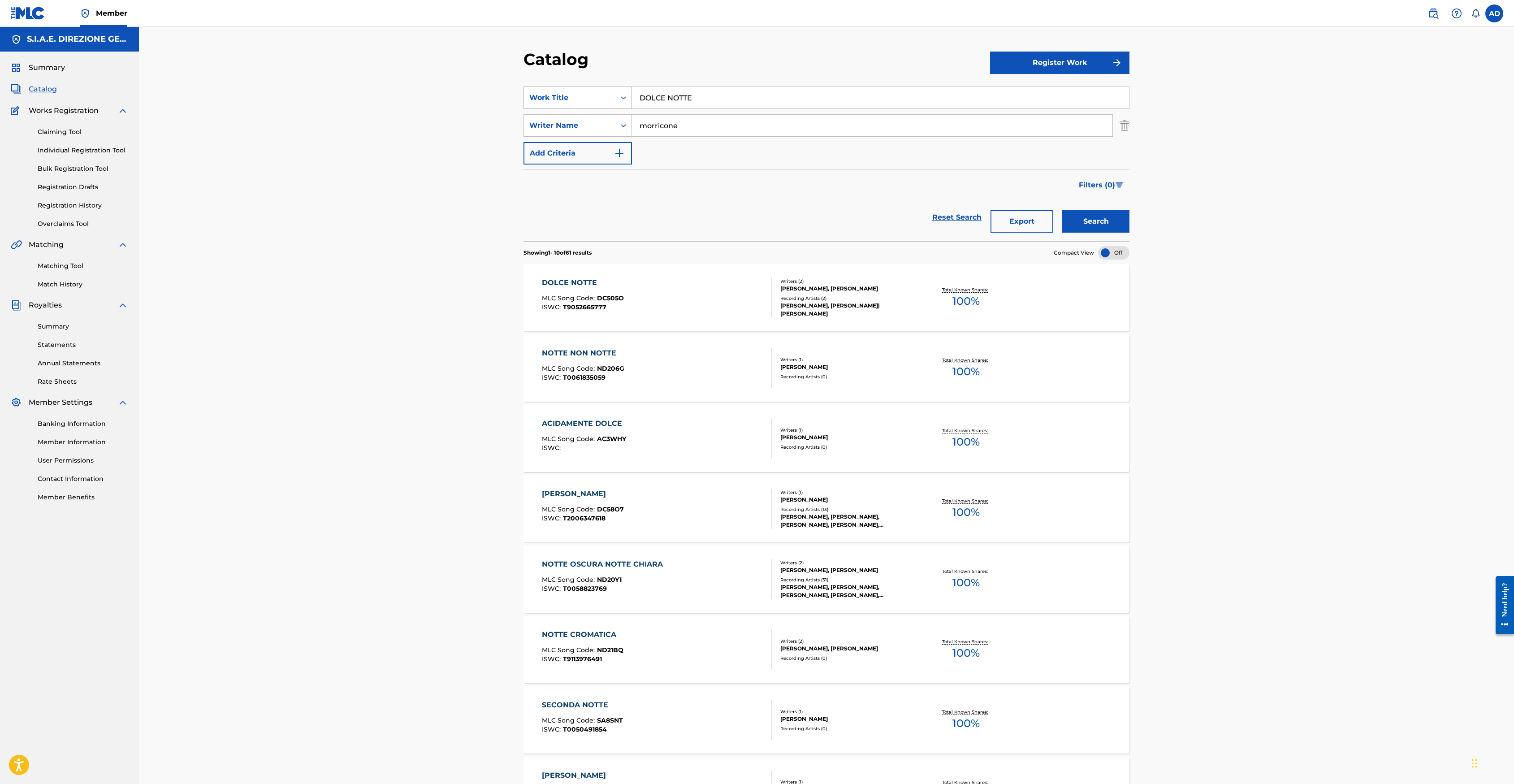
drag, startPoint x: 697, startPoint y: 97, endPoint x: 590, endPoint y: 93, distance: 107.1
click at [590, 93] on div "SearchWithCriteria29cf8103-34ae-4f4c-ba8c-a1e01cee2b69 Work Title DOLCE NOTTE" at bounding box center [826, 97] width 606 height 23
type input "TEMA PER LE GOF"
click at [1008, 210] on button "Search" at bounding box center [1096, 221] width 67 height 23
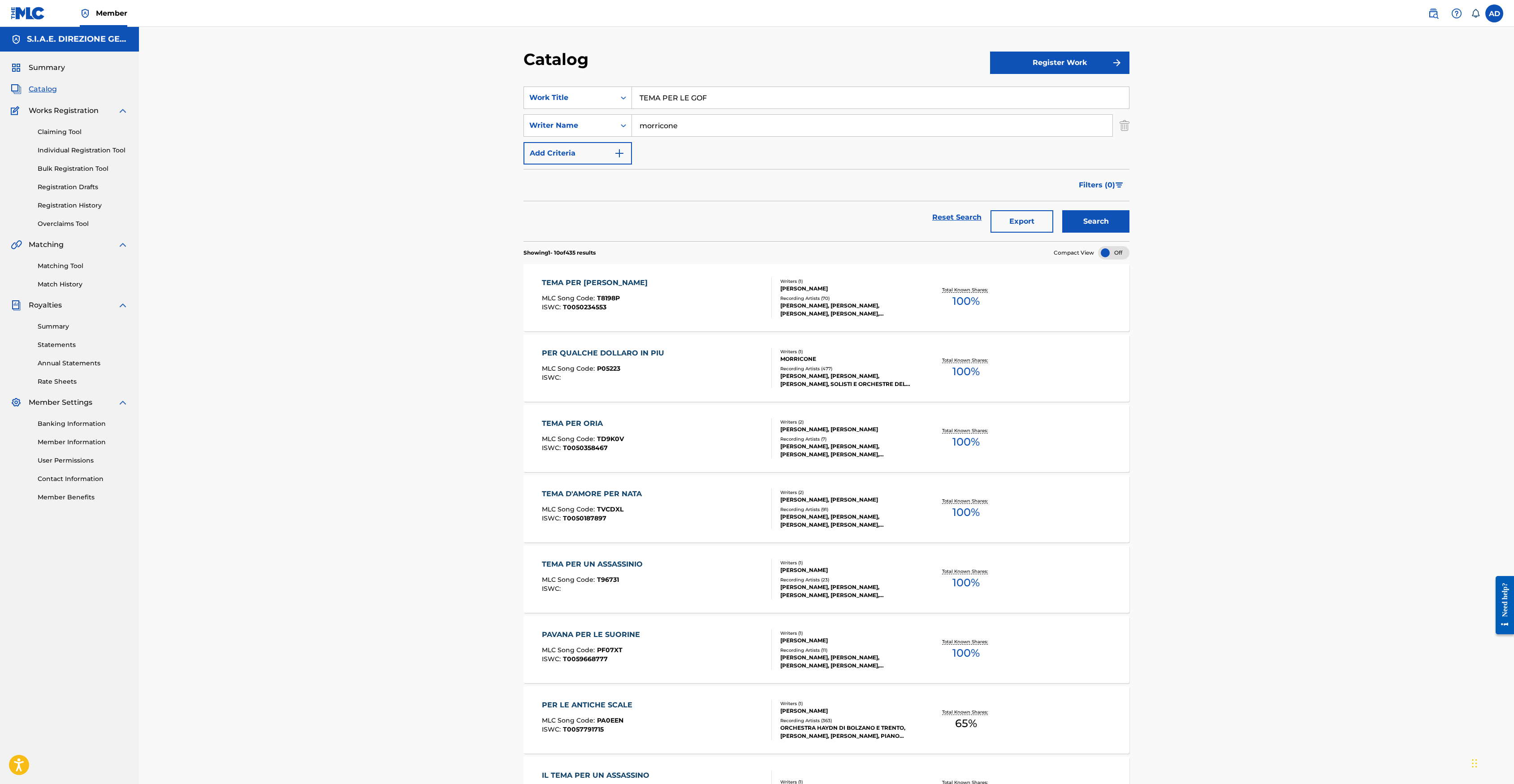
click at [583, 278] on div "TEMA PER [PERSON_NAME]" at bounding box center [597, 283] width 111 height 11
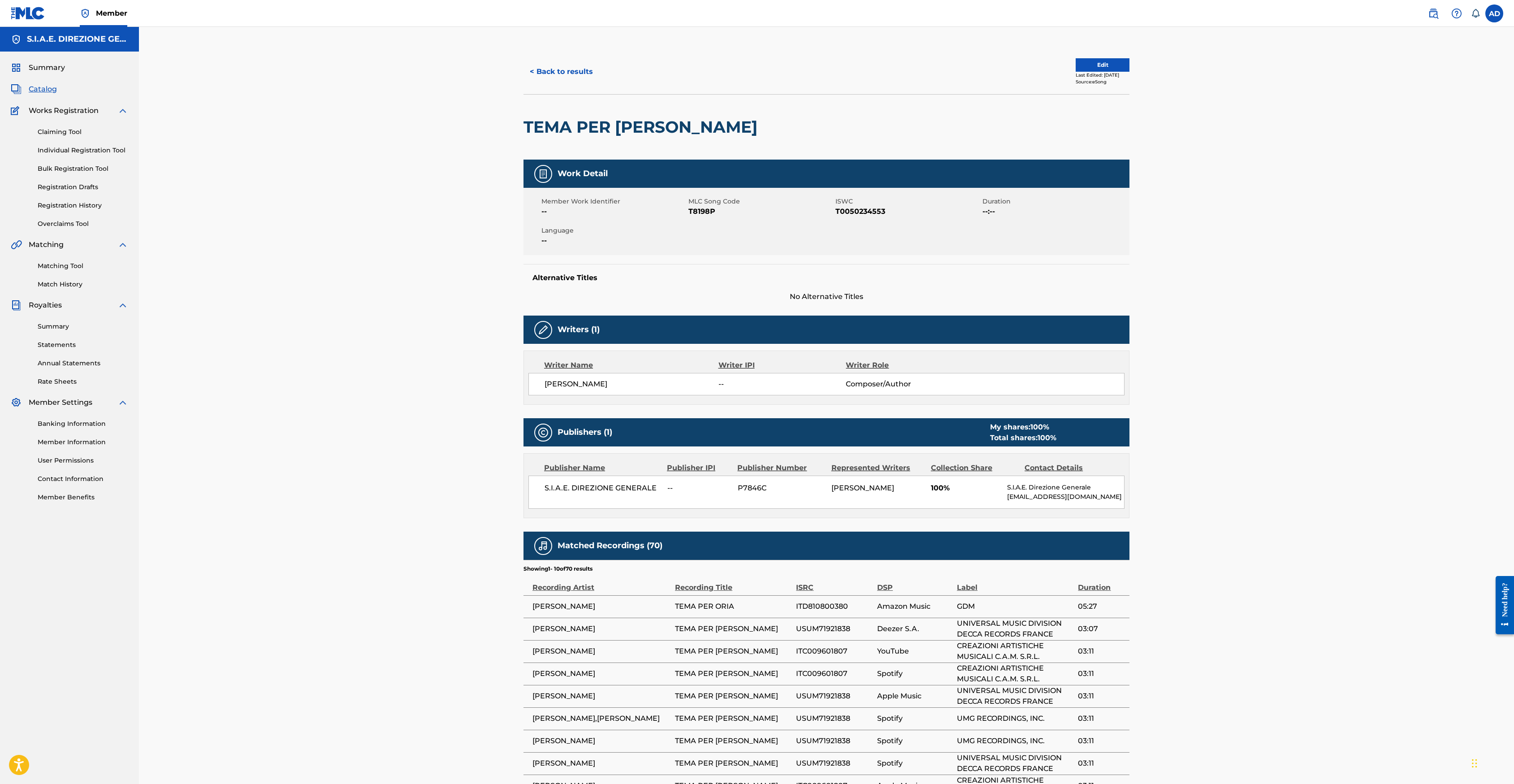
click at [562, 64] on button "< Back to results" at bounding box center [561, 71] width 76 height 23
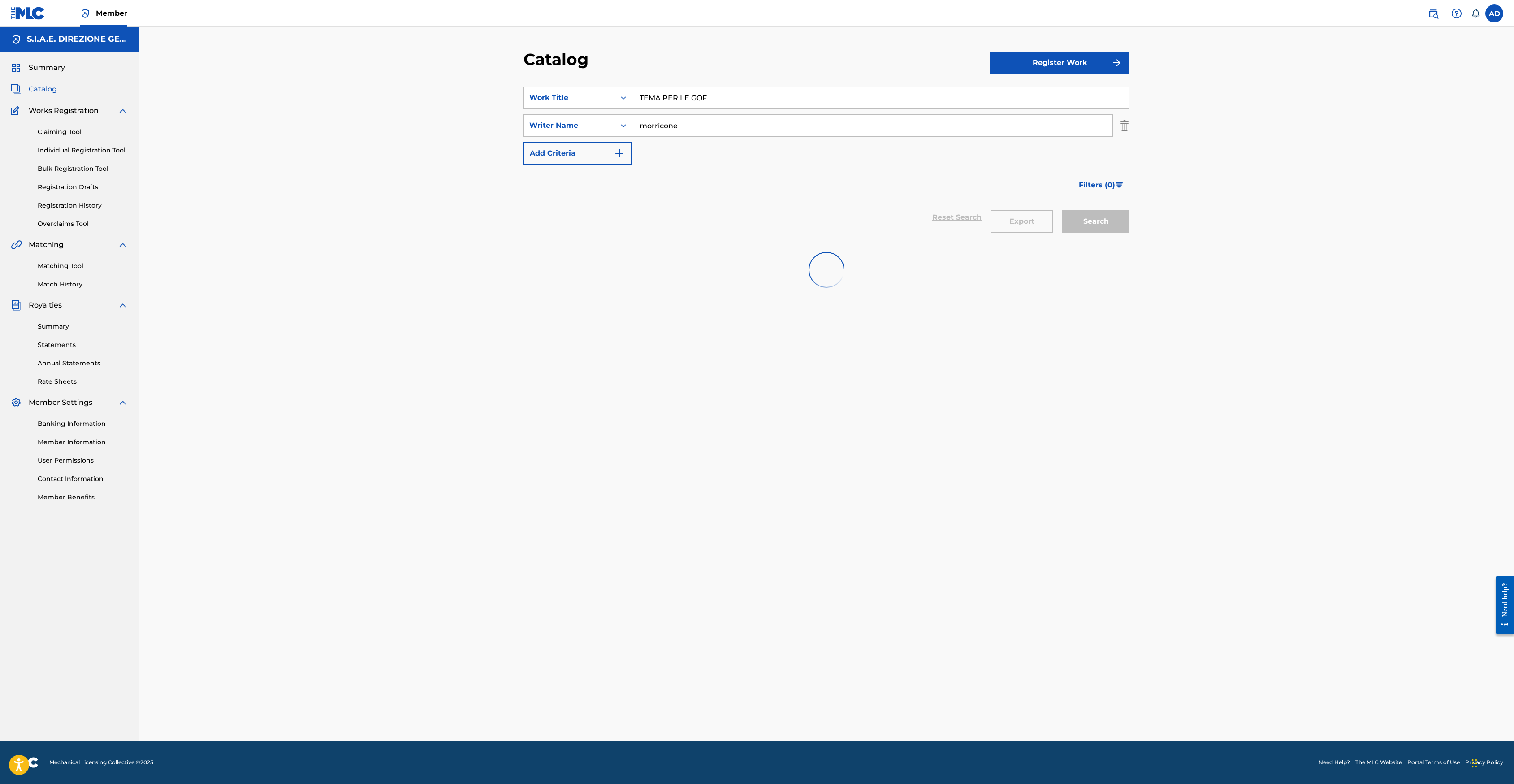
drag, startPoint x: 725, startPoint y: 93, endPoint x: 572, endPoint y: 48, distance: 159.5
click at [572, 48] on div "Catalog Register Work SearchWithCriteria29cf8103-34ae-4f4c-ba8c-a1e01cee2b69 Wo…" at bounding box center [826, 383] width 1375 height 714
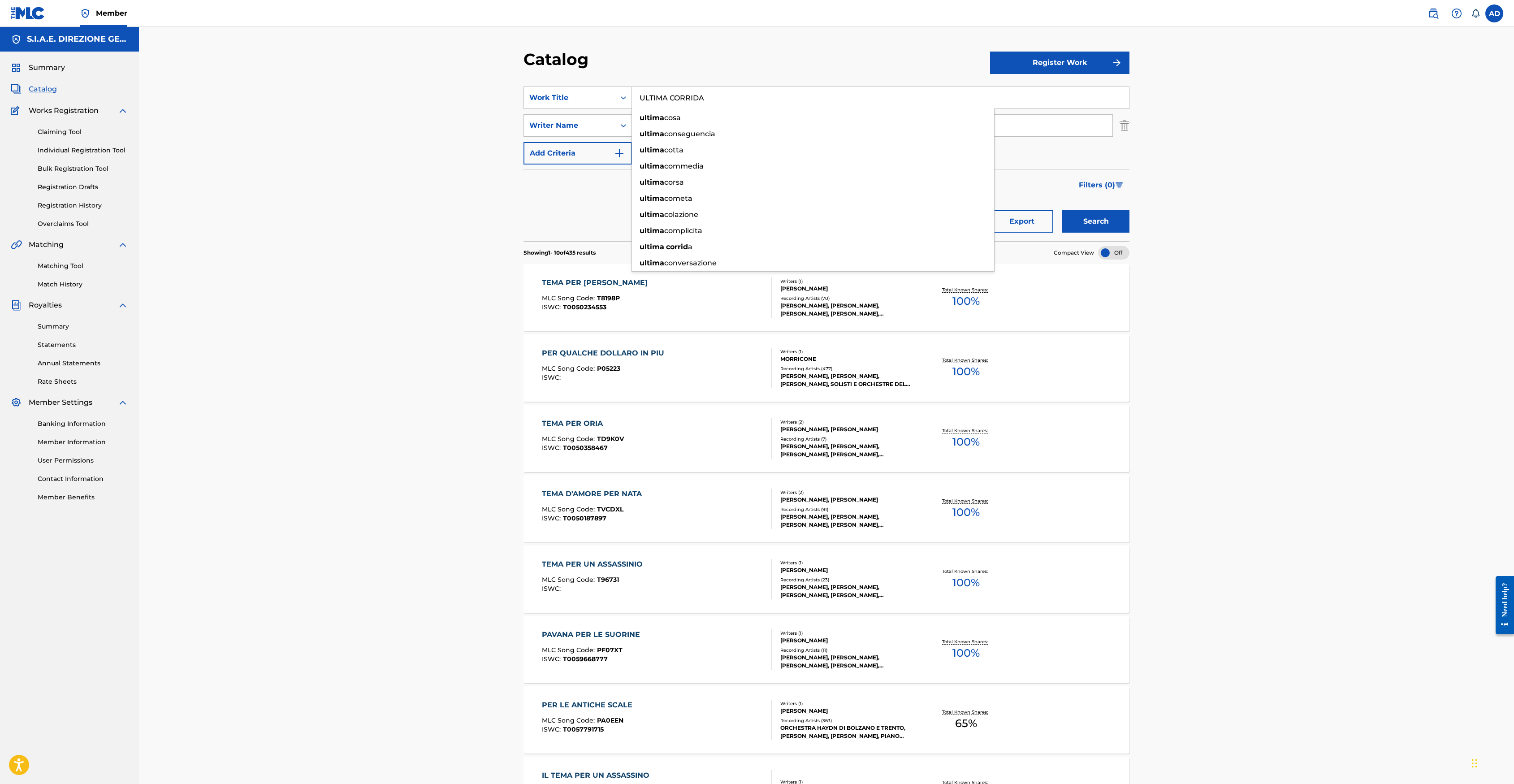
type input "ULTIMA CORRIDA"
click at [1008, 210] on button "Search" at bounding box center [1096, 221] width 67 height 23
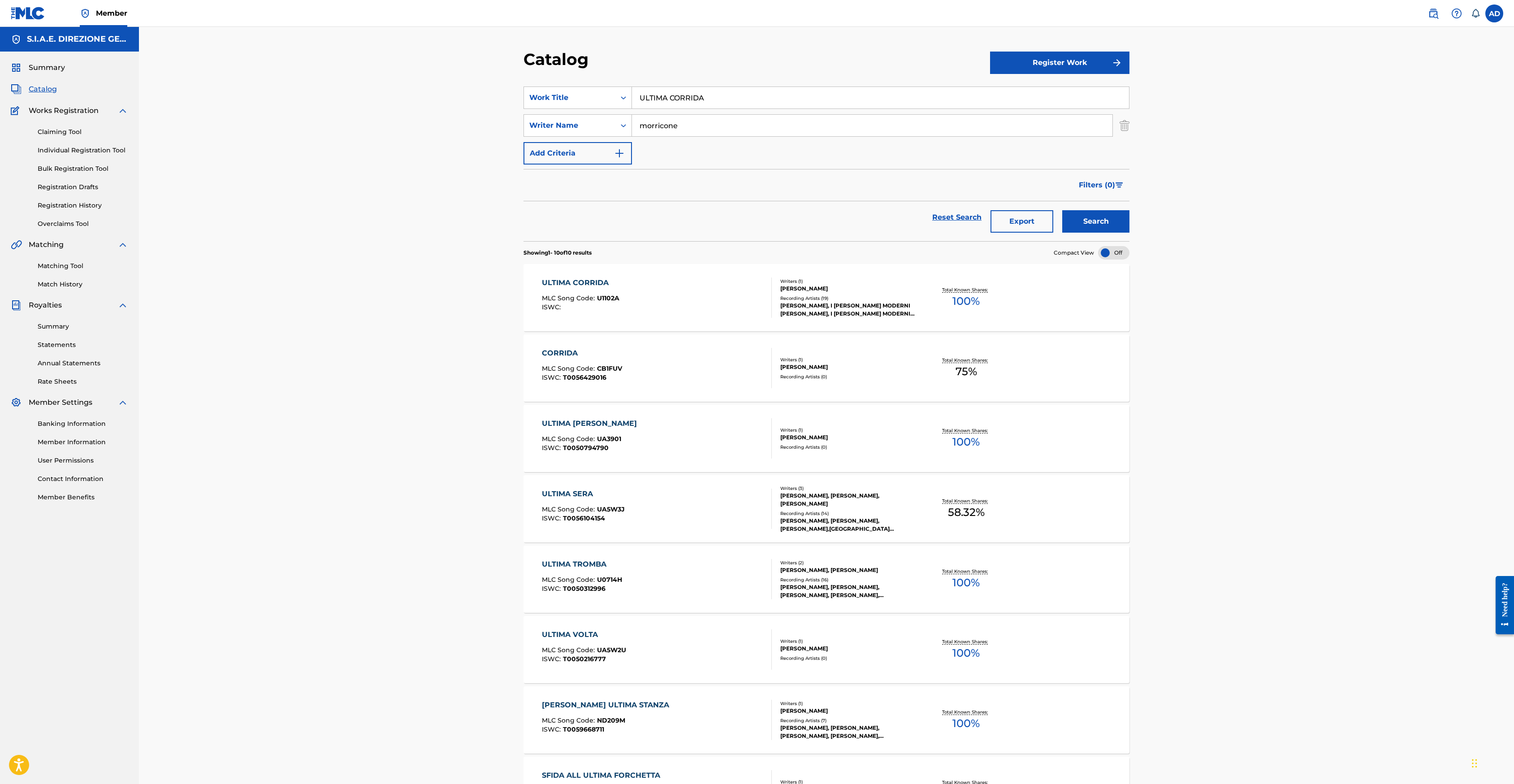
click at [573, 278] on div "ULTIMA CORRIDA" at bounding box center [580, 283] width 78 height 11
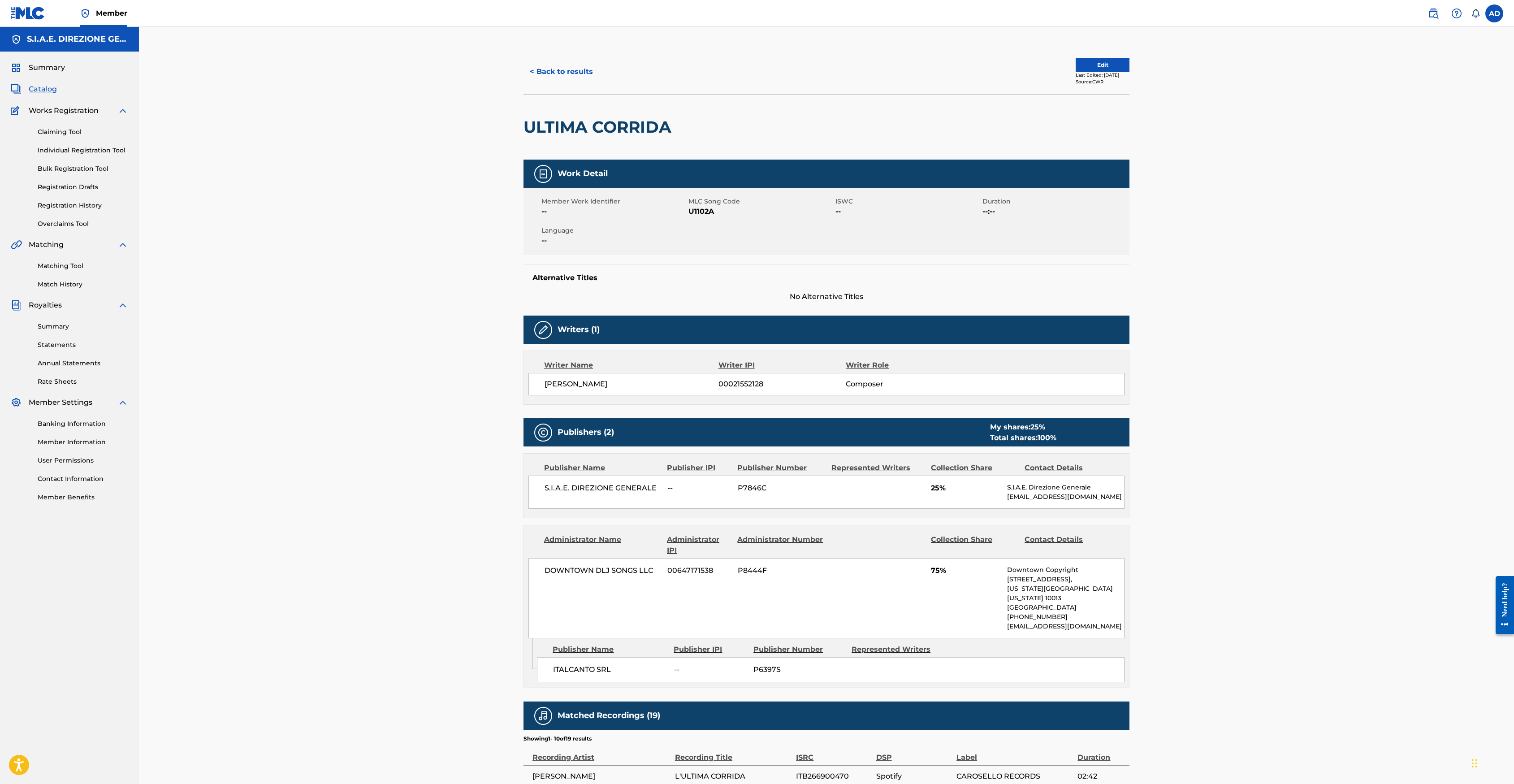
click at [583, 62] on button "< Back to results" at bounding box center [561, 71] width 76 height 23
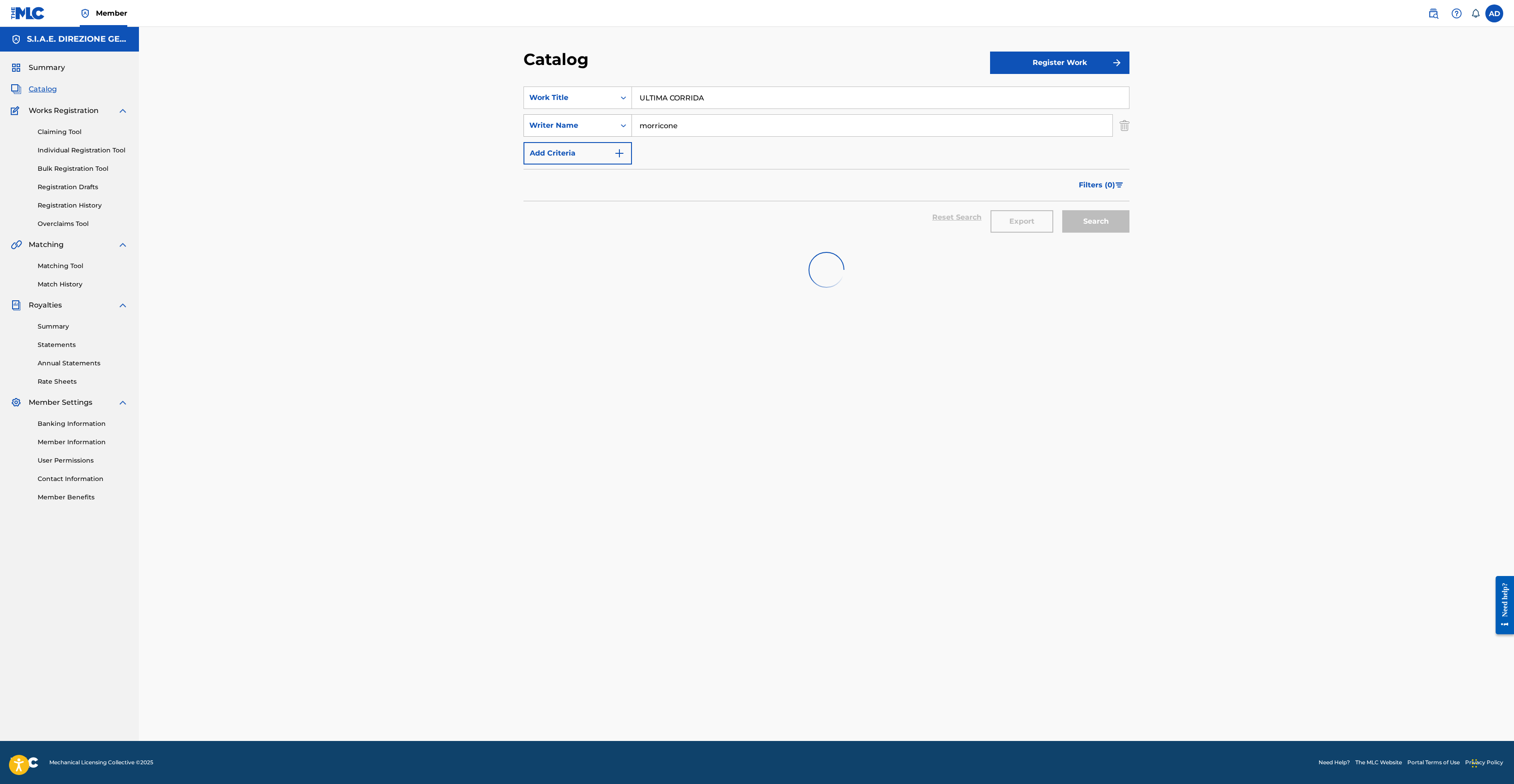
drag, startPoint x: 713, startPoint y: 96, endPoint x: 538, endPoint y: 114, distance: 175.9
click at [546, 105] on div "SearchWithCriteria29cf8103-34ae-4f4c-ba8c-a1e01cee2b69 Work Title ULTIMA CORRIDA" at bounding box center [826, 97] width 606 height 23
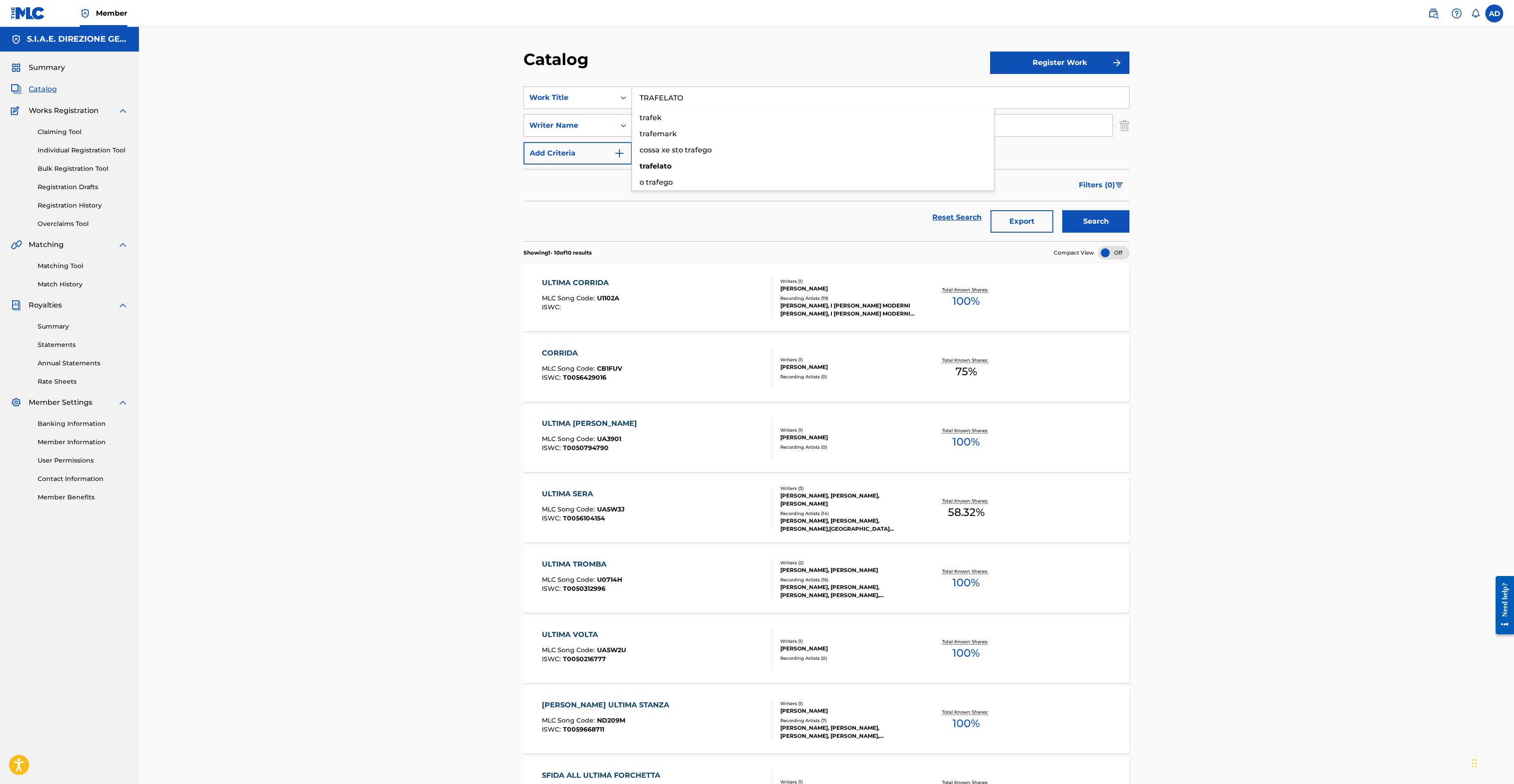
type input "TRAFELATO"
click at [1008, 210] on button "Search" at bounding box center [1096, 221] width 67 height 23
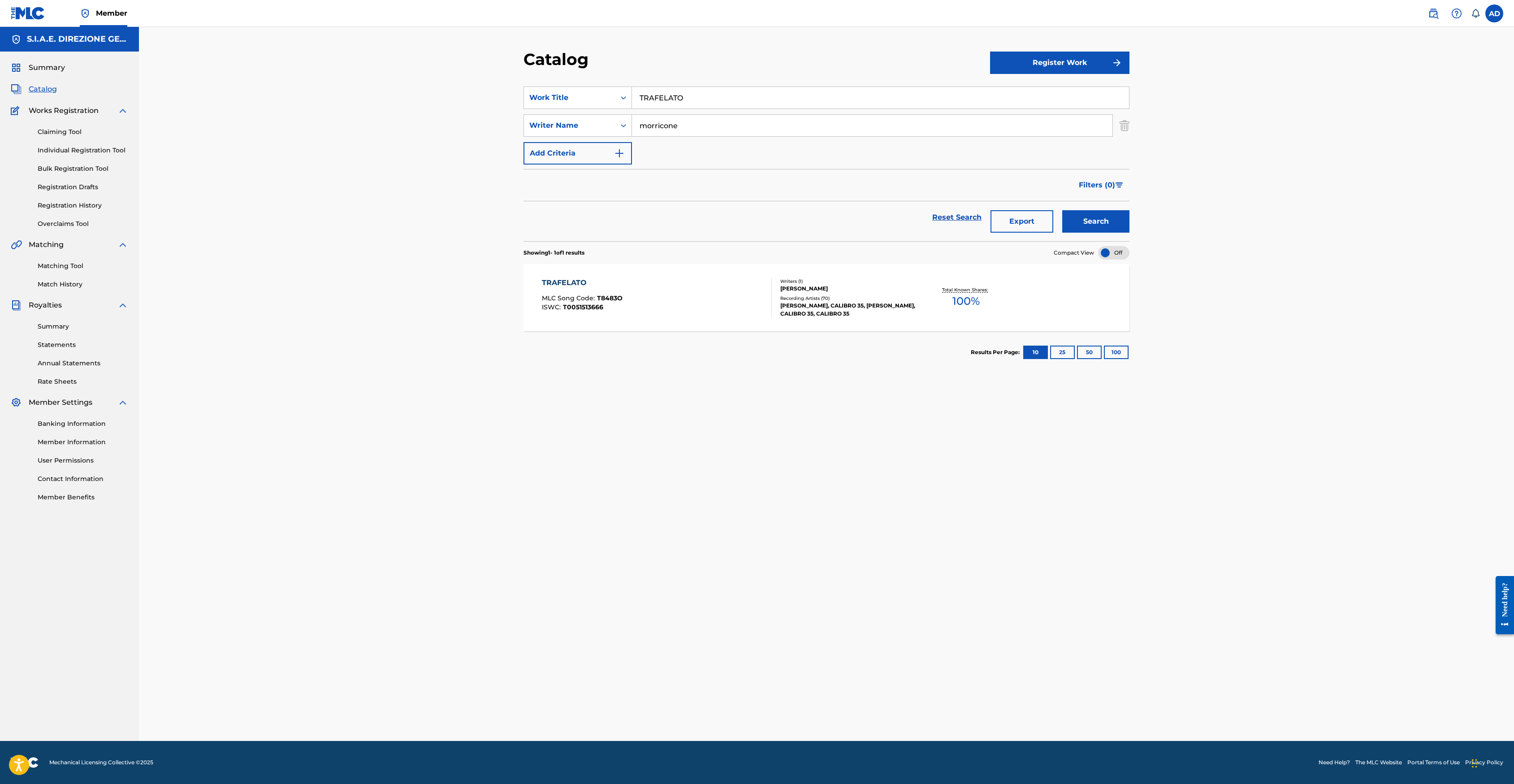
click at [568, 285] on div "TRAFELATO" at bounding box center [582, 283] width 81 height 11
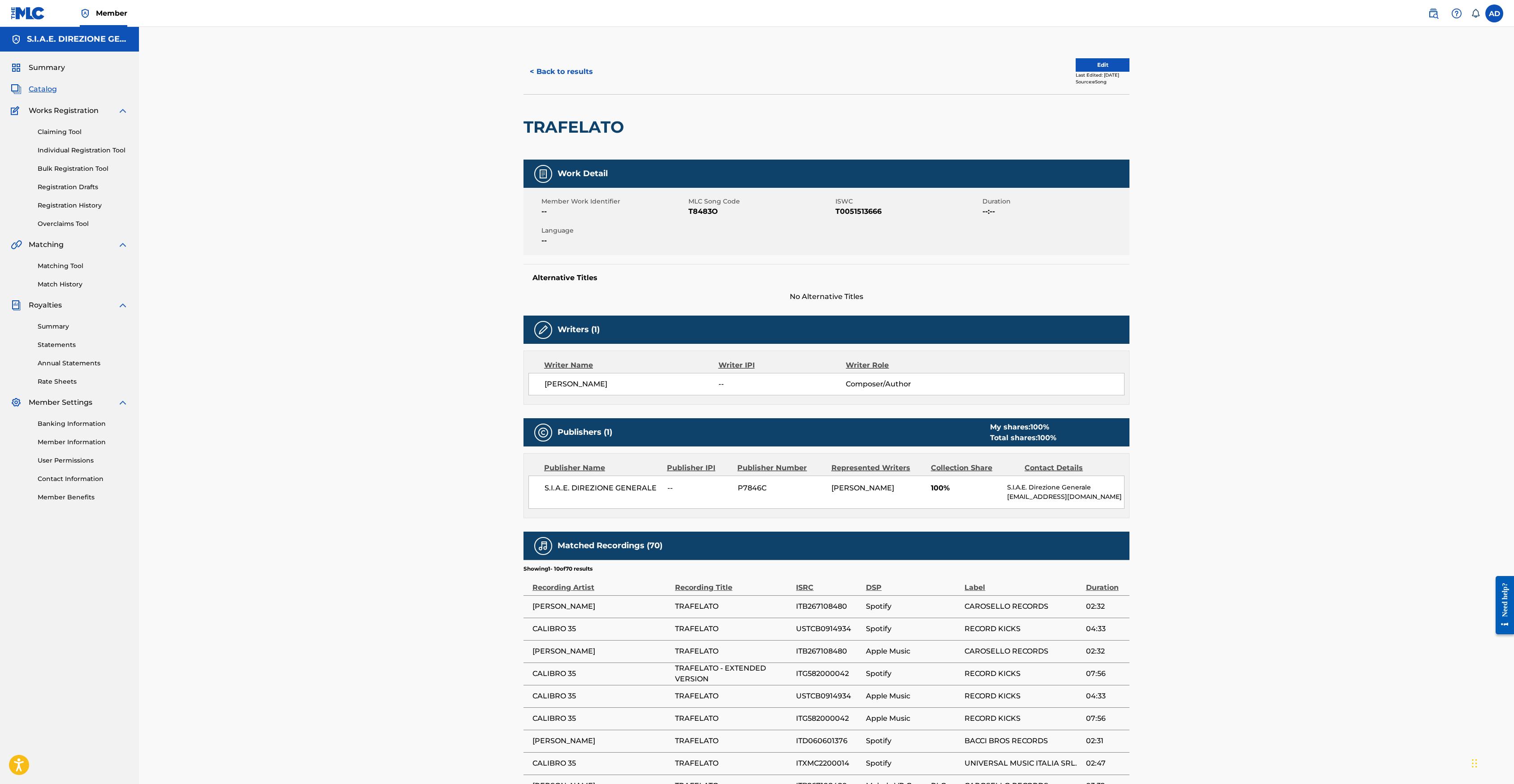
click at [568, 77] on button "< Back to results" at bounding box center [561, 71] width 76 height 23
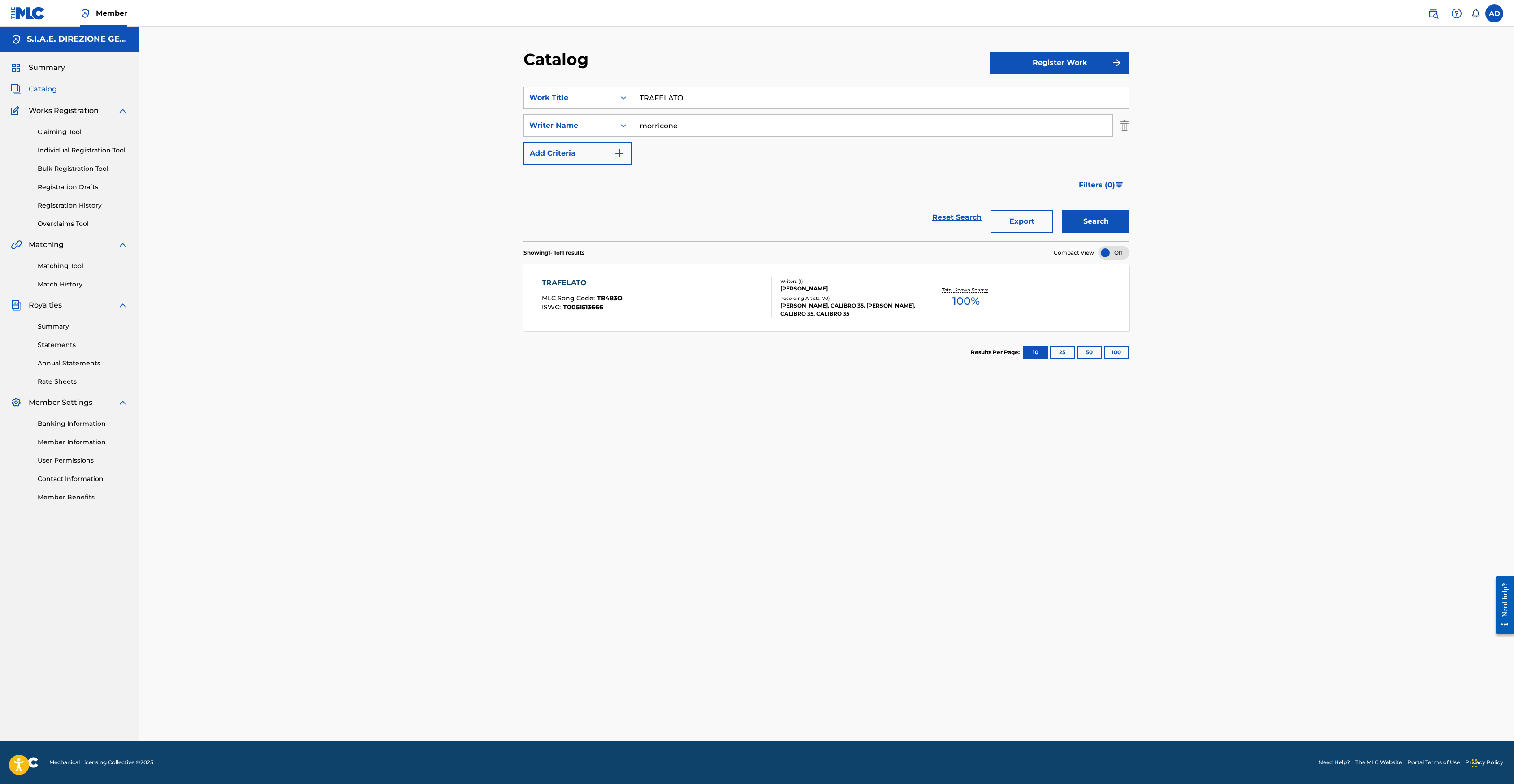
drag, startPoint x: 750, startPoint y: 100, endPoint x: 494, endPoint y: 71, distance: 257.6
click at [494, 71] on div "Catalog Register Work SearchWithCriteria29cf8103-34ae-4f4c-ba8c-a1e01cee2b69 Wo…" at bounding box center [826, 383] width 1375 height 714
type input "TEMA ITALIANO N"
click at [1008, 210] on button "Search" at bounding box center [1096, 221] width 67 height 23
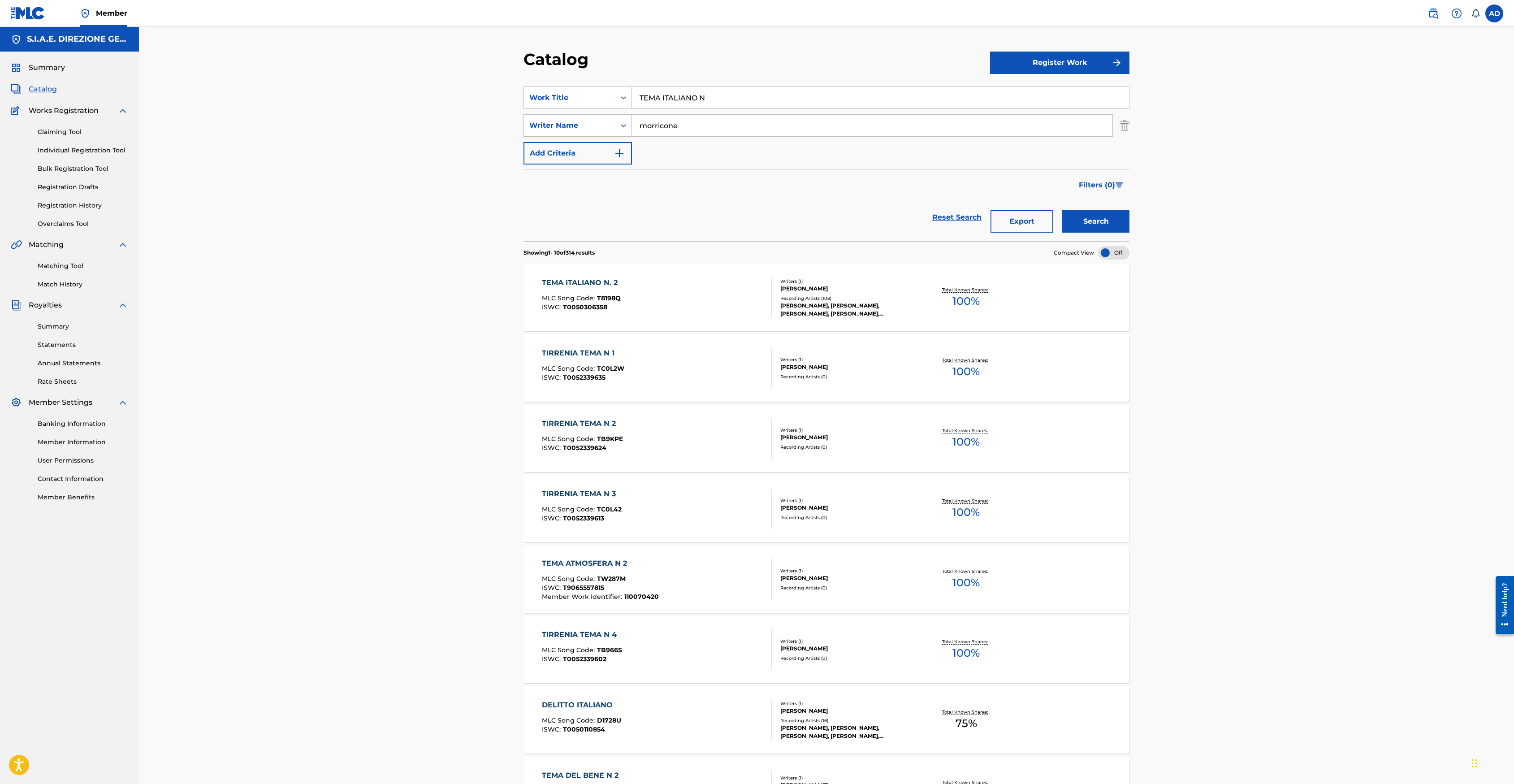
click at [584, 281] on div "TEMA ITALIANO N. 2" at bounding box center [582, 283] width 80 height 11
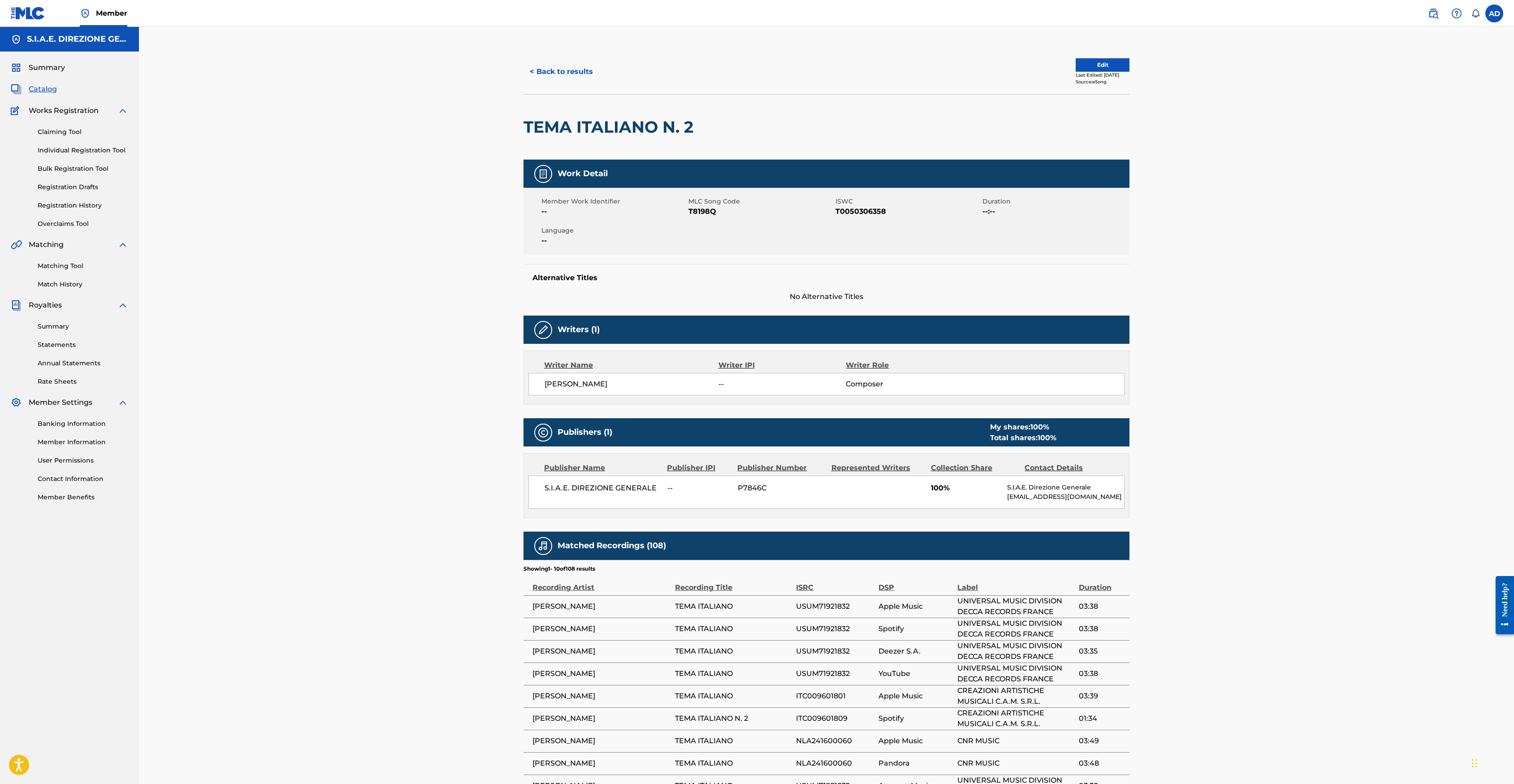
click at [561, 58] on div "< Back to results Edit Last Edited: [DATE] Source: eSong" at bounding box center [826, 71] width 606 height 45
click at [554, 73] on button "< Back to results" at bounding box center [561, 71] width 76 height 23
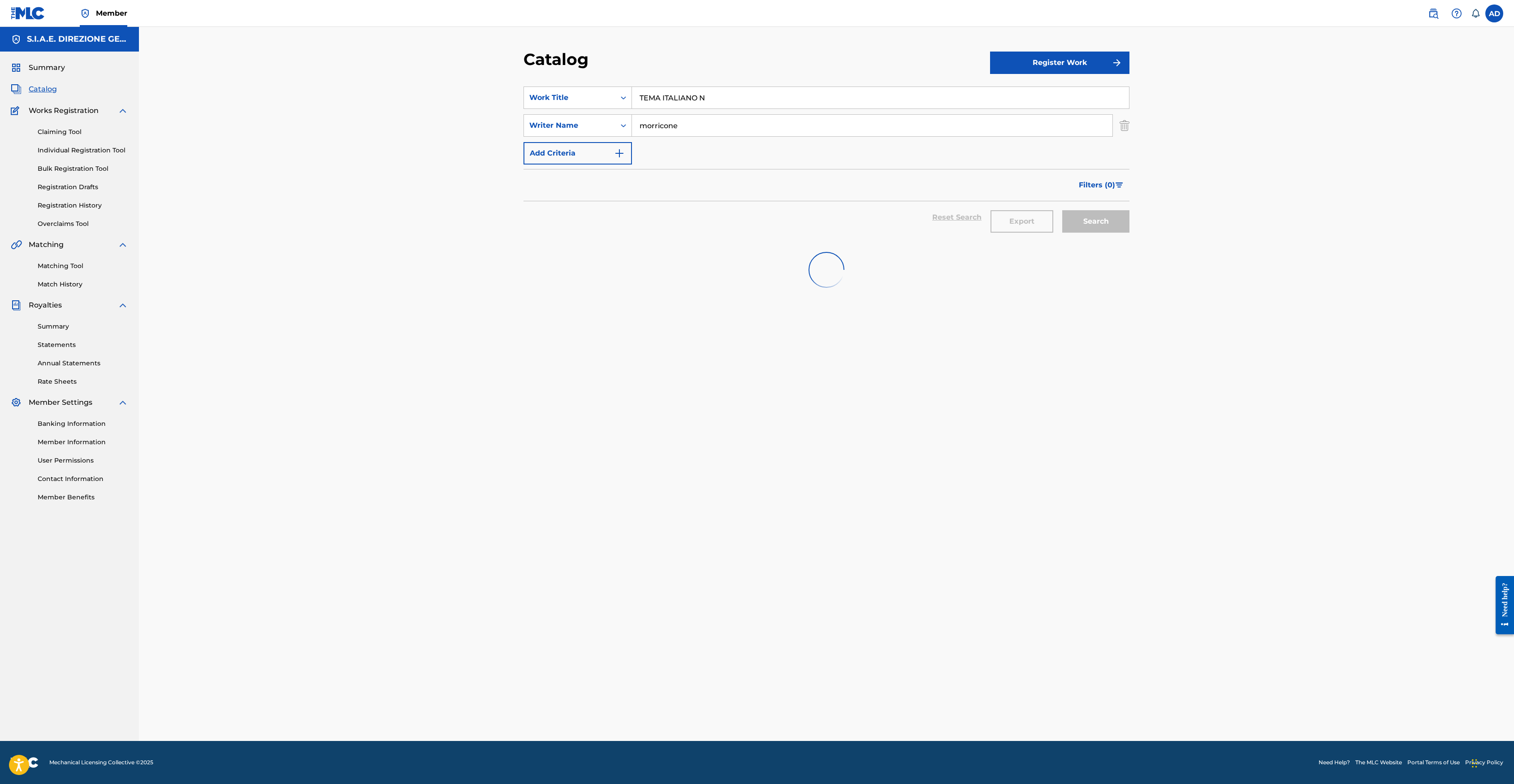
drag, startPoint x: 742, startPoint y: 100, endPoint x: 477, endPoint y: 62, distance: 267.7
click at [511, 53] on div "Catalog Register Work SearchWithCriteria29cf8103-34ae-4f4c-ba8c-a1e01cee2b69 Wo…" at bounding box center [826, 383] width 1375 height 714
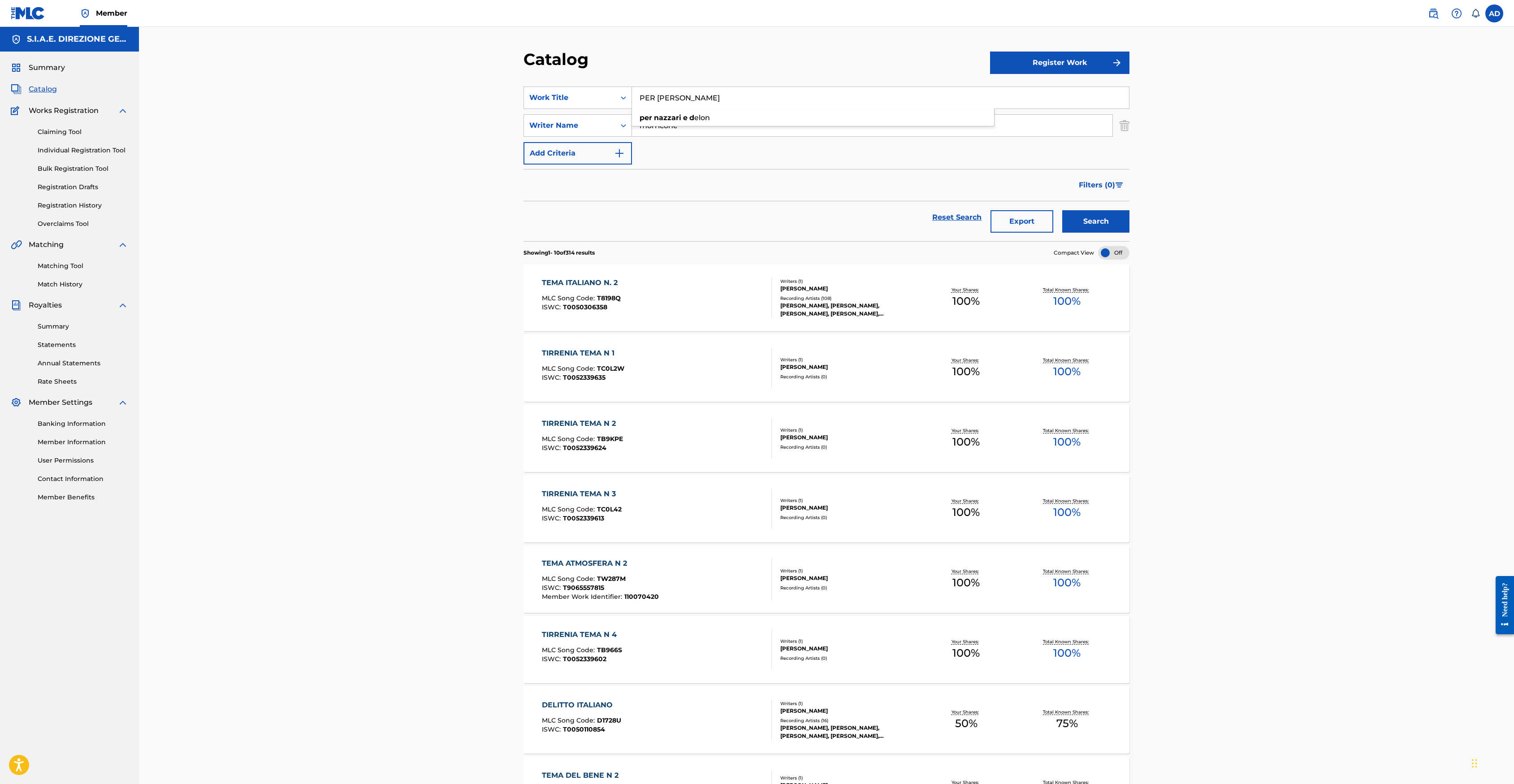
type input "PER [PERSON_NAME]"
click at [1008, 210] on button "Search" at bounding box center [1096, 221] width 67 height 23
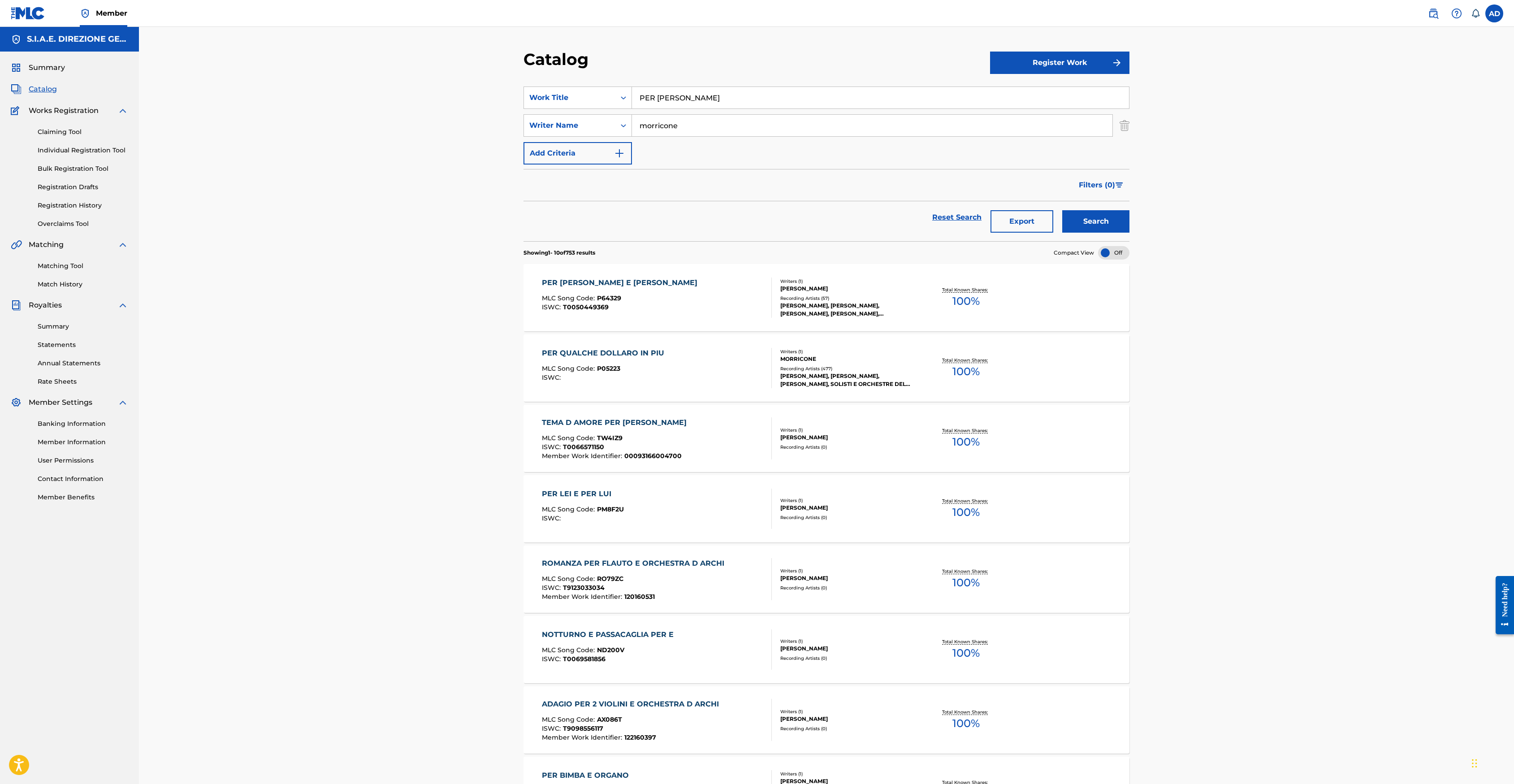
click at [608, 284] on div "PER [PERSON_NAME] E [PERSON_NAME]" at bounding box center [622, 283] width 160 height 11
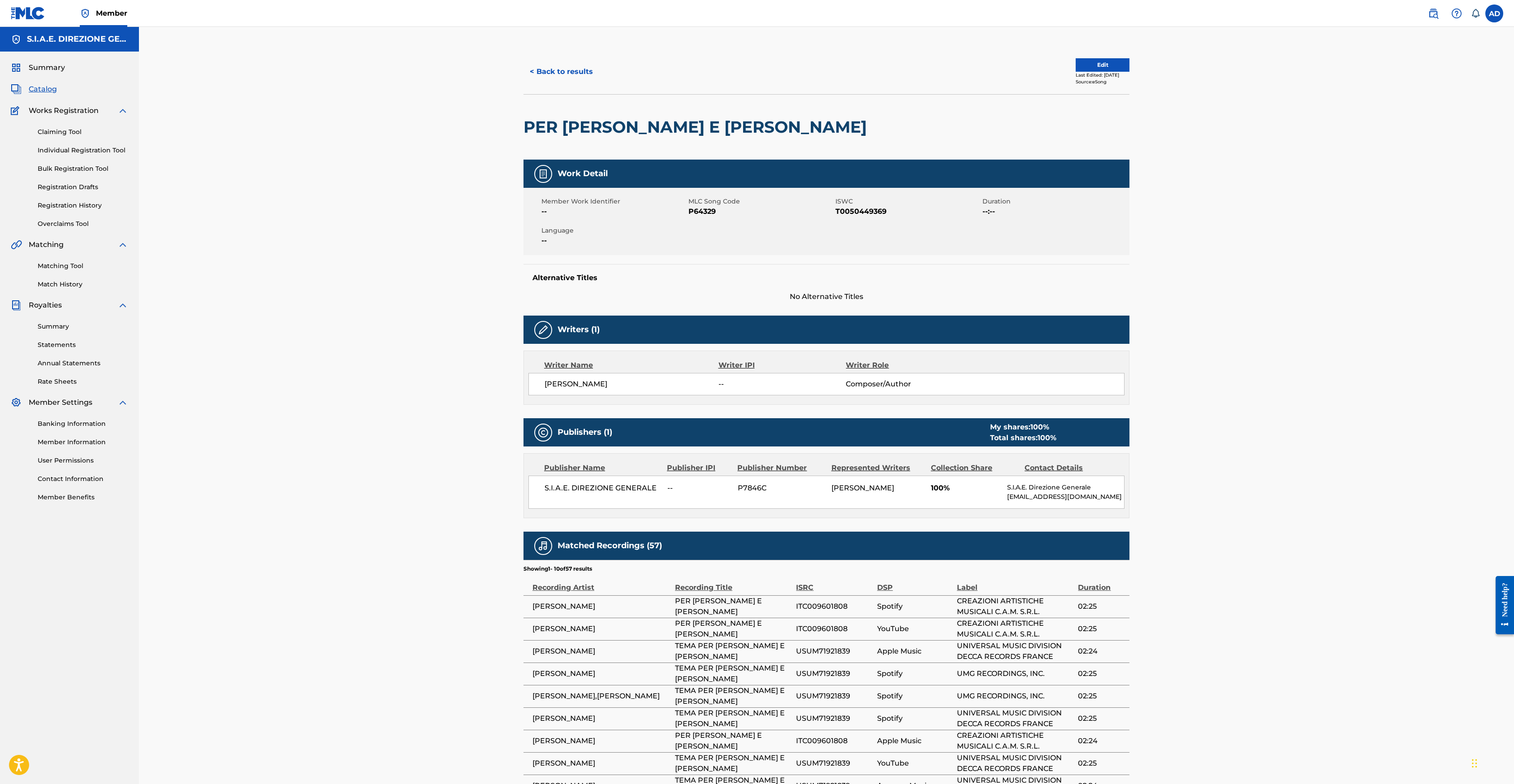
click at [543, 65] on button "< Back to results" at bounding box center [561, 71] width 76 height 23
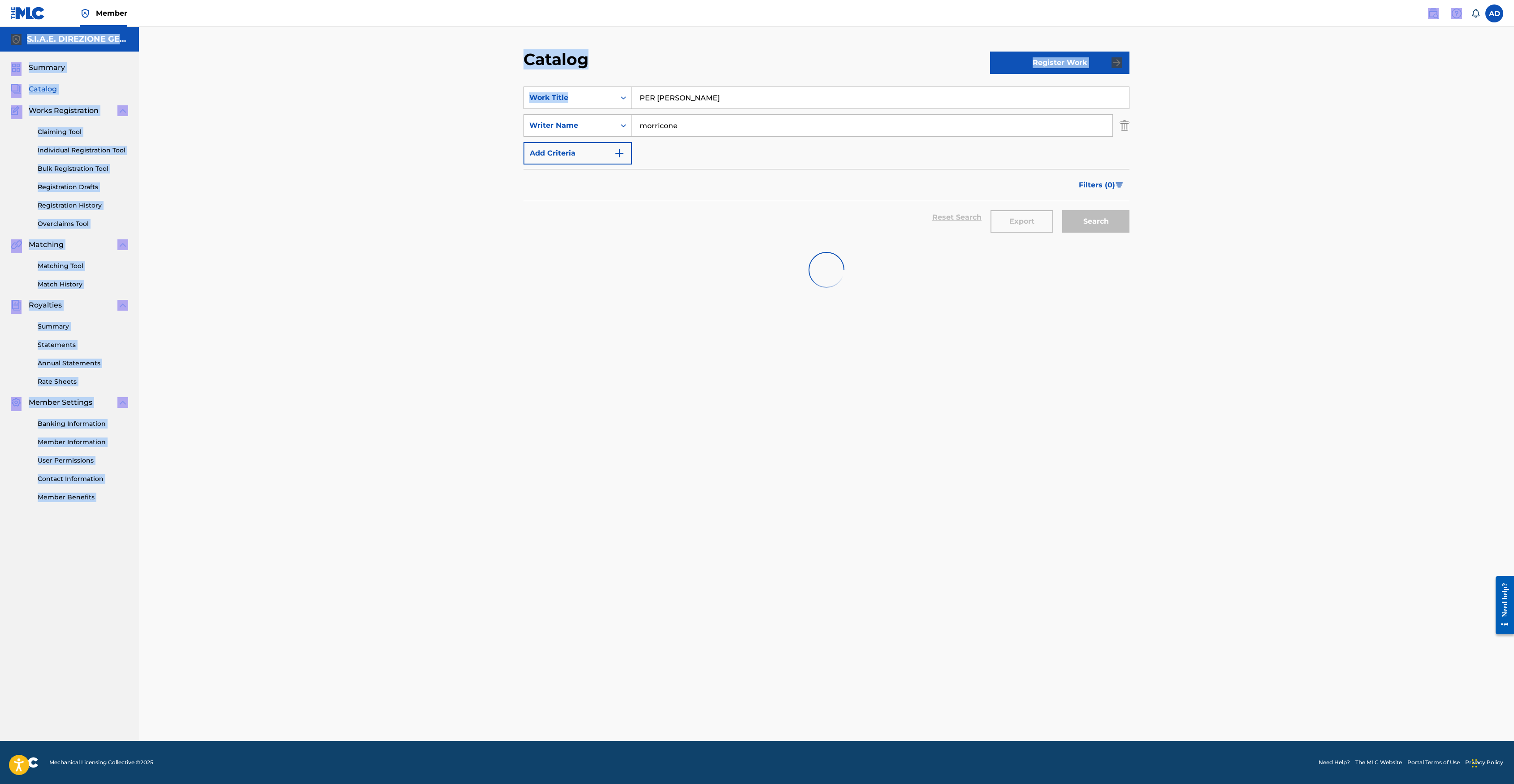
drag, startPoint x: 765, startPoint y: 108, endPoint x: 352, endPoint y: 24, distance: 421.5
click at [352, 20] on div "Member AD AD [PERSON_NAME] [PERSON_NAME][EMAIL_ADDRESS][PERSON_NAME][DOMAIN_NAM…" at bounding box center [757, 392] width 1514 height 784
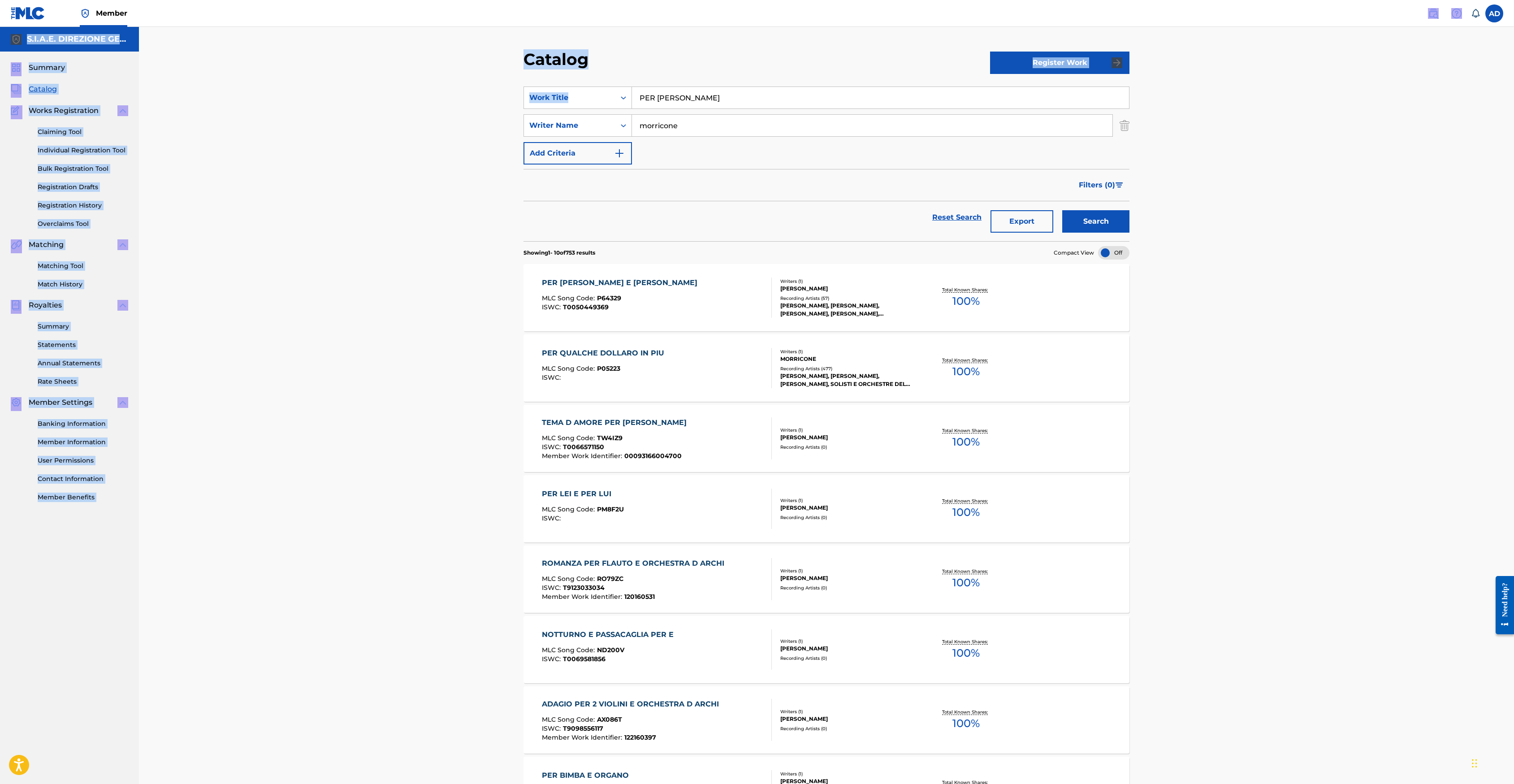
click at [743, 87] on input "PER [PERSON_NAME]" at bounding box center [880, 97] width 497 height 21
click at [740, 96] on input "PER [PERSON_NAME]" at bounding box center [880, 97] width 497 height 21
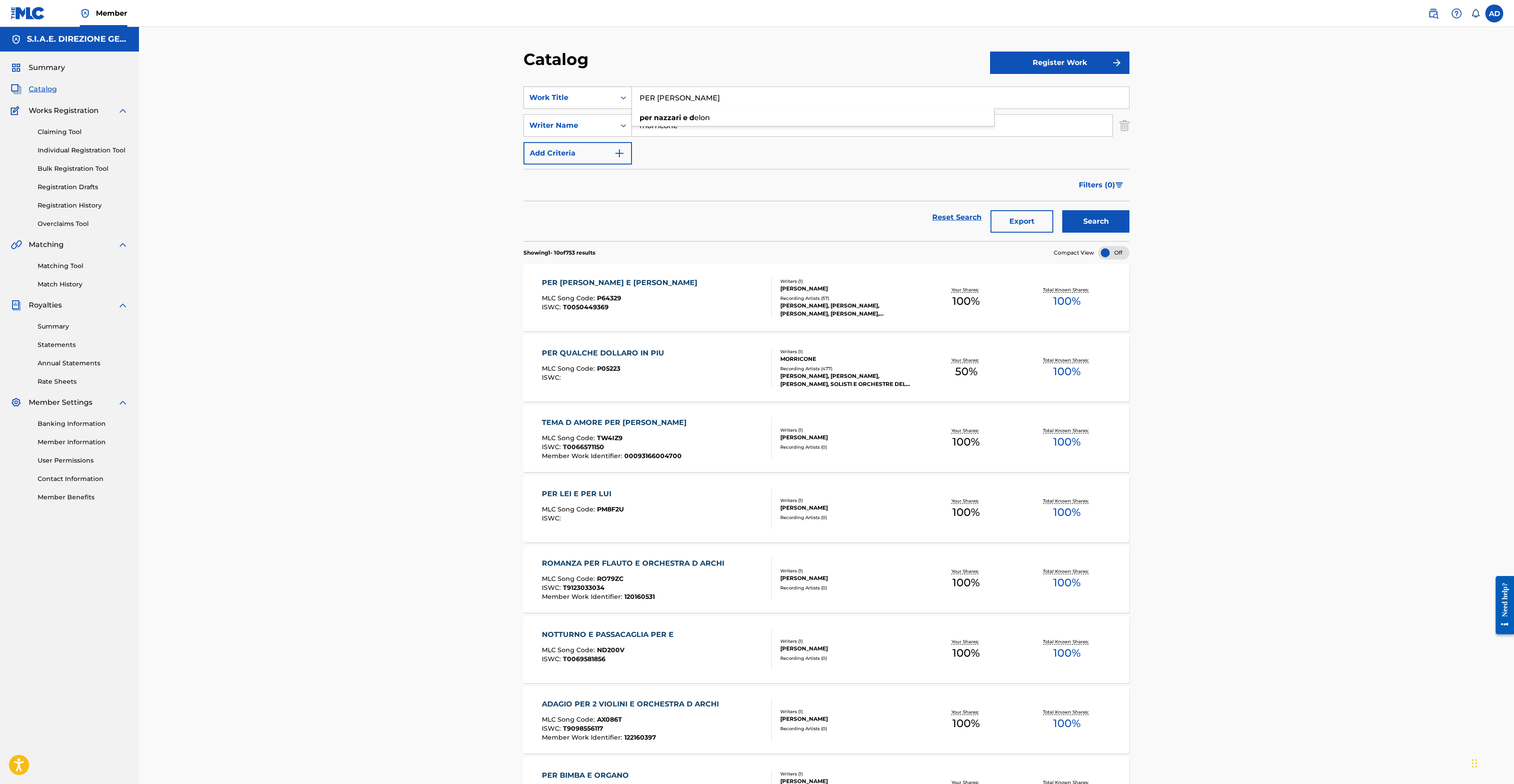
drag, startPoint x: 740, startPoint y: 96, endPoint x: 620, endPoint y: 89, distance: 120.2
click at [620, 89] on div "SearchWithCriteria29cf8103-34ae-4f4c-ba8c-a1e01cee2b69 Work Title PER [PERSON_N…" at bounding box center [826, 97] width 606 height 23
type input "BEAT N 3"
click at [1008, 210] on button "Search" at bounding box center [1096, 221] width 67 height 23
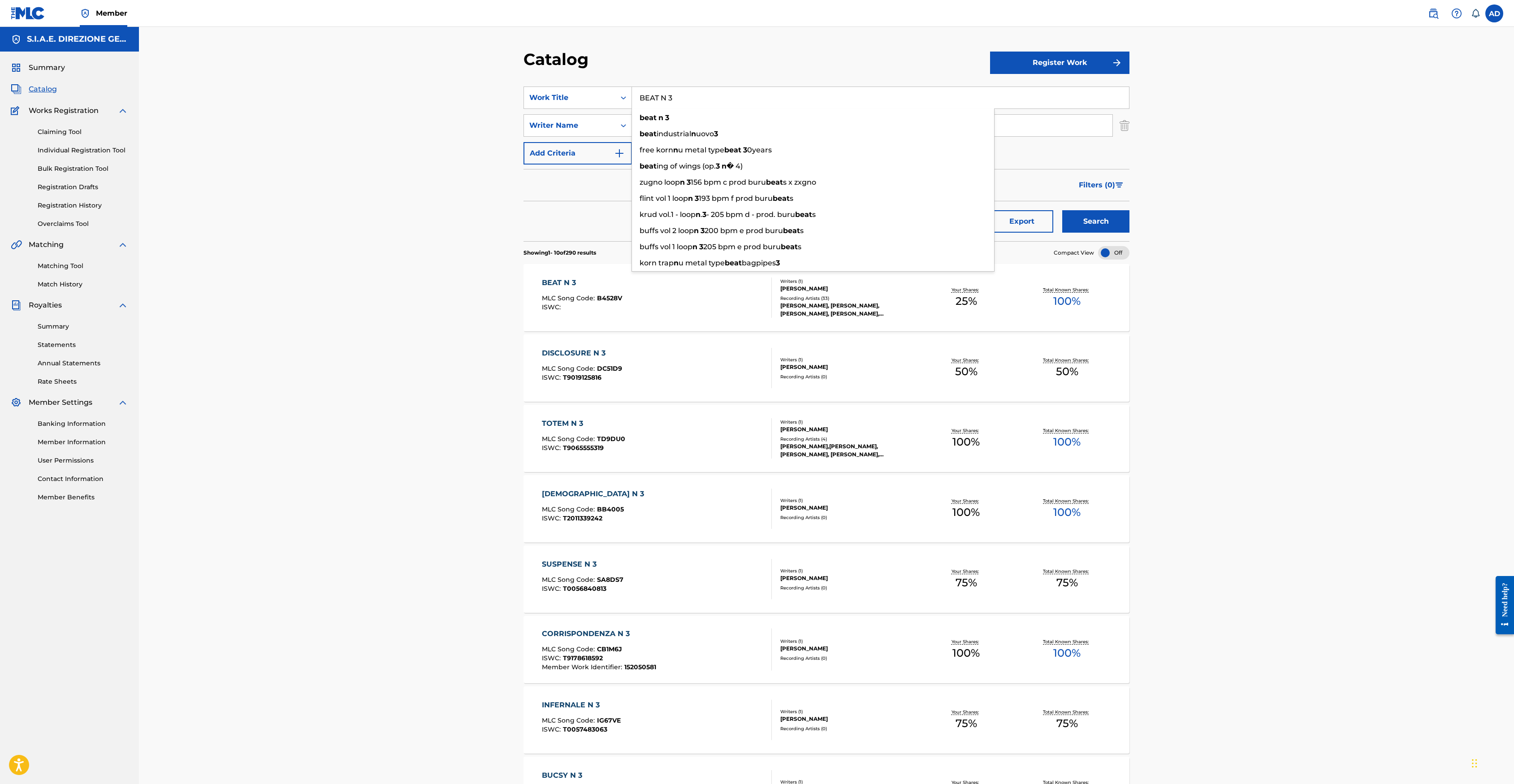
click at [561, 284] on div "BEAT N 3" at bounding box center [582, 283] width 80 height 11
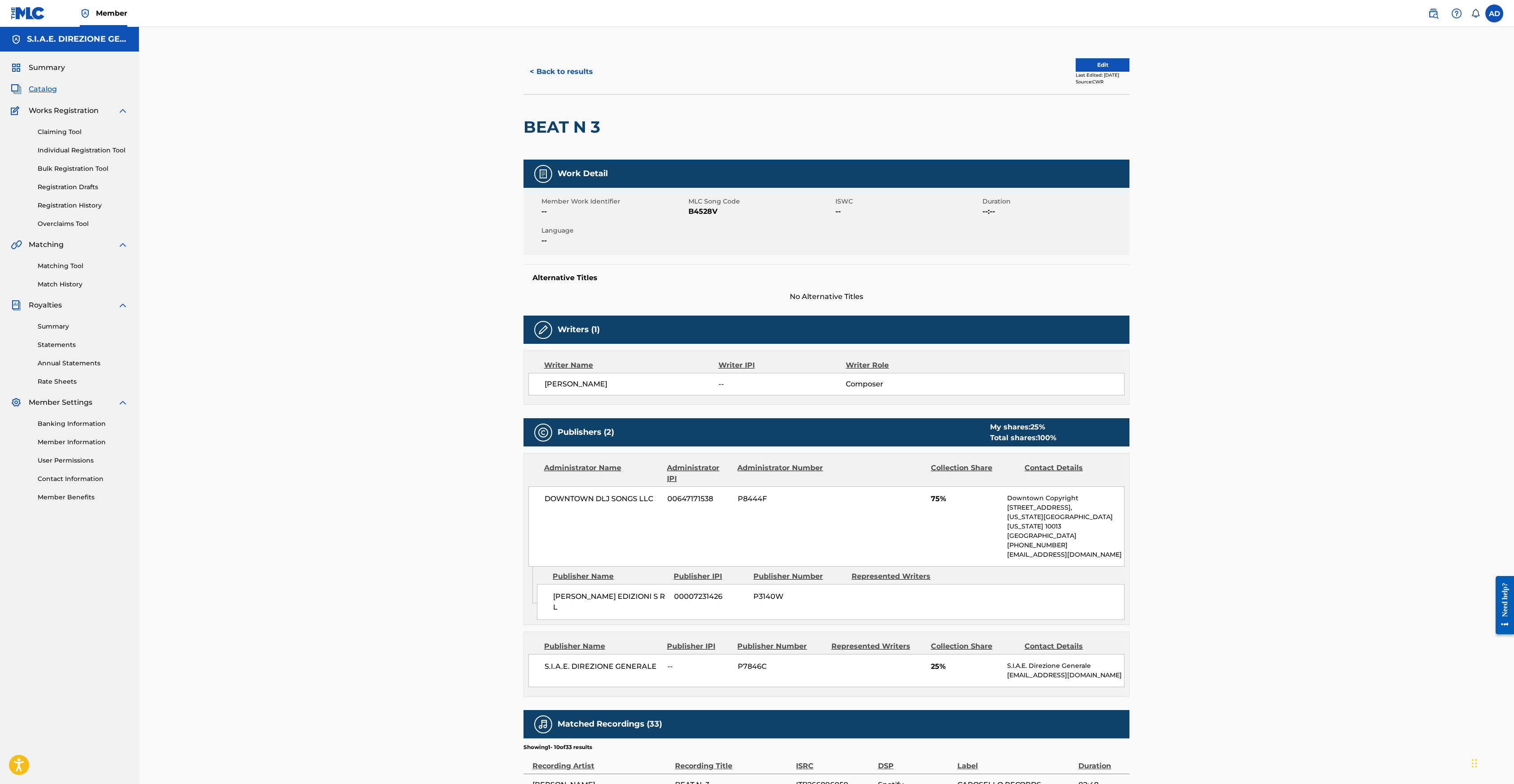
click at [558, 73] on button "< Back to results" at bounding box center [561, 71] width 76 height 23
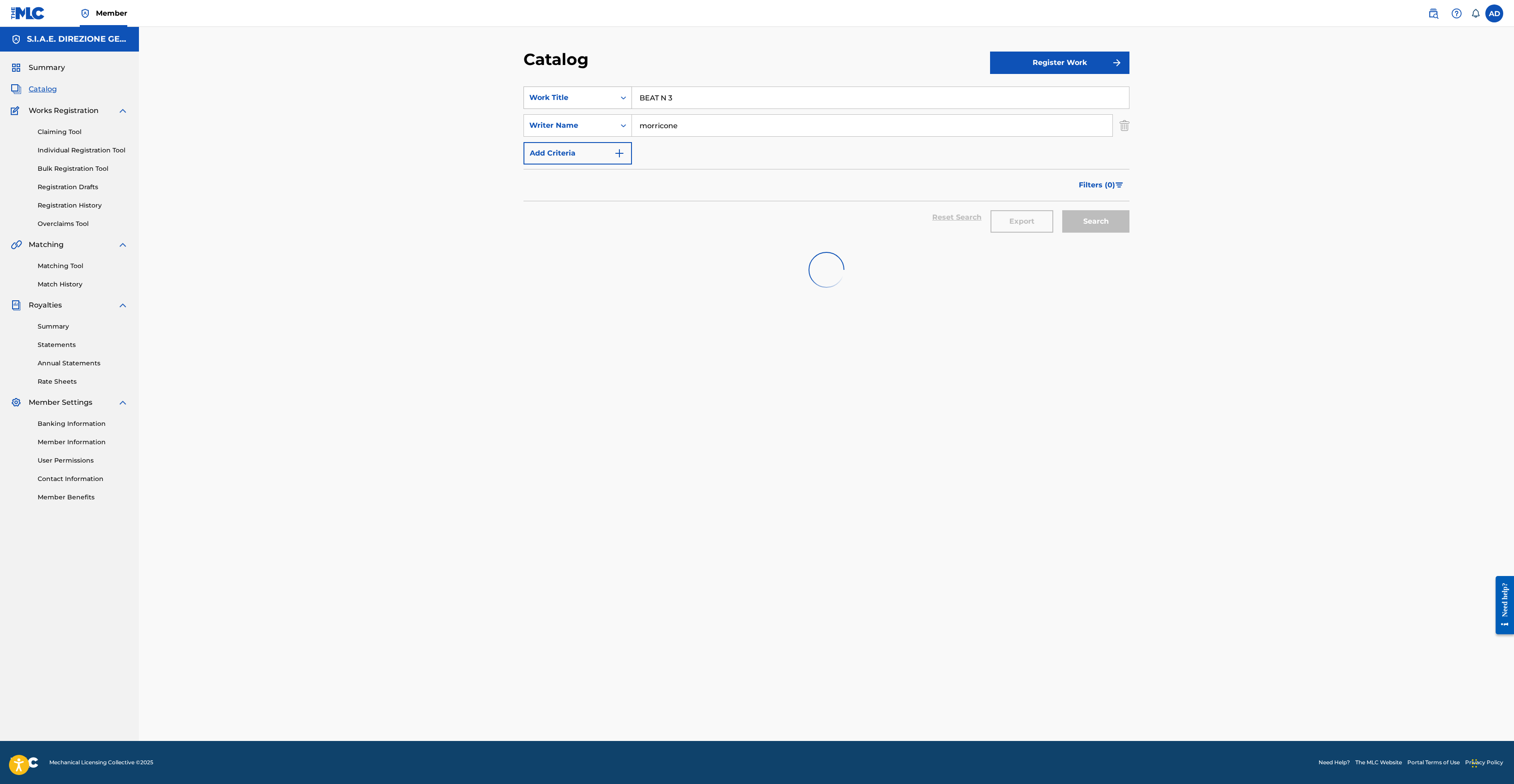
drag, startPoint x: 733, startPoint y: 102, endPoint x: 575, endPoint y: 90, distance: 158.5
click at [570, 78] on section "SearchWithCriteria29cf8103-34ae-4f4c-ba8c-a1e01cee2b69 Work Title BEAT N 3 Sear…" at bounding box center [826, 158] width 606 height 165
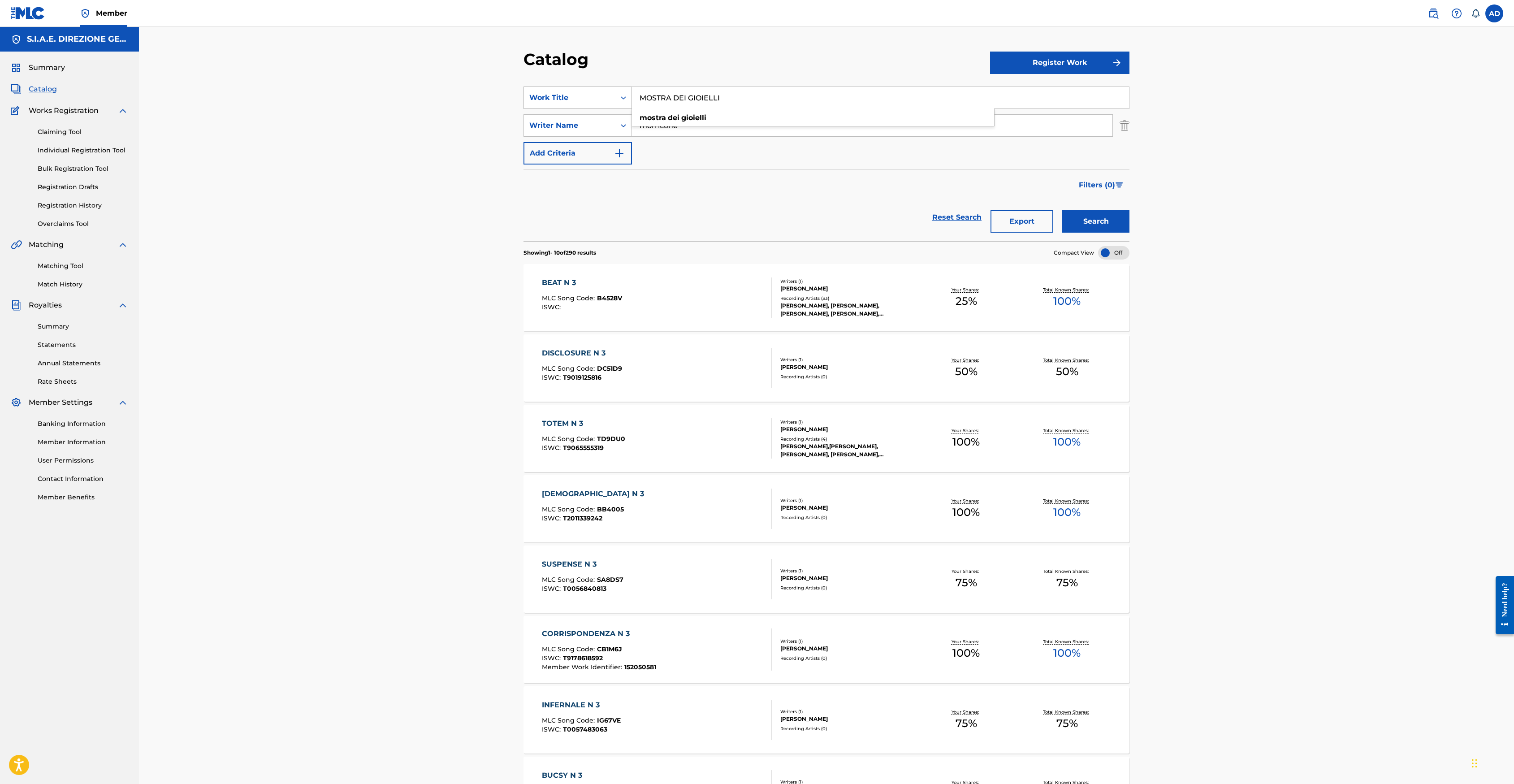
type input "MOSTRA DEI GIOIELLI"
click at [1008, 210] on button "Search" at bounding box center [1096, 221] width 67 height 23
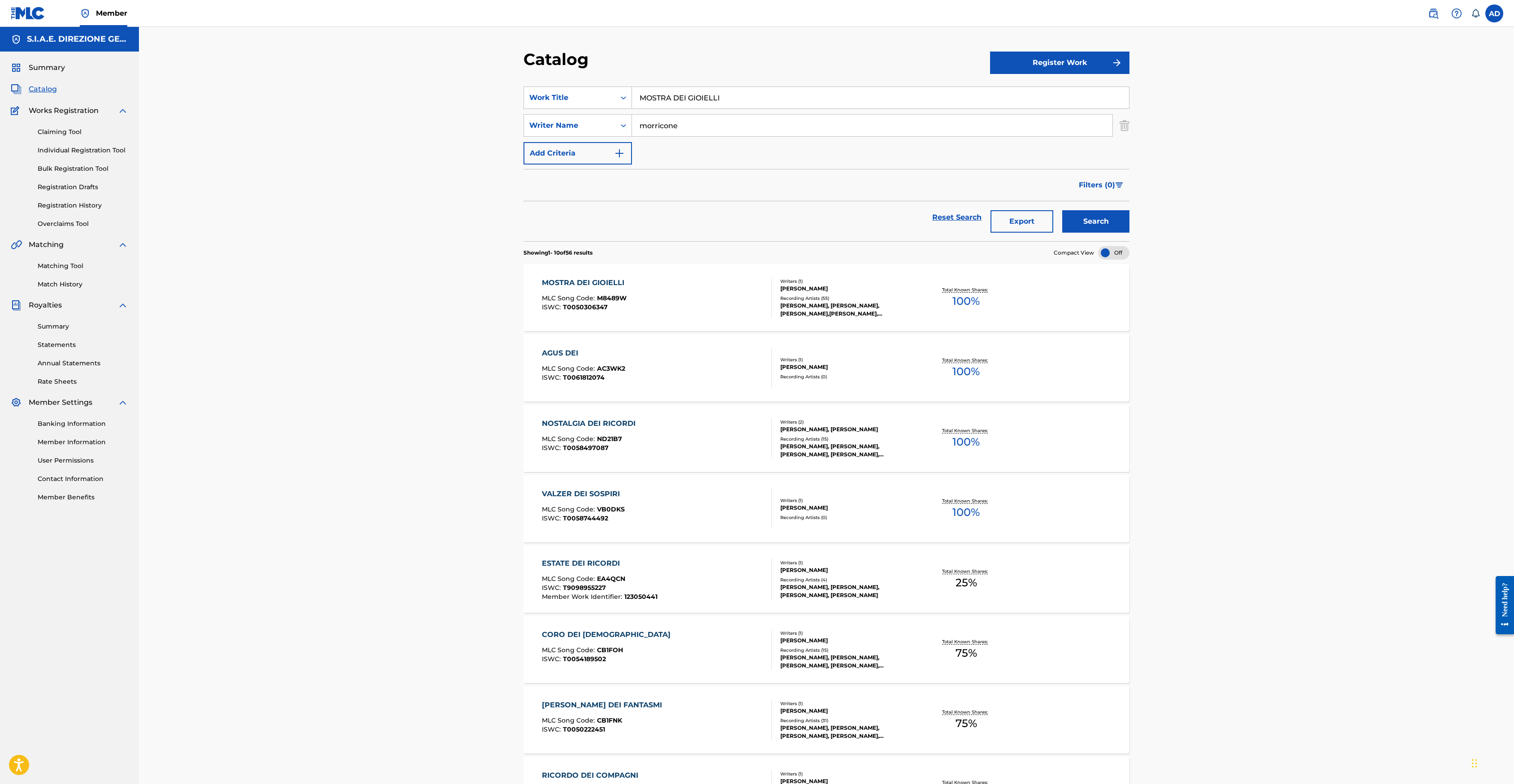
click at [605, 284] on div "MOSTRA DEI GIOIELLI" at bounding box center [585, 283] width 87 height 11
